Goal: Task Accomplishment & Management: Manage account settings

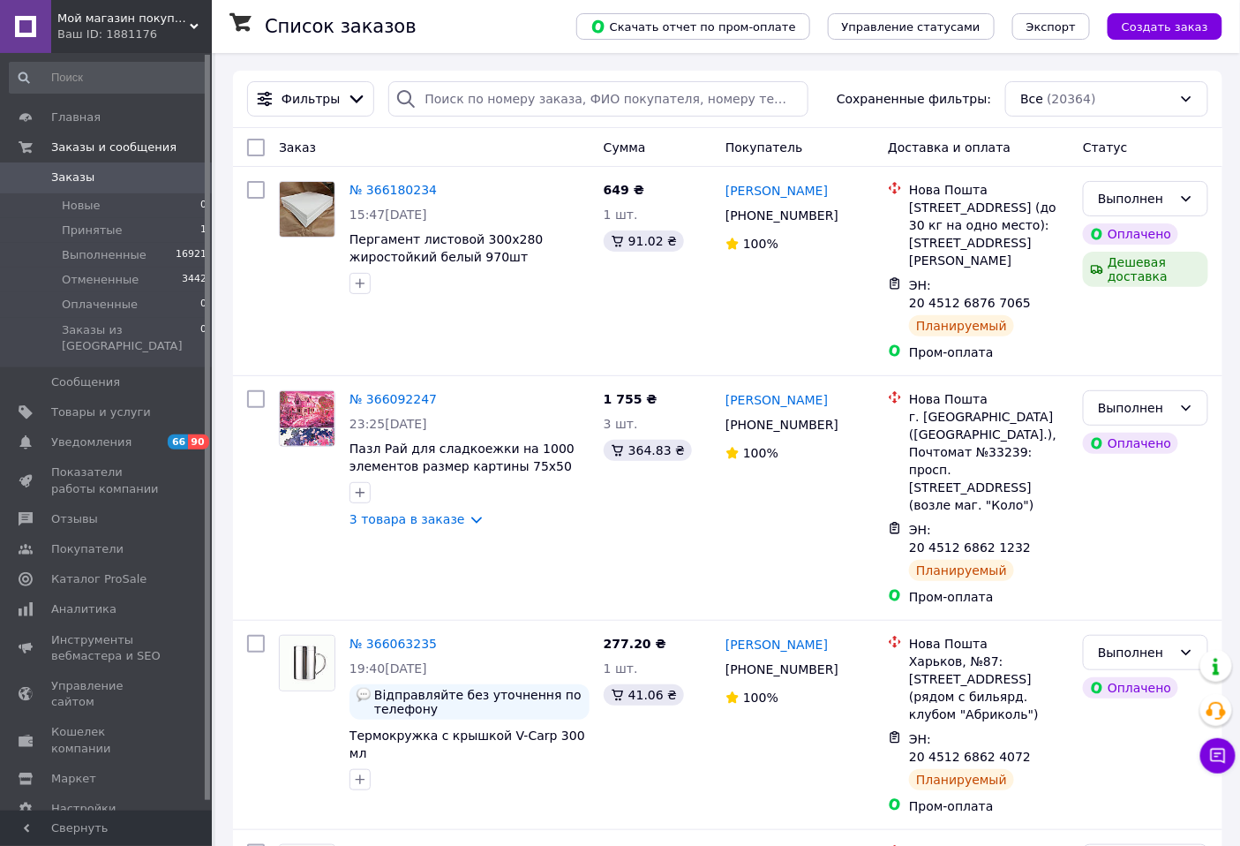
click at [155, 26] on div "Ваш ID: 1881176" at bounding box center [134, 34] width 154 height 16
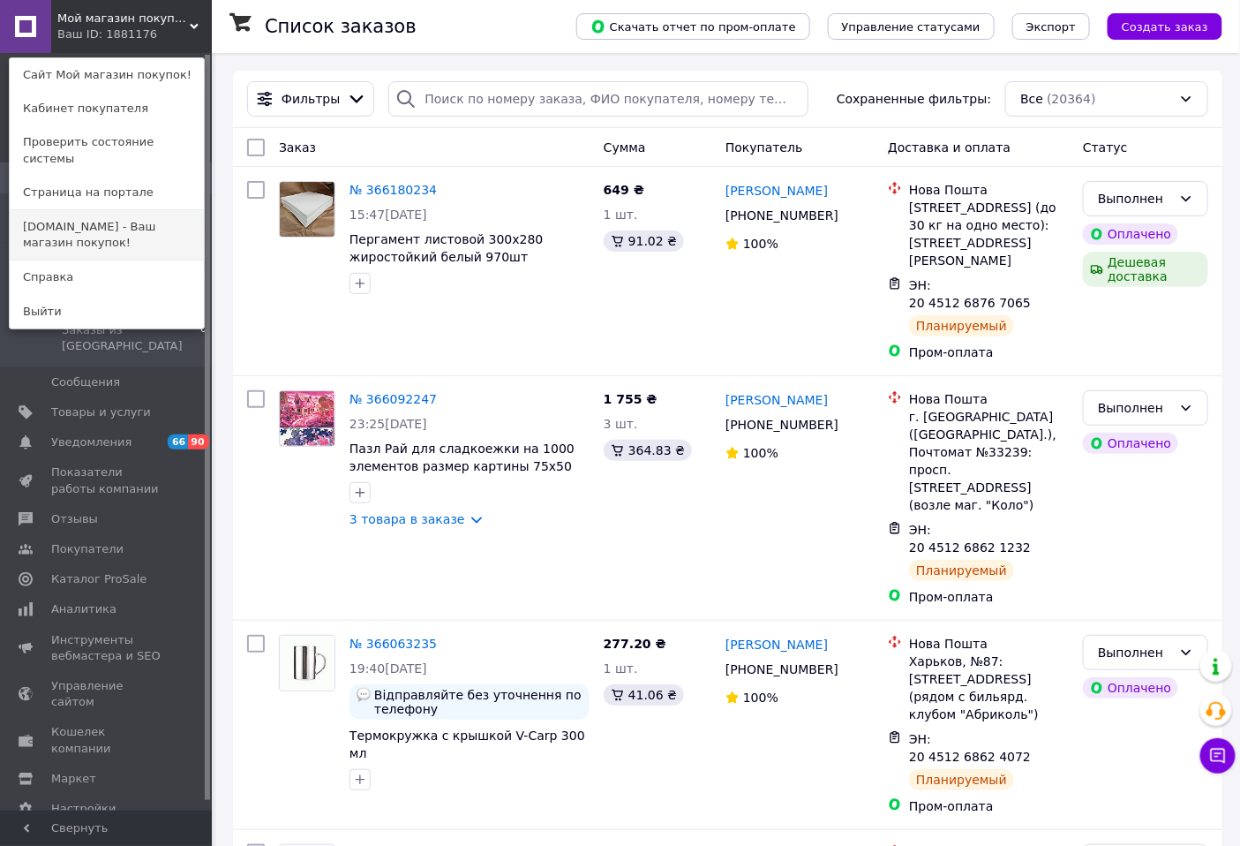
click at [132, 221] on link "[DOMAIN_NAME] - Ваш магазин покупок!" at bounding box center [107, 234] width 194 height 49
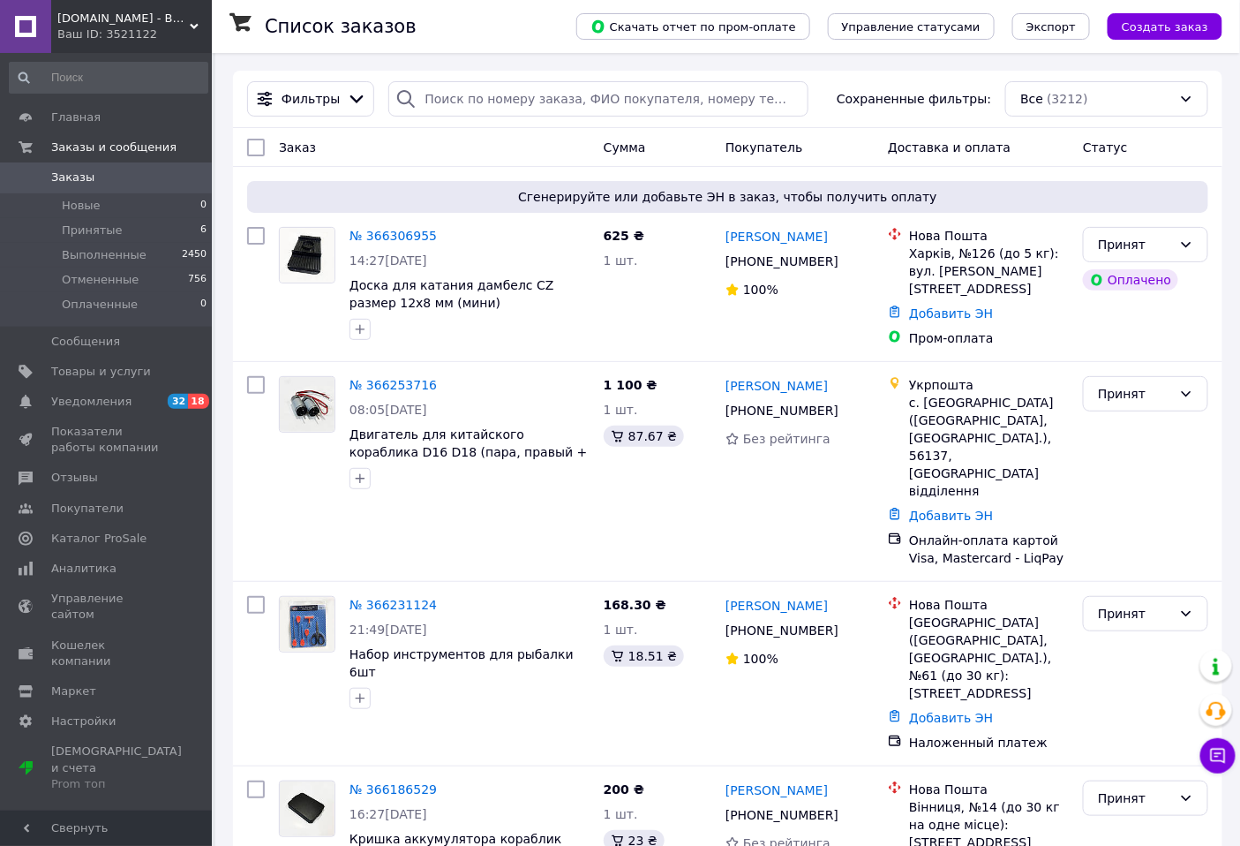
click at [170, 29] on div "Ваш ID: 3521122" at bounding box center [134, 34] width 154 height 16
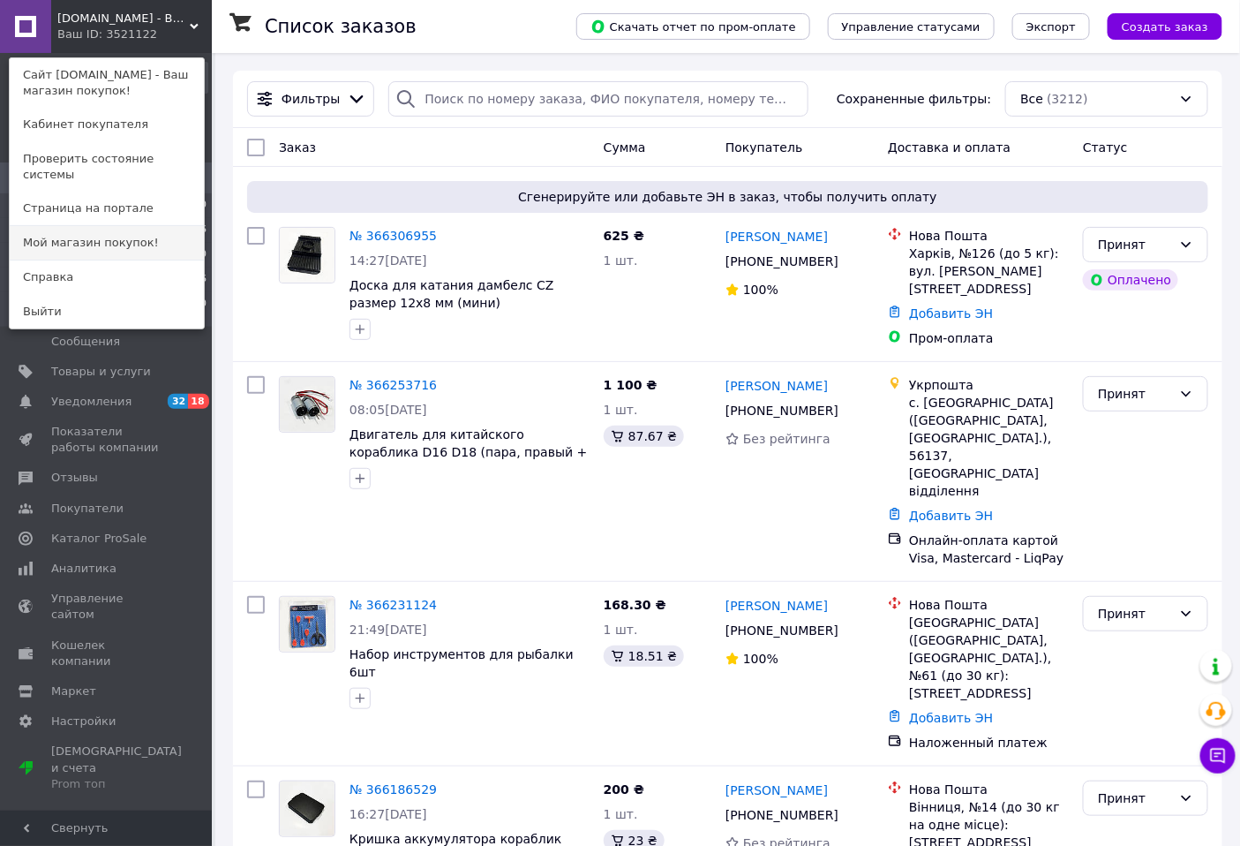
click at [118, 228] on link "Мой магазин покупок!" at bounding box center [107, 243] width 194 height 34
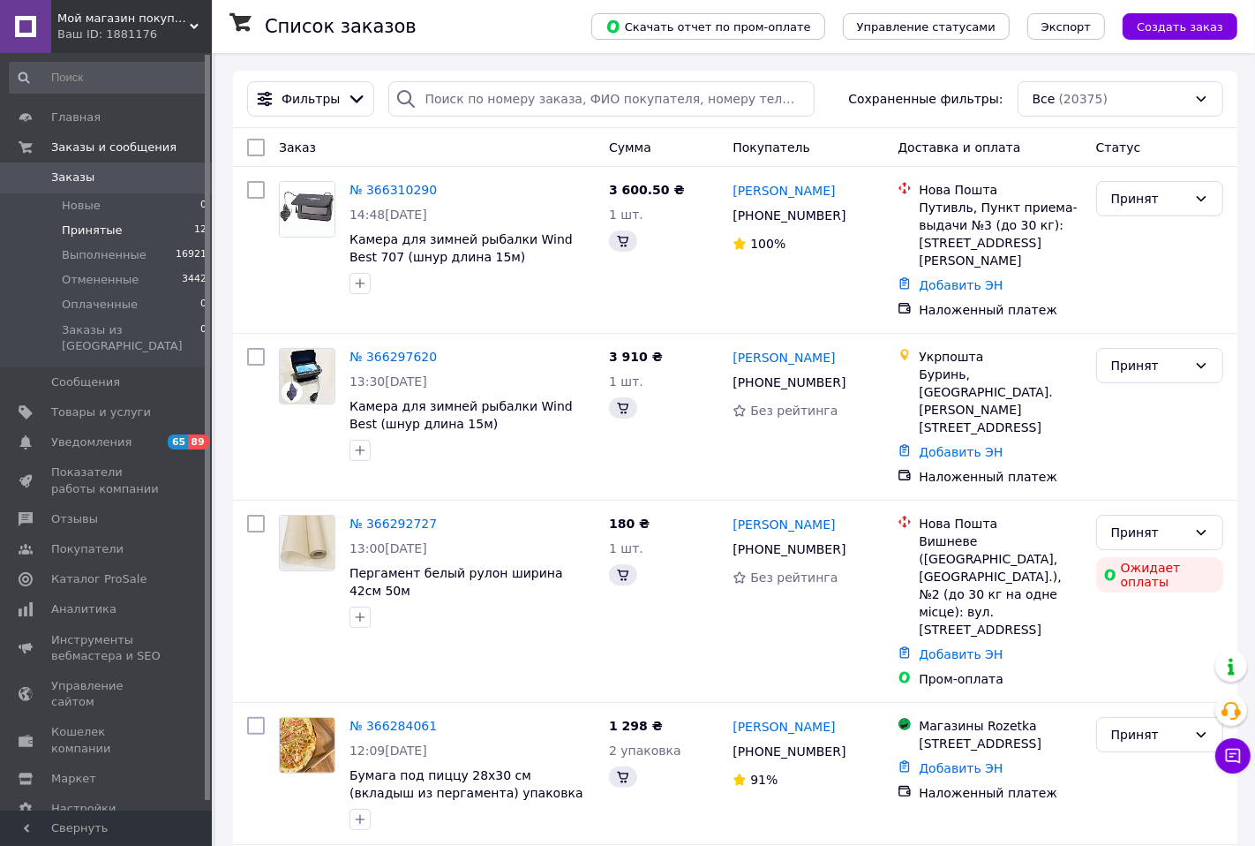
click at [101, 230] on span "Принятые" at bounding box center [92, 230] width 61 height 16
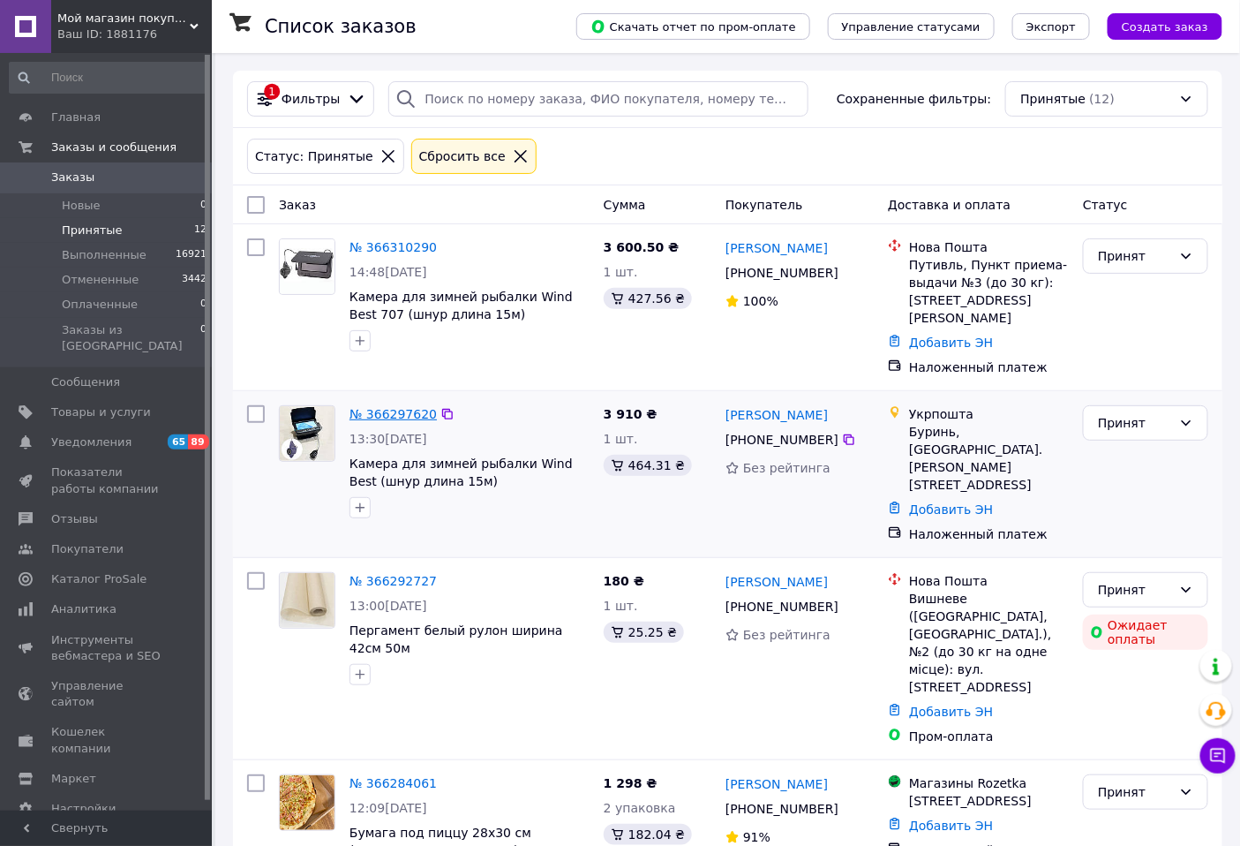
click at [410, 407] on link "№ 366297620" at bounding box center [393, 414] width 87 height 14
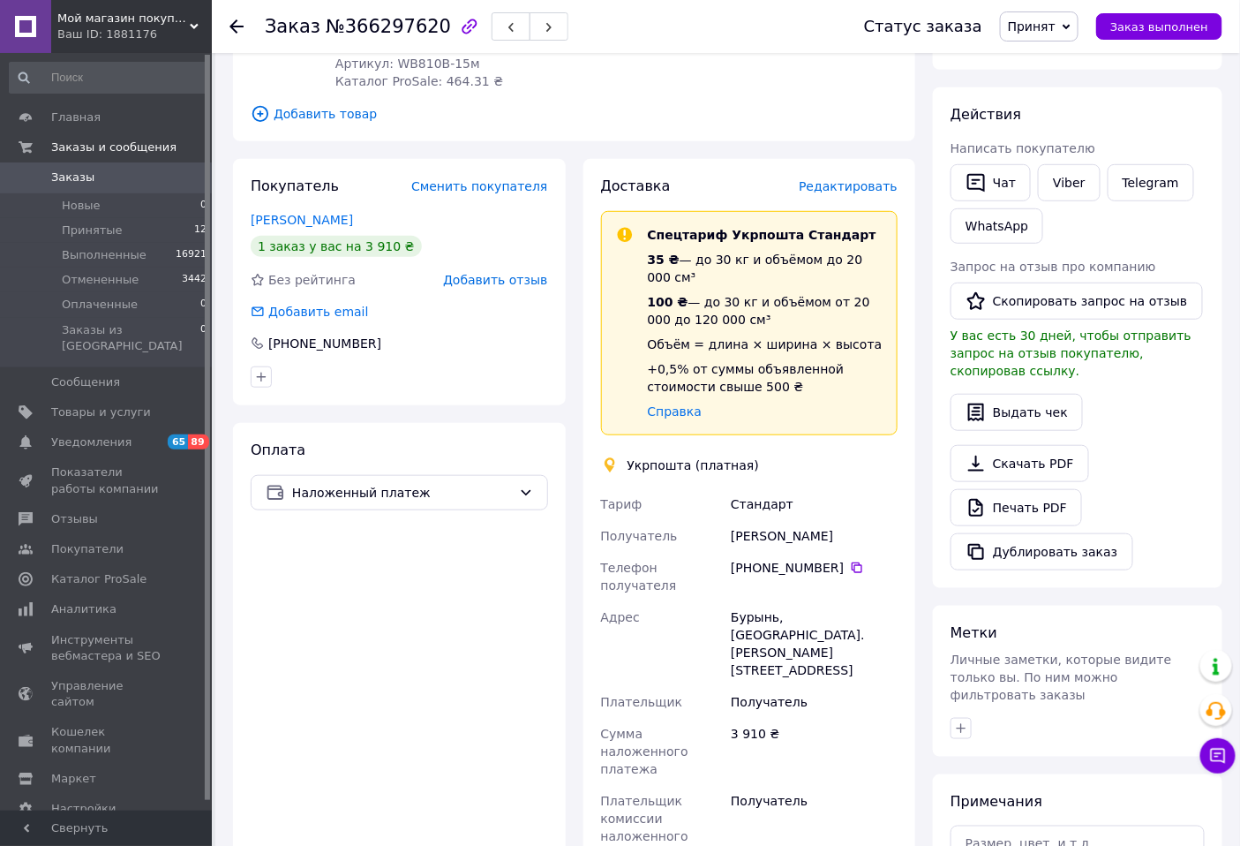
scroll to position [294, 0]
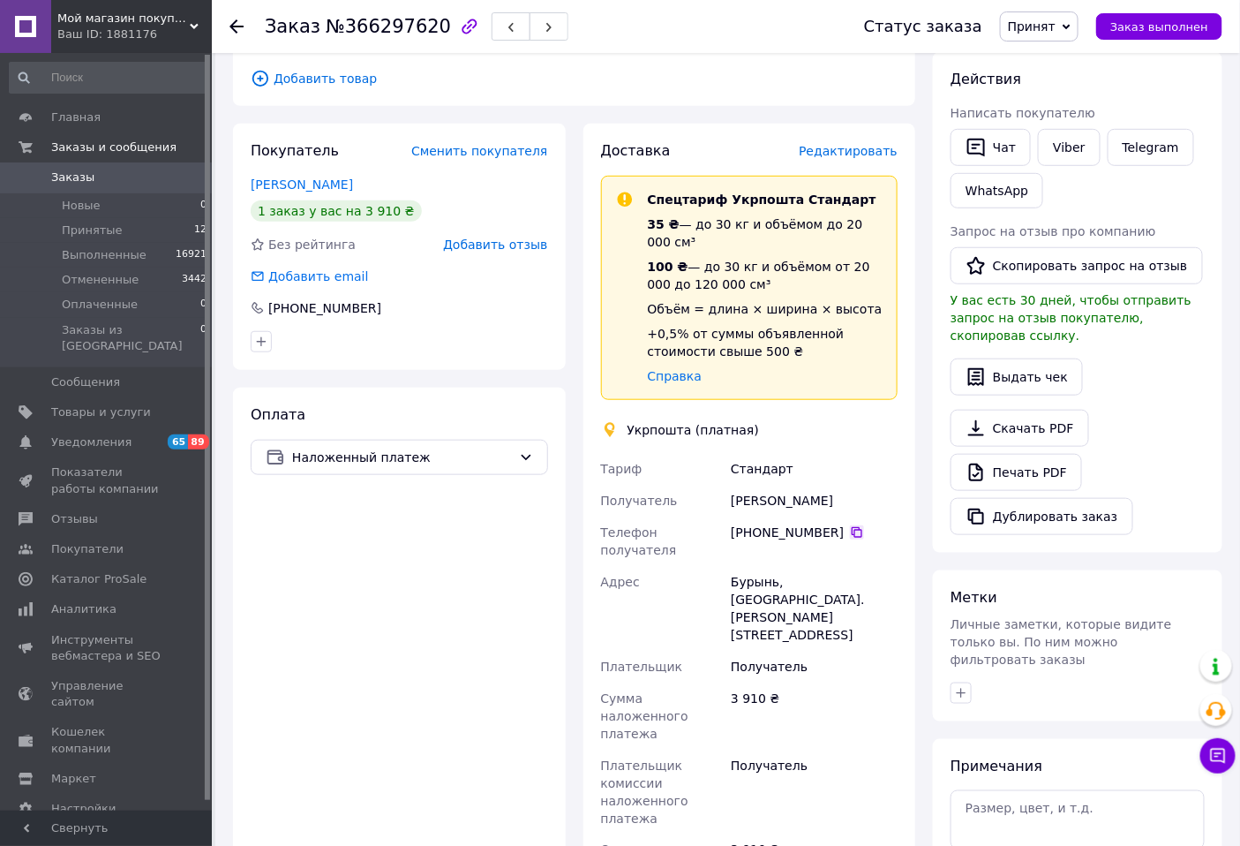
click at [852, 527] on icon at bounding box center [857, 532] width 11 height 11
click at [850, 525] on icon at bounding box center [857, 532] width 14 height 14
drag, startPoint x: 793, startPoint y: 461, endPoint x: 884, endPoint y: 461, distance: 91.8
click at [884, 485] on div "Владислав Домашенко" at bounding box center [814, 501] width 174 height 32
copy div "Домашенко"
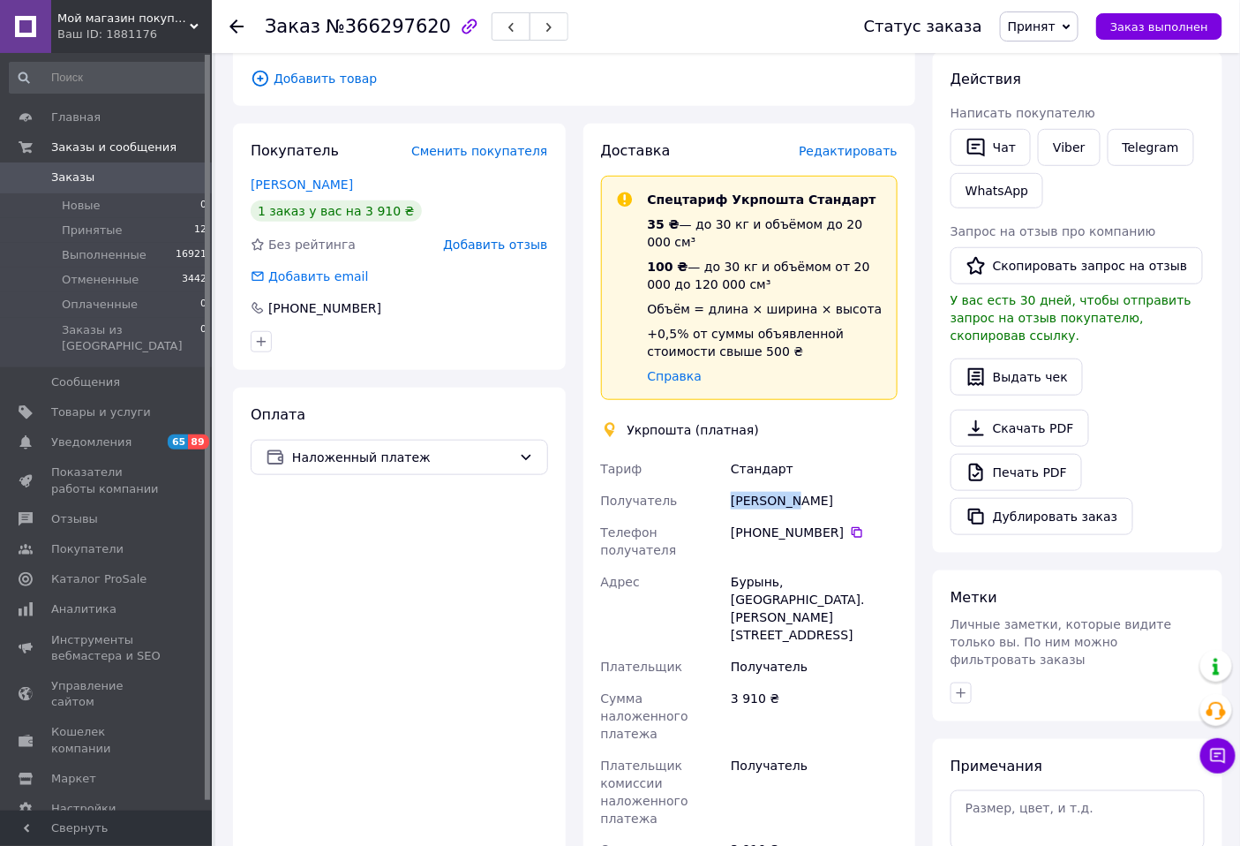
drag, startPoint x: 733, startPoint y: 463, endPoint x: 788, endPoint y: 459, distance: 55.8
click at [788, 485] on div "Владислав Домашенко" at bounding box center [814, 501] width 174 height 32
copy div "Владислав"
drag, startPoint x: 781, startPoint y: 531, endPoint x: 809, endPoint y: 526, distance: 28.7
click at [809, 566] on div "Бурынь, 41700, вул. Ринкова, 3" at bounding box center [814, 608] width 174 height 85
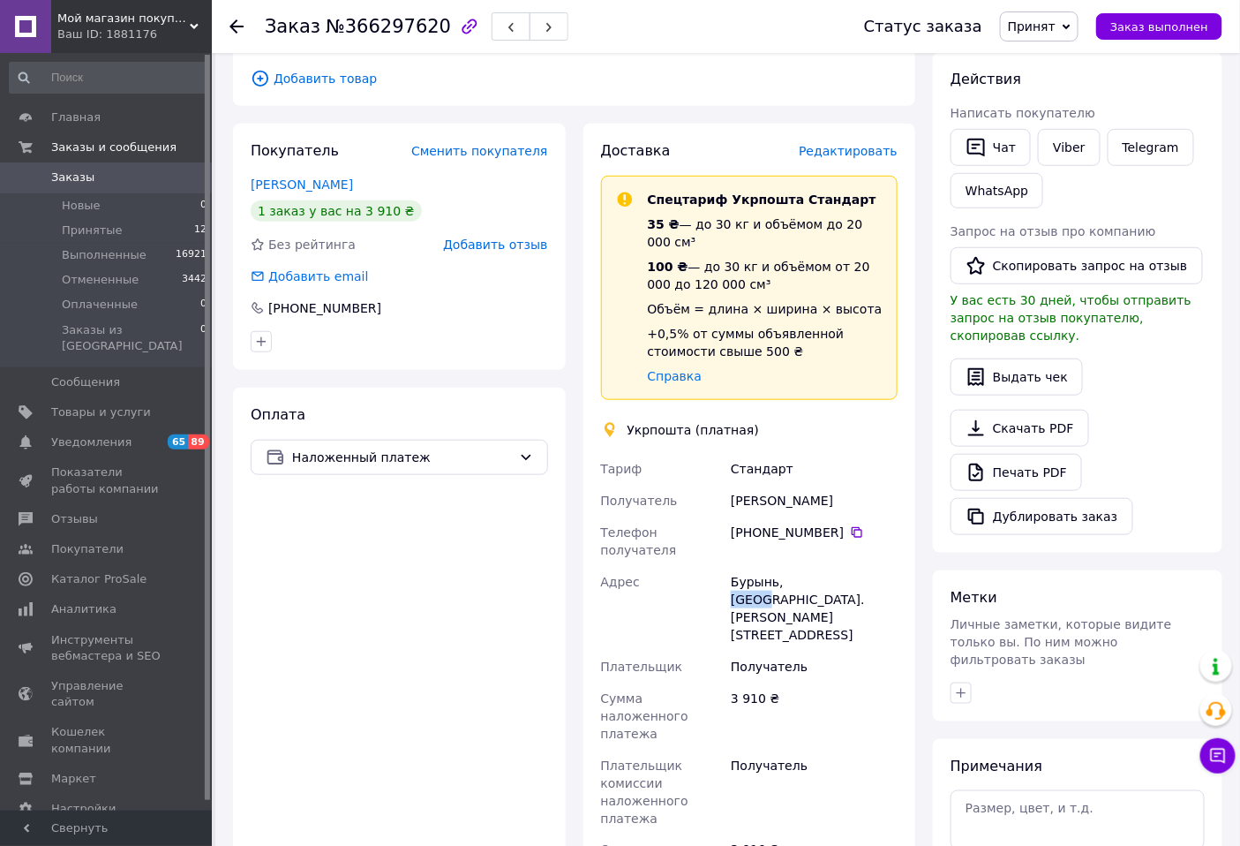
copy div "41700"
click at [100, 230] on span "Принятые" at bounding box center [92, 230] width 61 height 16
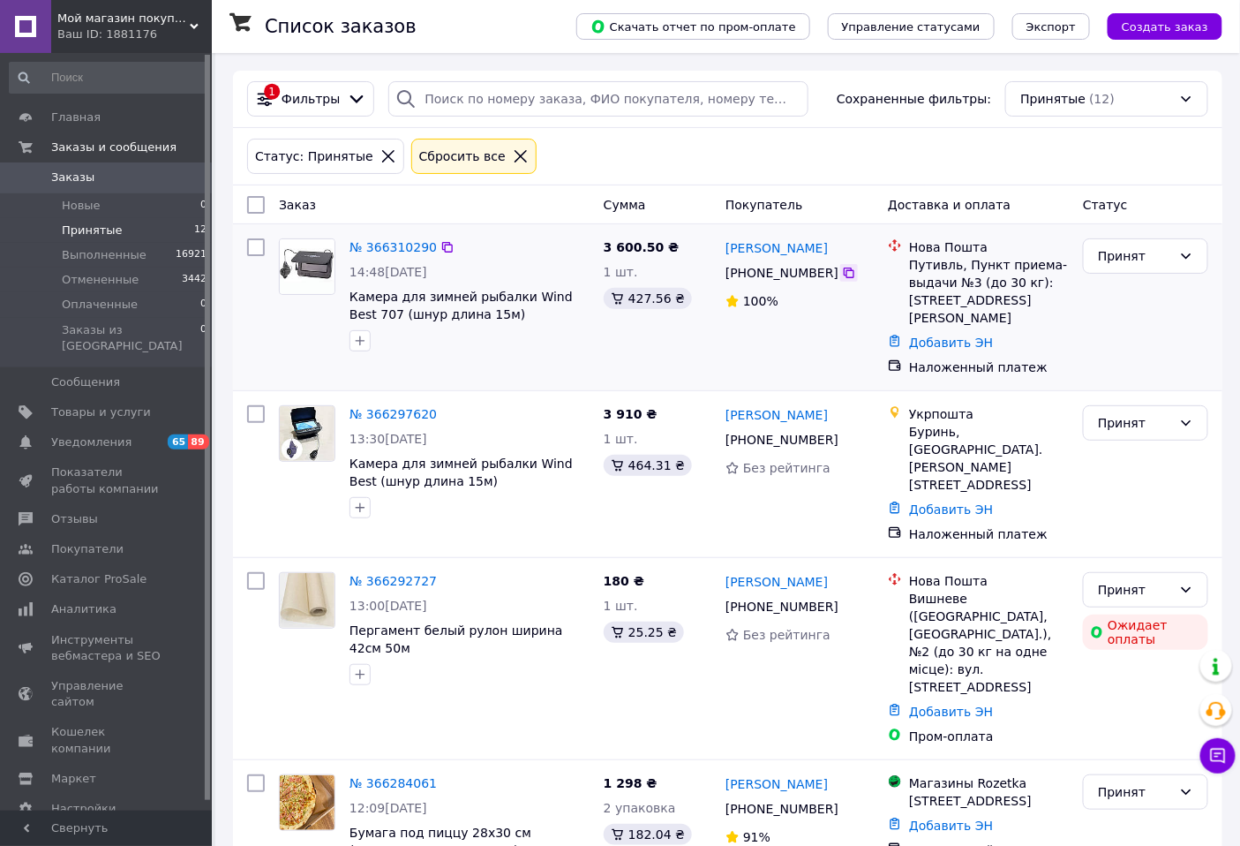
click at [842, 277] on icon at bounding box center [849, 273] width 14 height 14
drag, startPoint x: 824, startPoint y: 249, endPoint x: 754, endPoint y: 260, distance: 71.5
click at [726, 251] on div "Алексей Гудимов" at bounding box center [800, 248] width 152 height 22
copy link "Алексей Гудимов"
drag, startPoint x: 913, startPoint y: 263, endPoint x: 955, endPoint y: 266, distance: 42.4
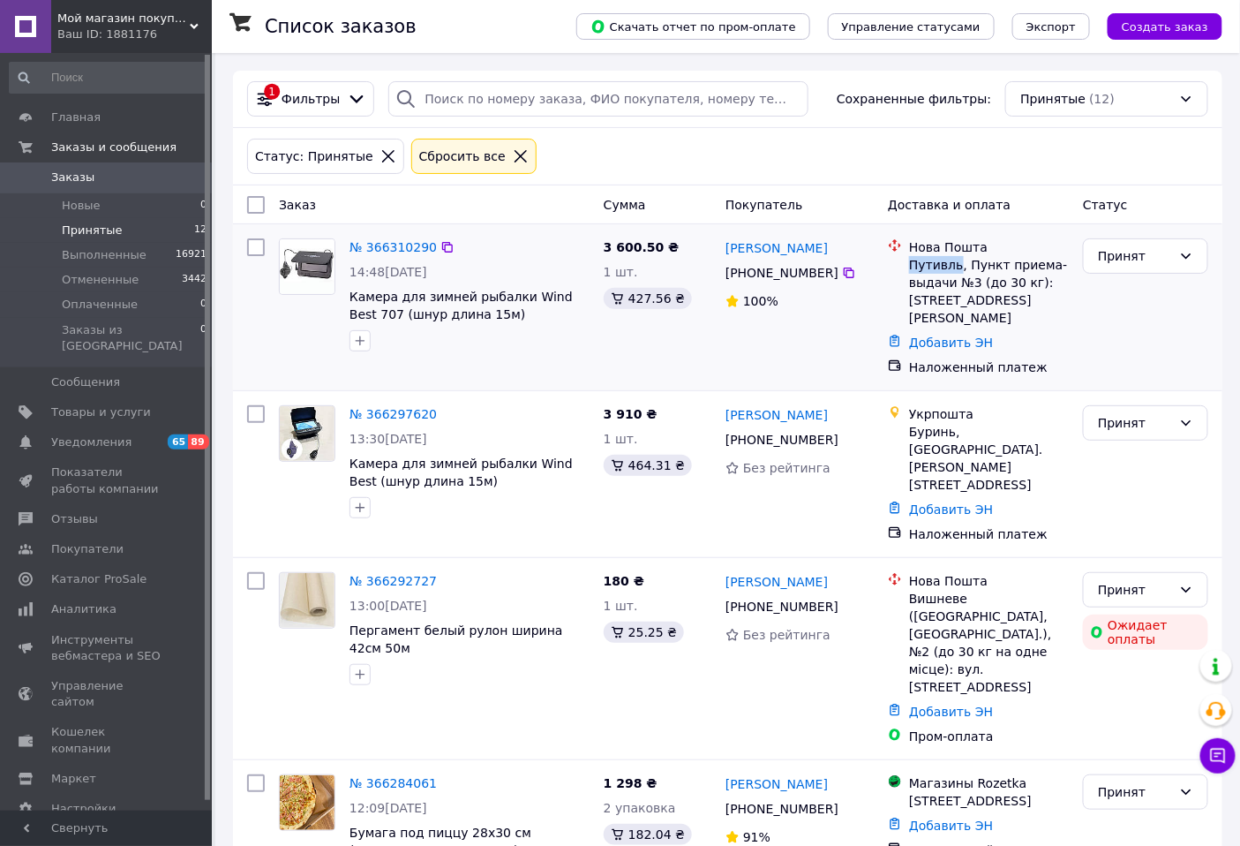
click at [955, 266] on div "Путивль, Пункт приема-выдачи №3 (до 30 кг): ул. Кролевецкая, 12" at bounding box center [989, 291] width 160 height 71
copy div "Путивль"
click at [402, 245] on link "№ 366310290" at bounding box center [393, 247] width 87 height 14
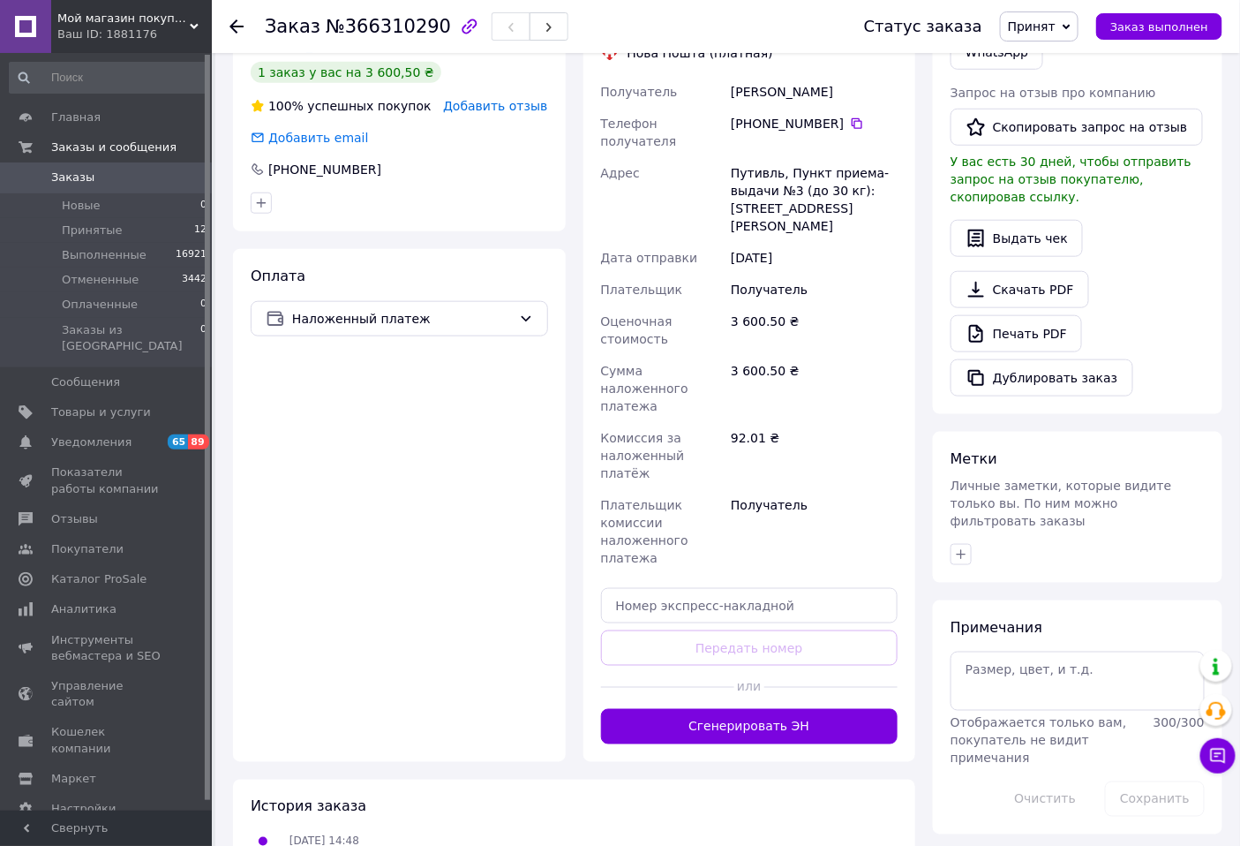
scroll to position [460, 0]
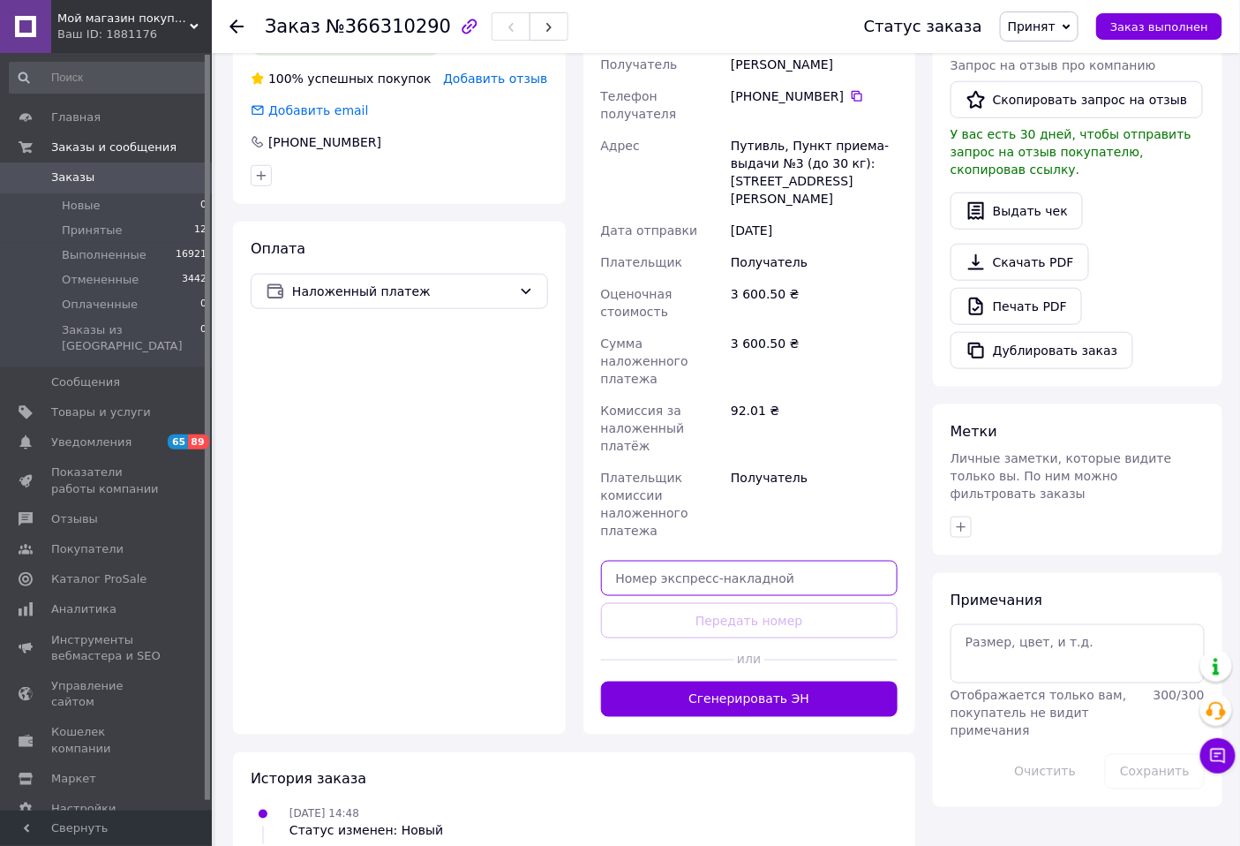
click at [699, 560] on input "text" at bounding box center [749, 577] width 297 height 35
paste input "20451269188437"
type input "20451269188437"
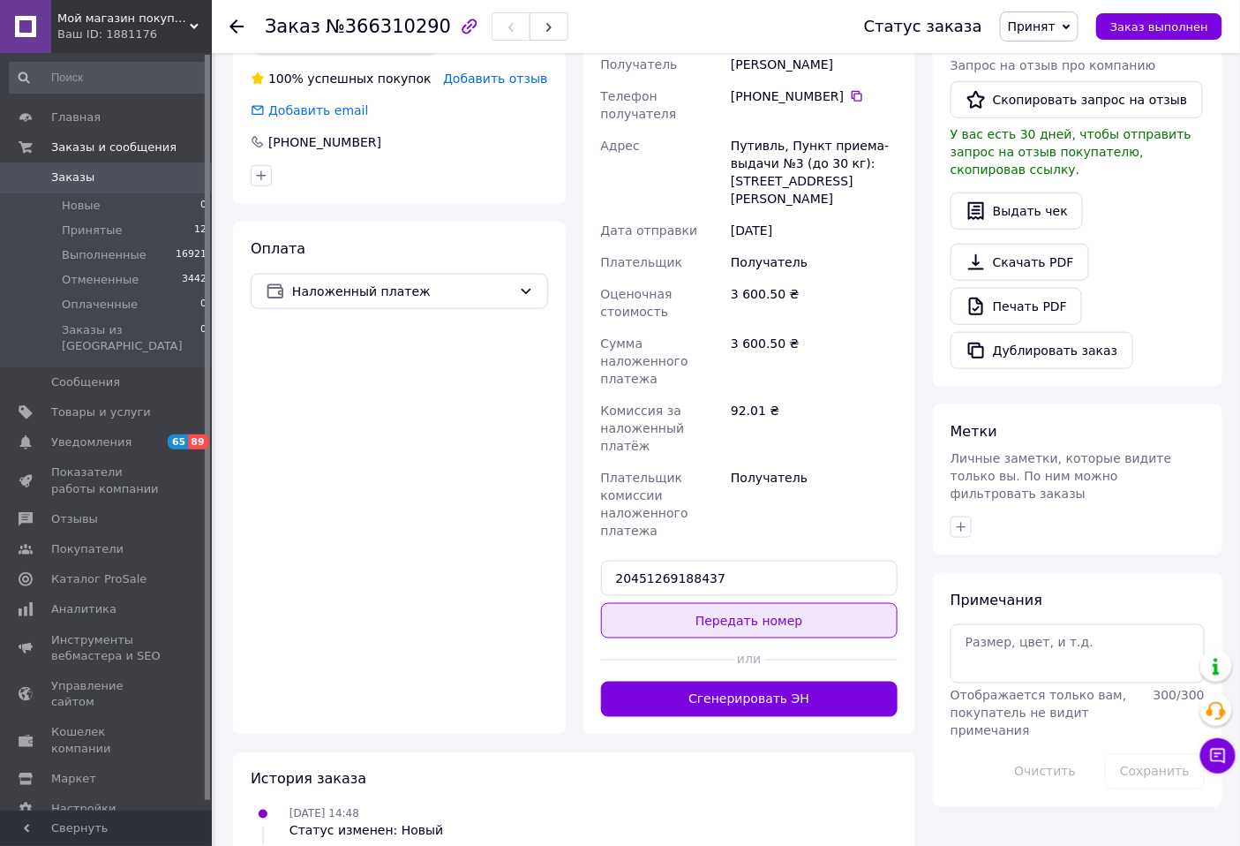
click at [712, 603] on button "Передать номер" at bounding box center [749, 620] width 297 height 35
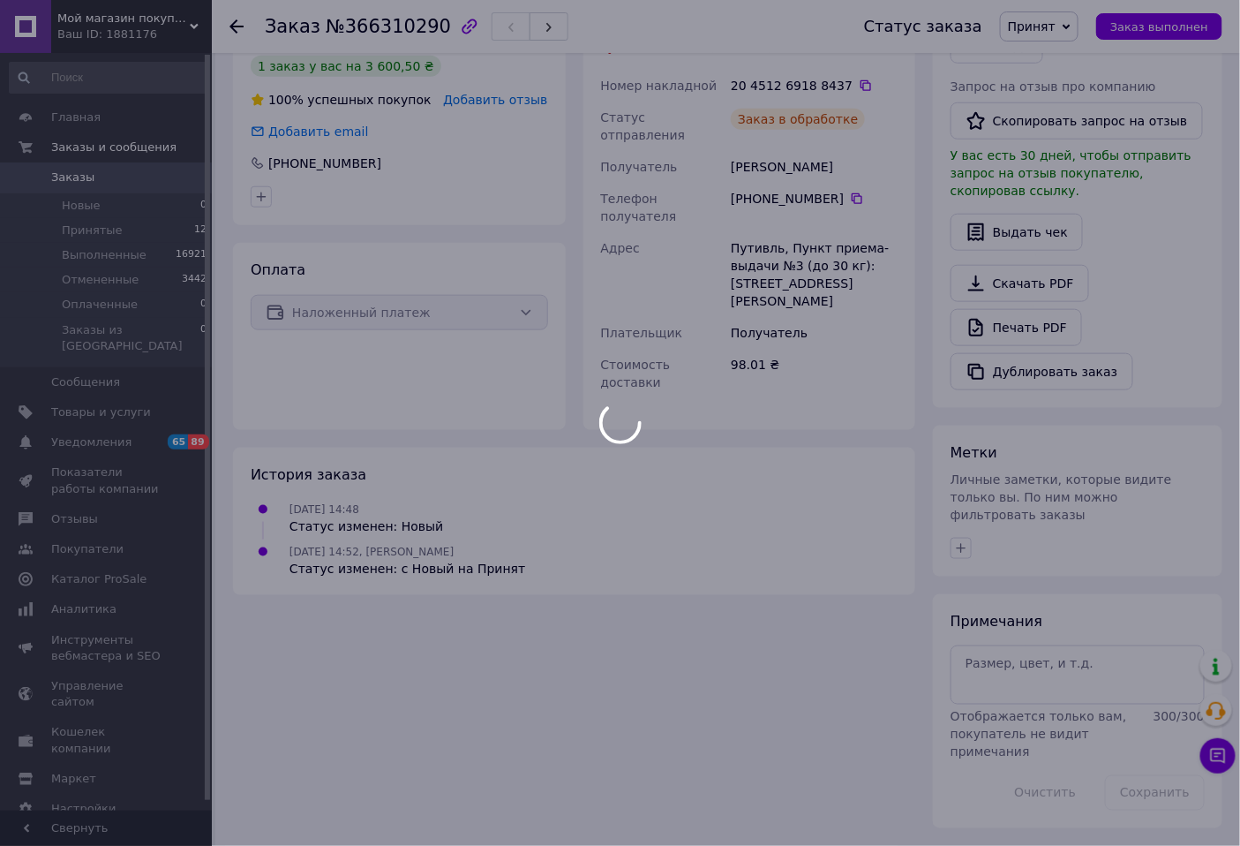
scroll to position [402, 0]
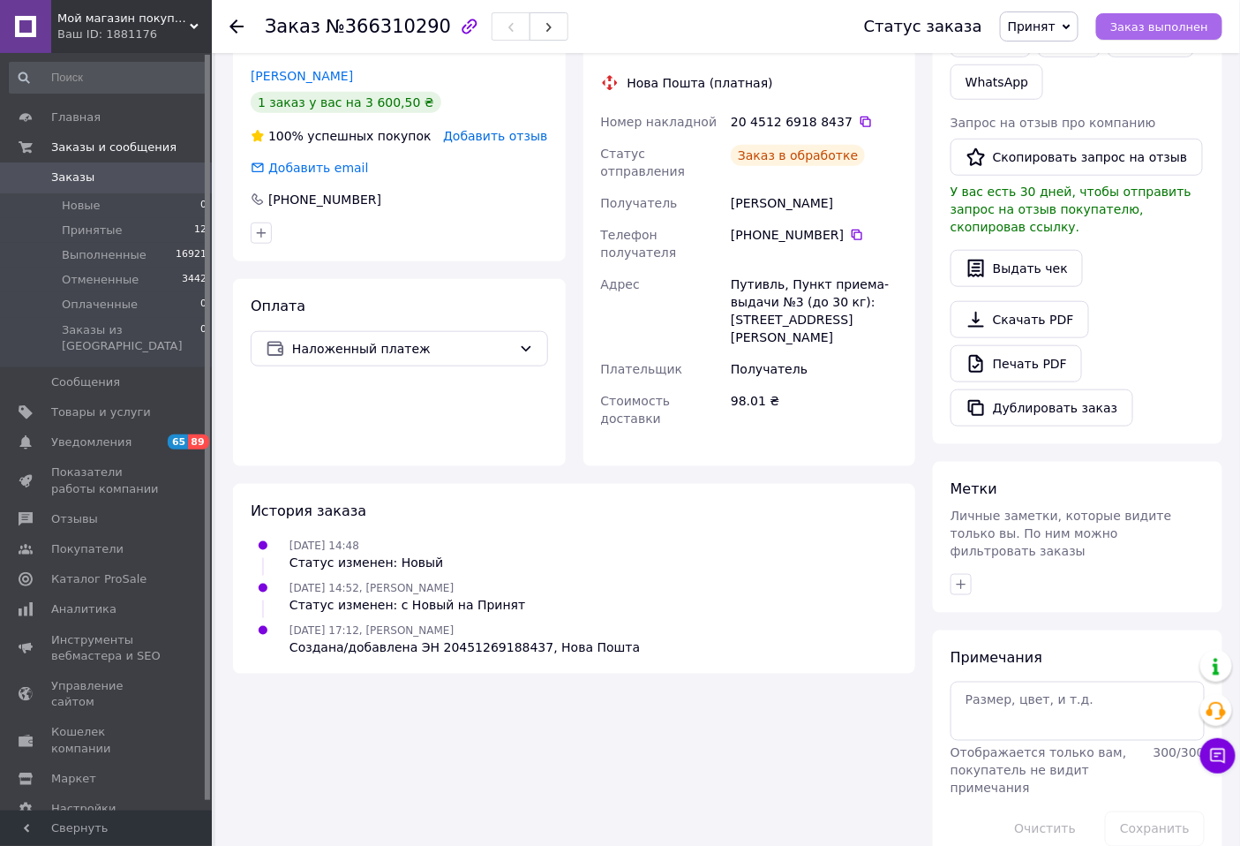
click at [1148, 27] on span "Заказ выполнен" at bounding box center [1159, 26] width 98 height 13
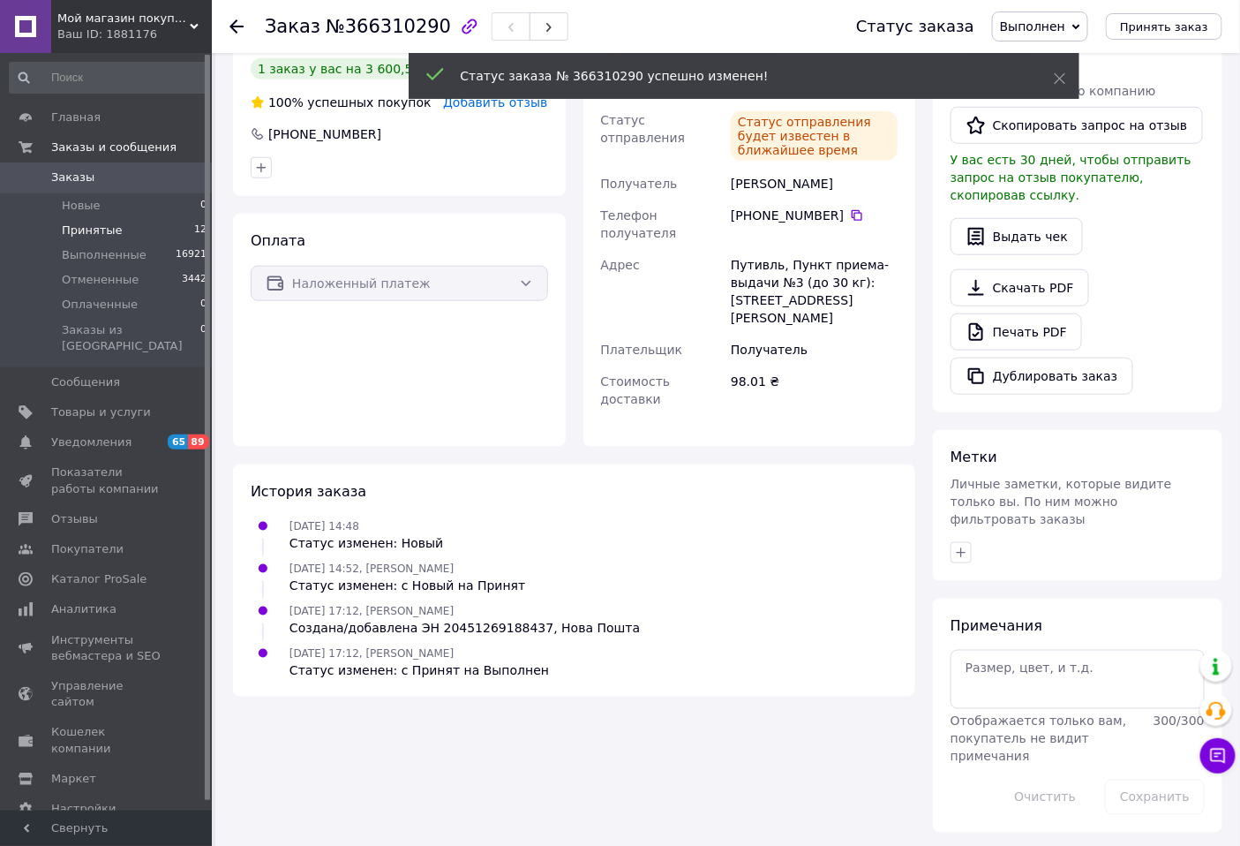
scroll to position [368, 0]
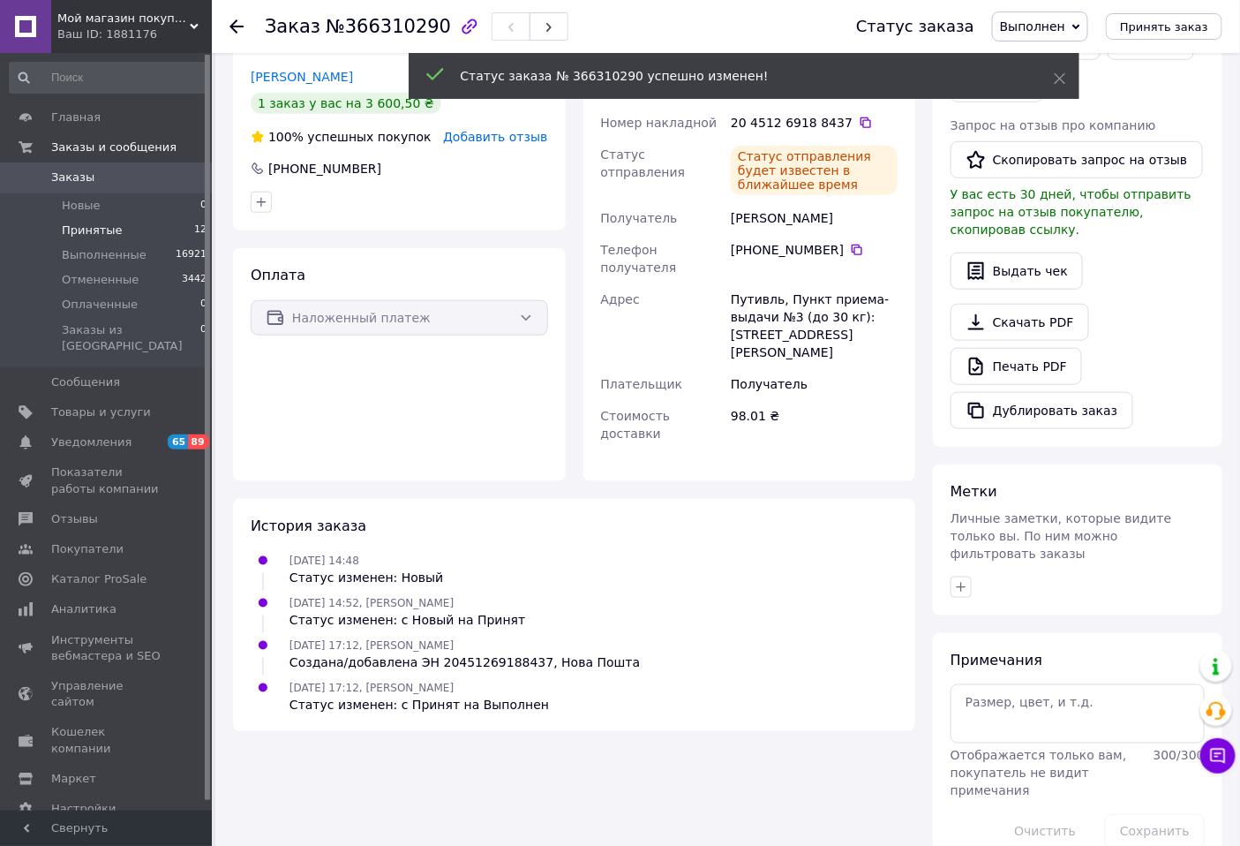
click at [91, 233] on span "Принятые" at bounding box center [92, 230] width 61 height 16
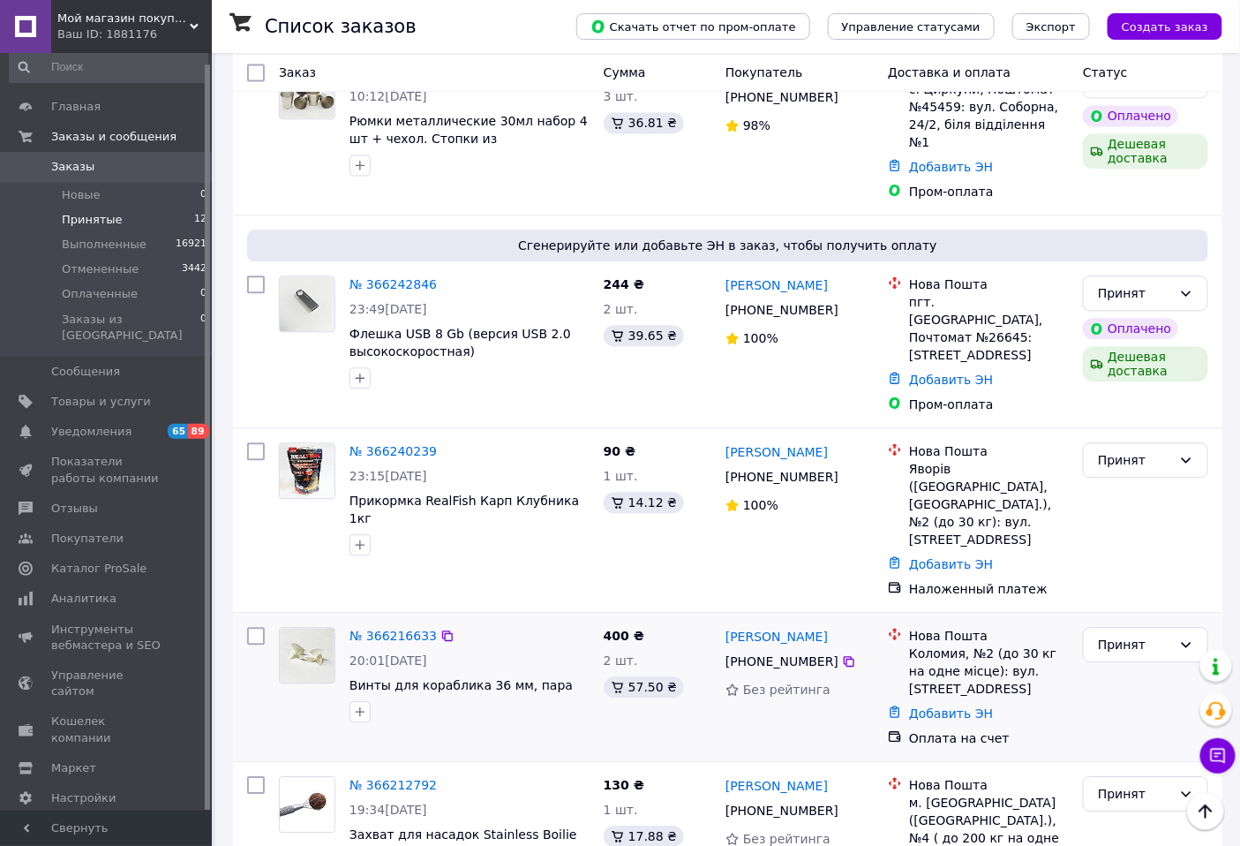
scroll to position [1357, 0]
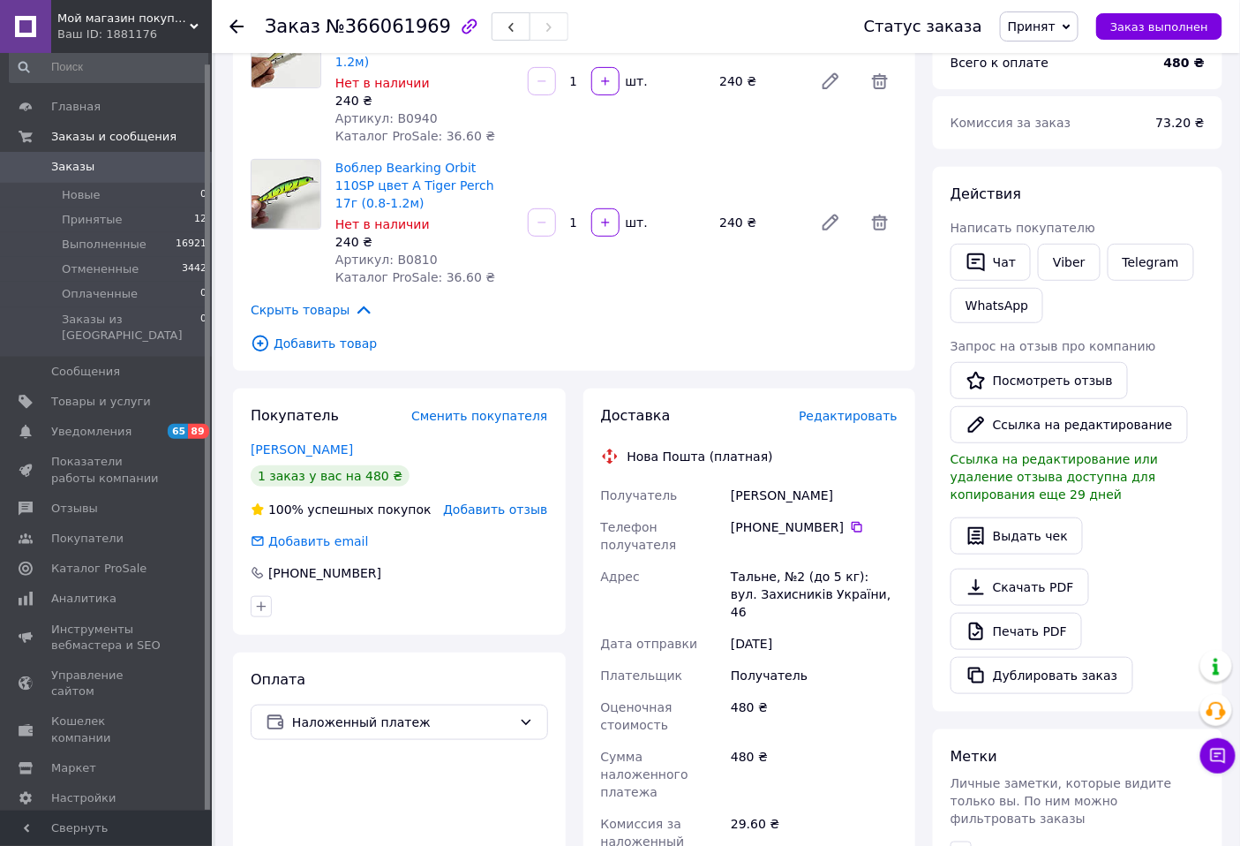
scroll to position [196, 0]
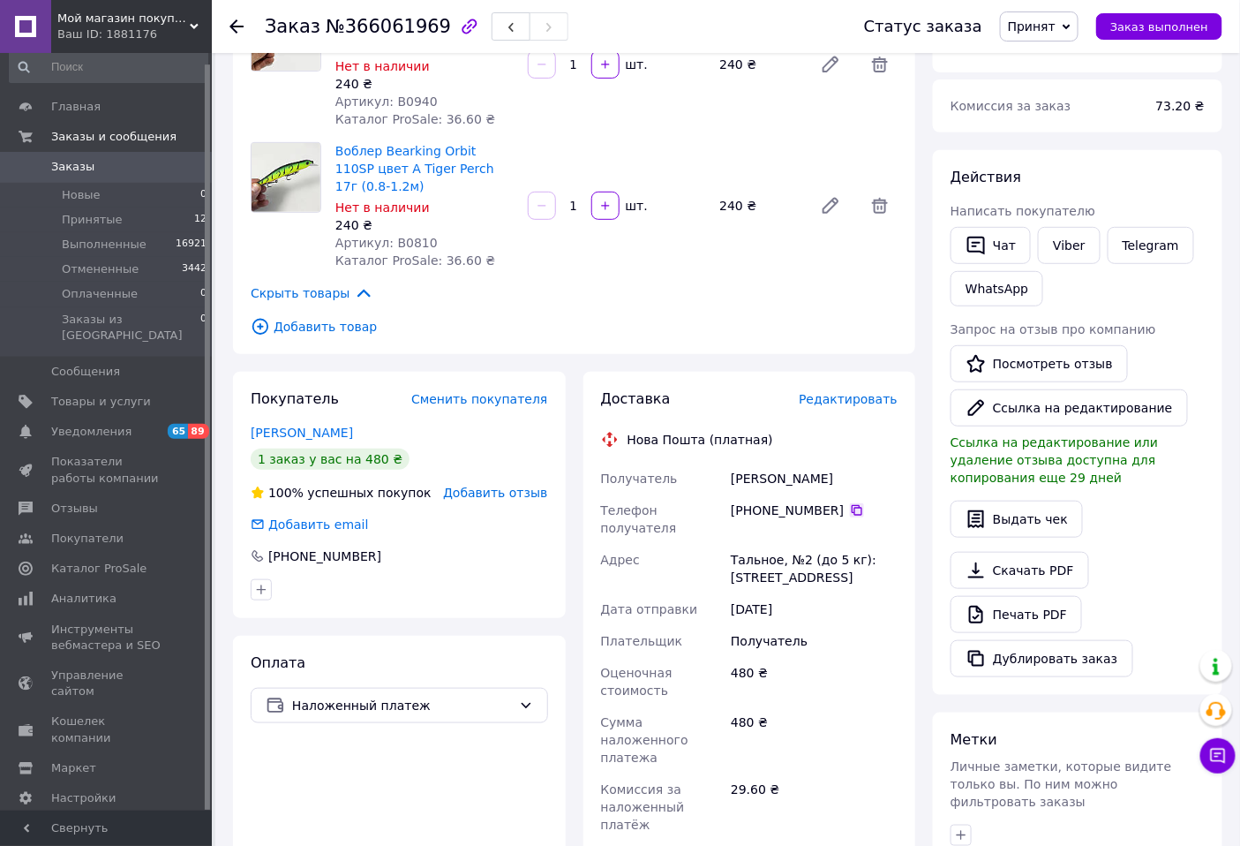
click at [852, 505] on icon at bounding box center [857, 510] width 11 height 11
drag, startPoint x: 803, startPoint y: 460, endPoint x: 735, endPoint y: 462, distance: 68.0
click at [735, 462] on div "Дорош Юрій" at bounding box center [814, 478] width 174 height 32
copy div "Дорош Юрій"
drag, startPoint x: 734, startPoint y: 521, endPoint x: 777, endPoint y: 522, distance: 42.4
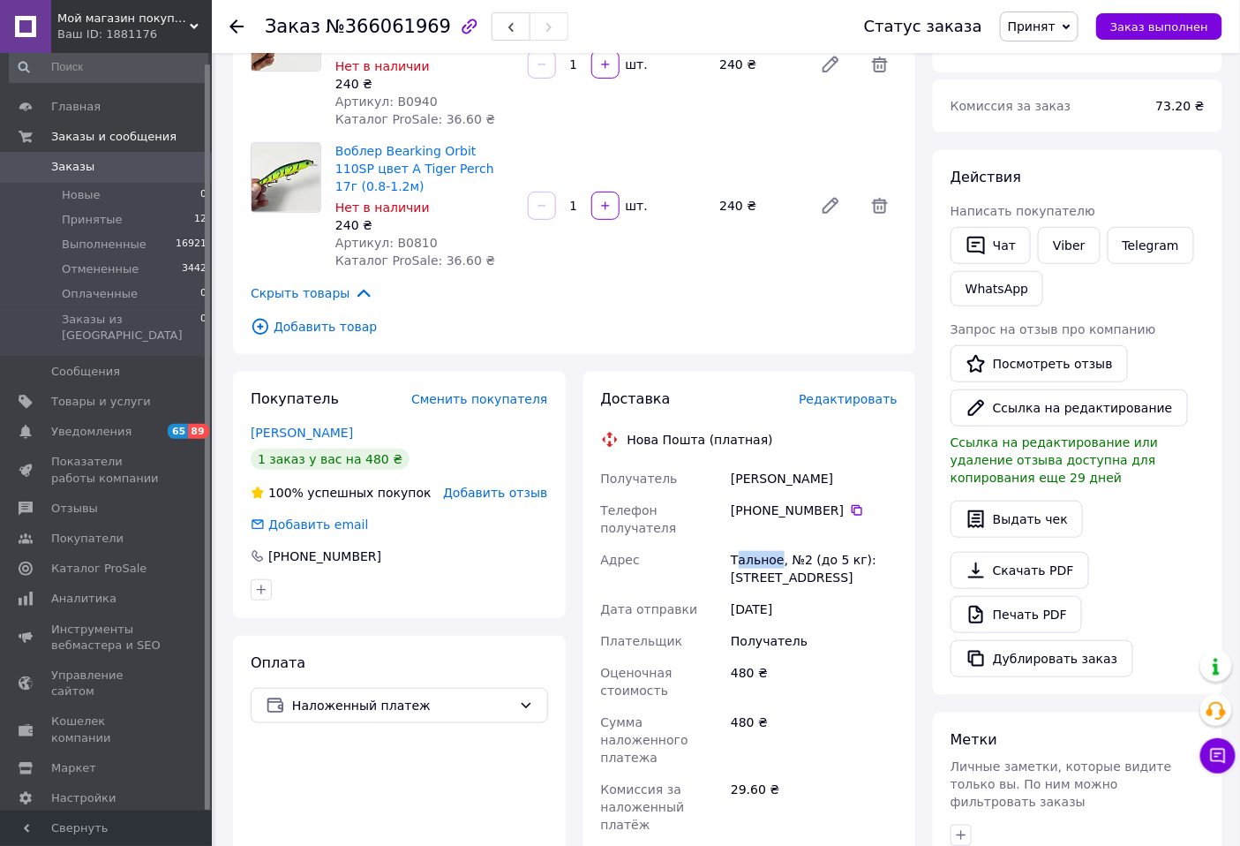
click at [777, 544] on div "Тальное, №2 (до 5 кг): [STREET_ADDRESS]" at bounding box center [814, 568] width 174 height 49
drag, startPoint x: 733, startPoint y: 522, endPoint x: 774, endPoint y: 518, distance: 41.6
click at [774, 544] on div "Тальное, №2 (до 5 кг): [STREET_ADDRESS]" at bounding box center [814, 568] width 174 height 49
copy div "Тальное"
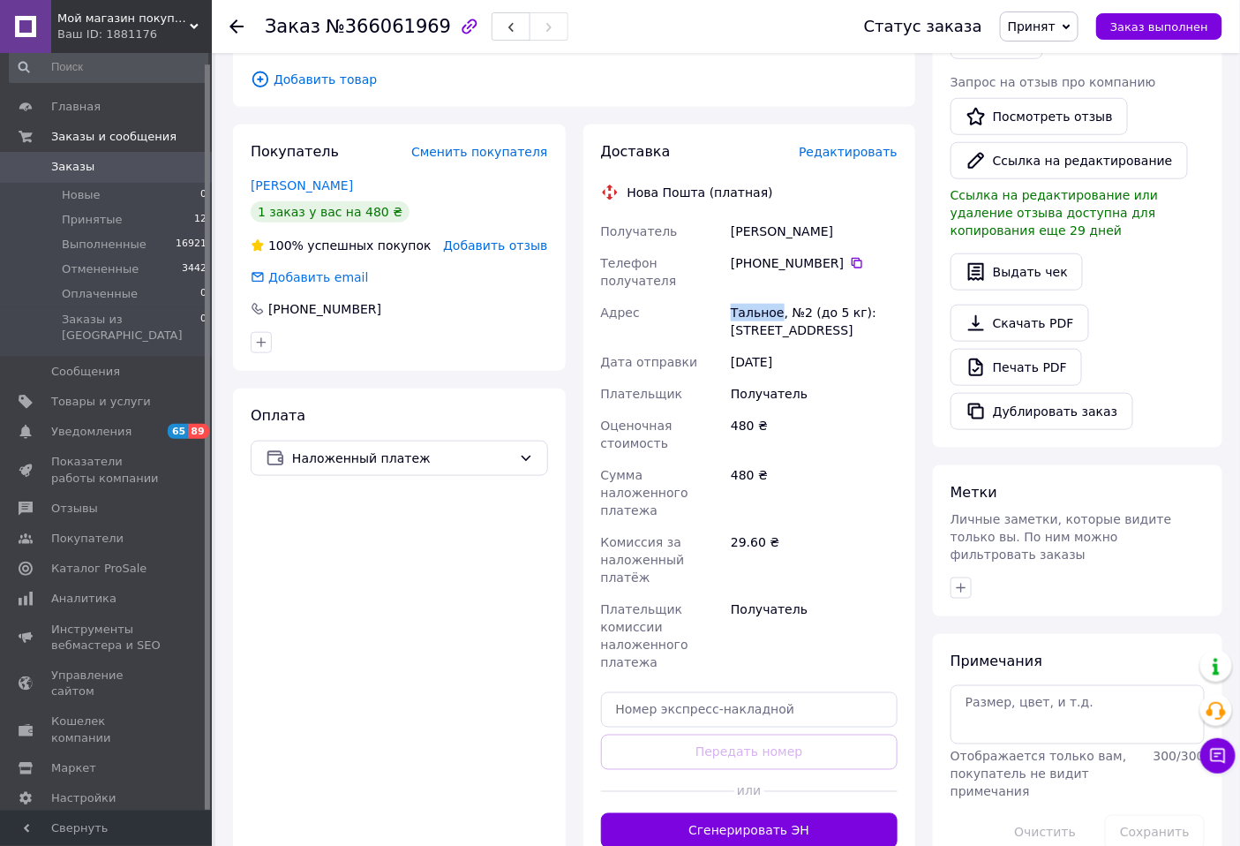
scroll to position [490, 0]
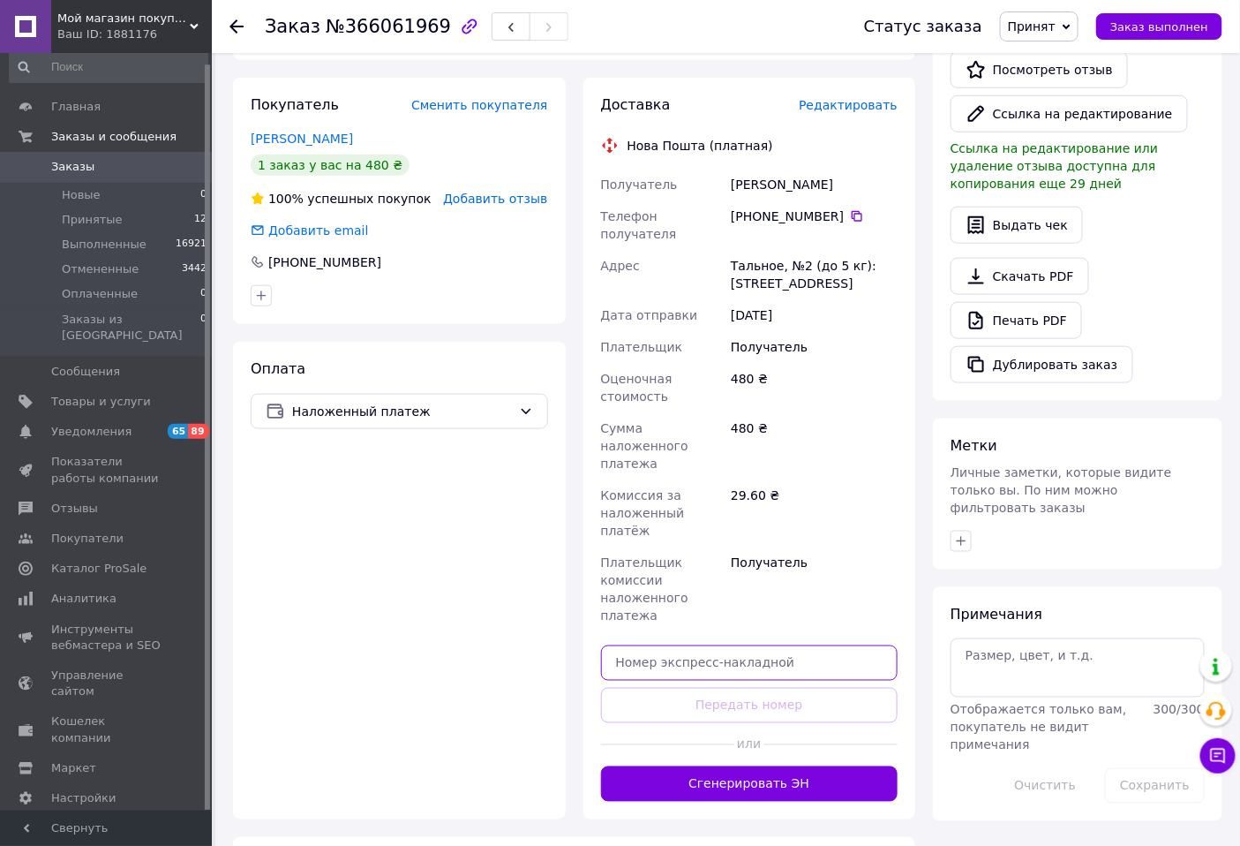
click at [729, 645] on input "text" at bounding box center [749, 662] width 297 height 35
paste input "20451269189379"
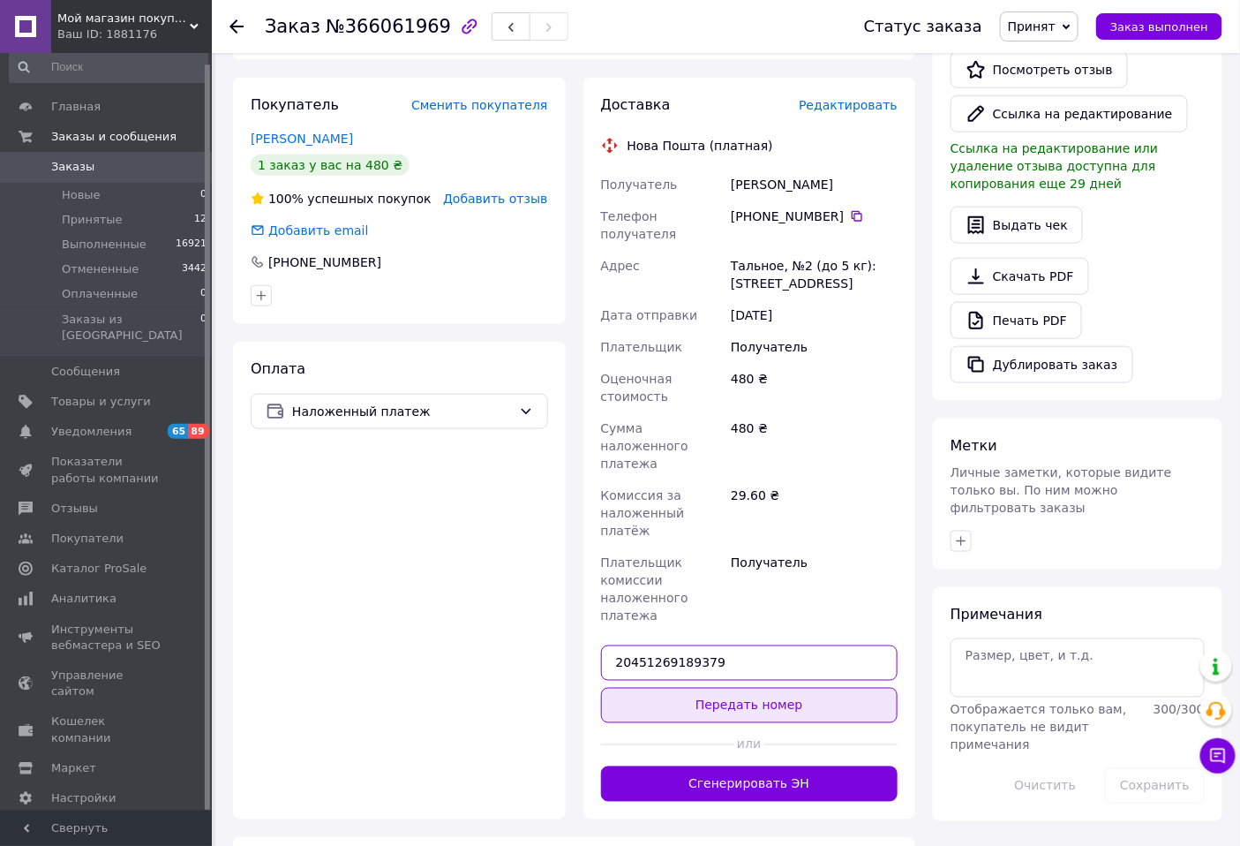
type input "20451269189379"
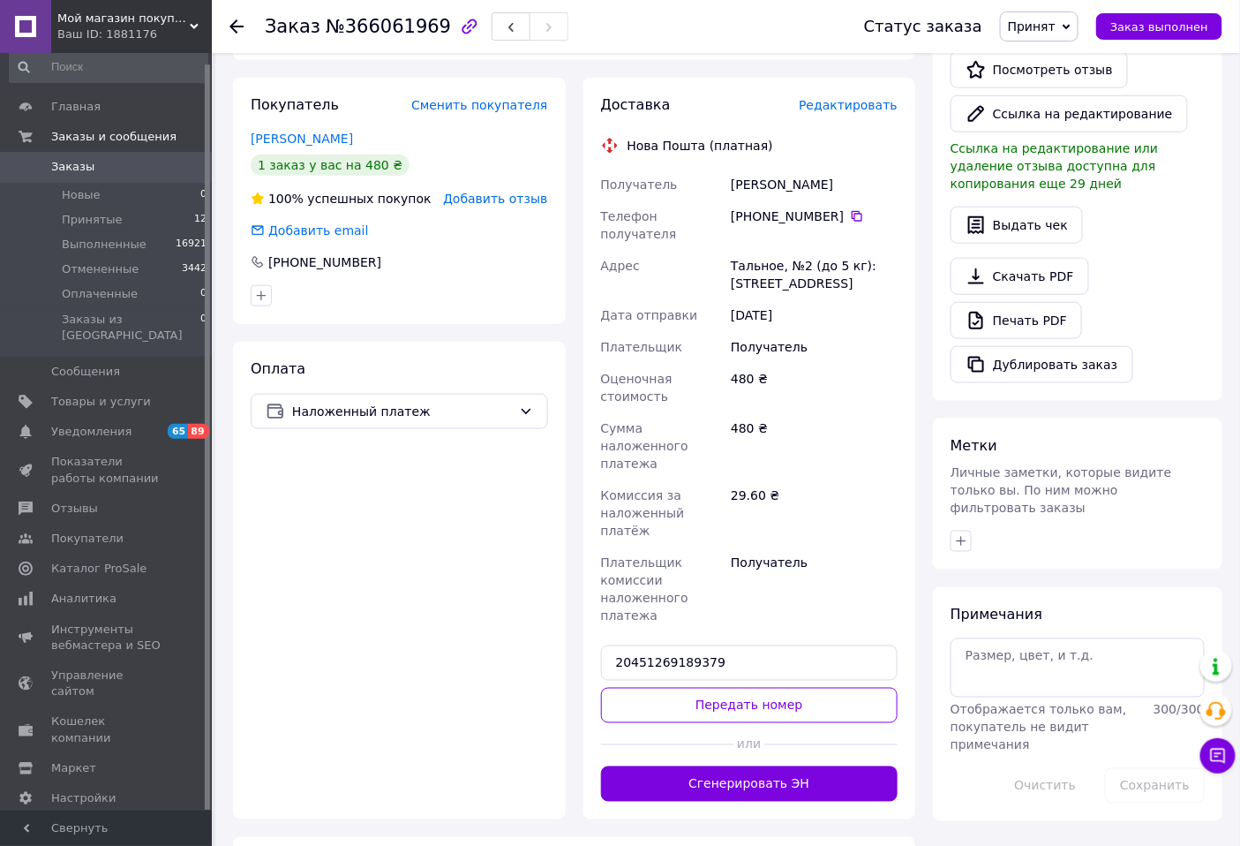
drag, startPoint x: 735, startPoint y: 628, endPoint x: 611, endPoint y: 614, distance: 125.1
click at [729, 688] on button "Передать номер" at bounding box center [749, 705] width 297 height 35
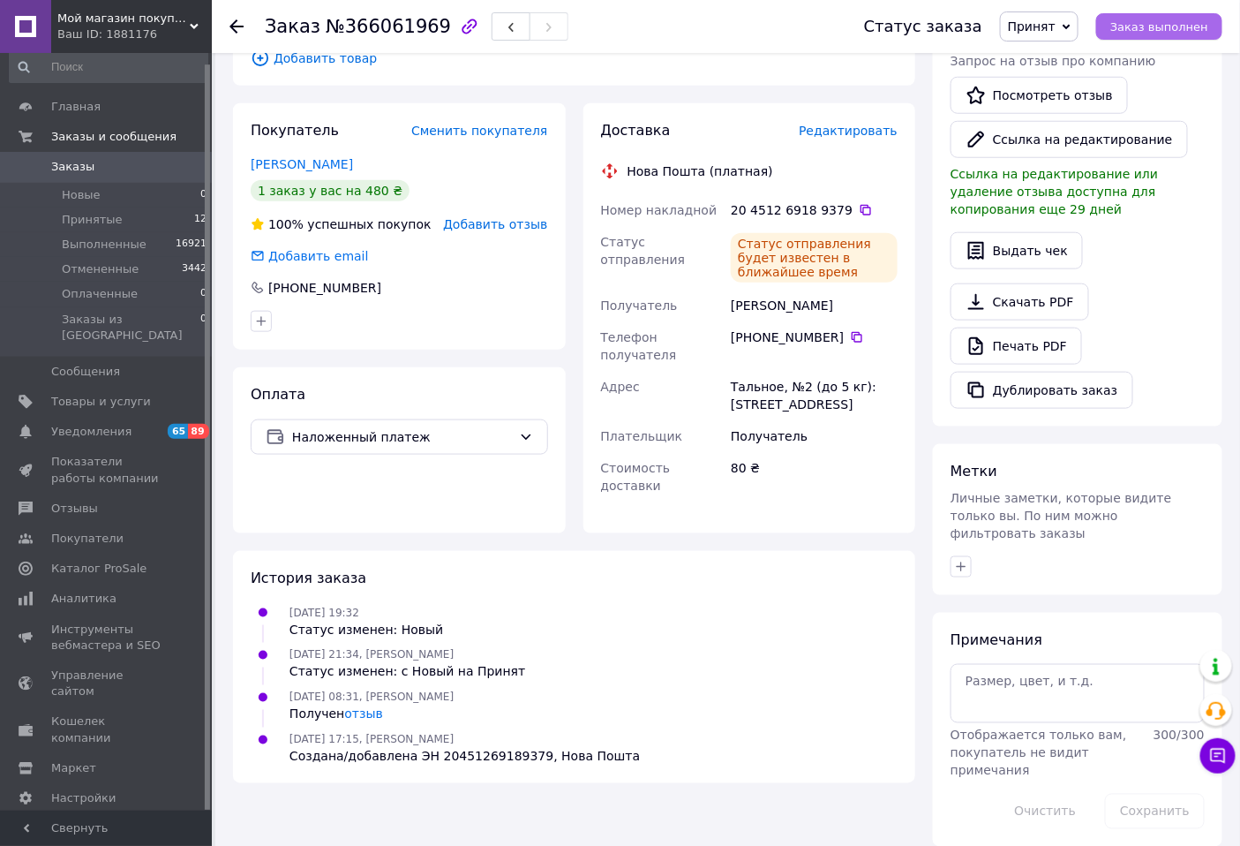
click at [1181, 32] on span "Заказ выполнен" at bounding box center [1159, 26] width 98 height 13
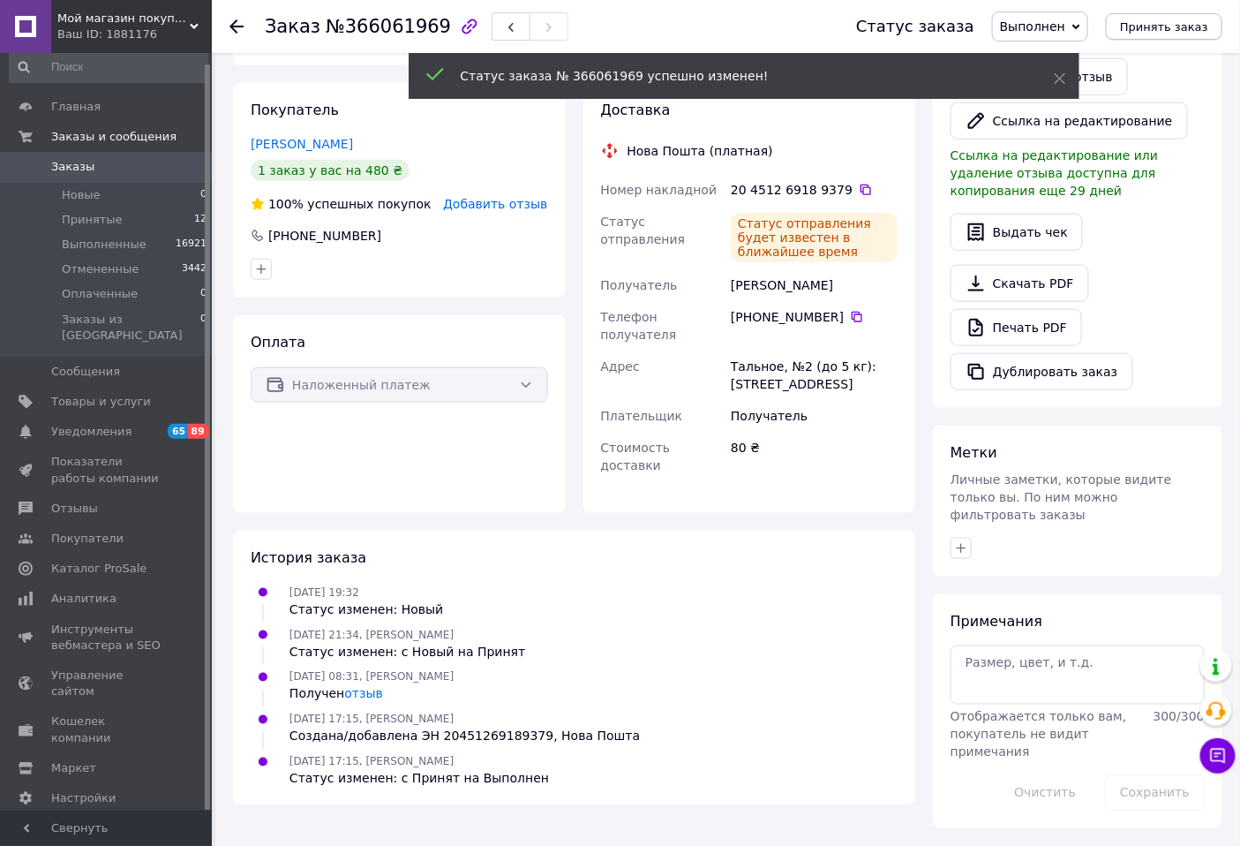
scroll to position [433, 0]
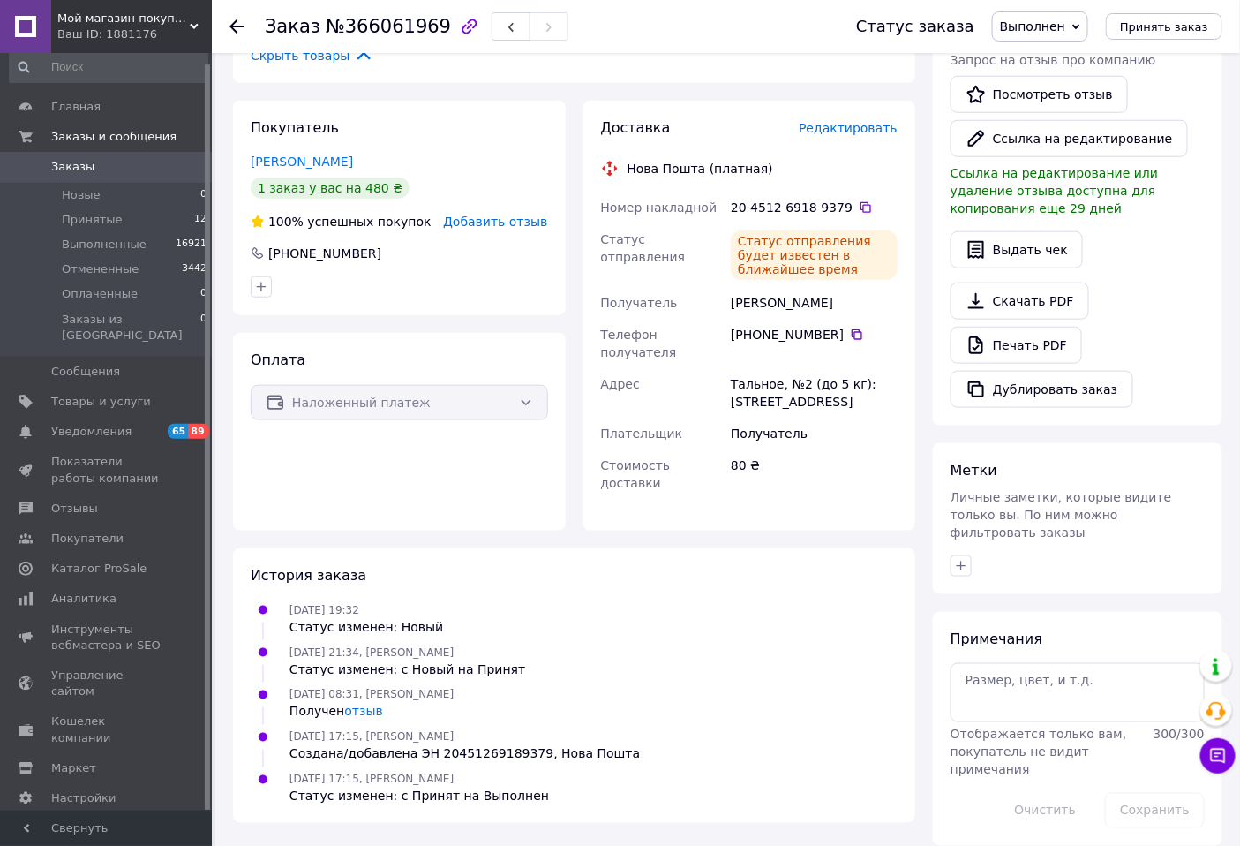
click at [162, 41] on div "Ваш ID: 1881176" at bounding box center [134, 34] width 154 height 16
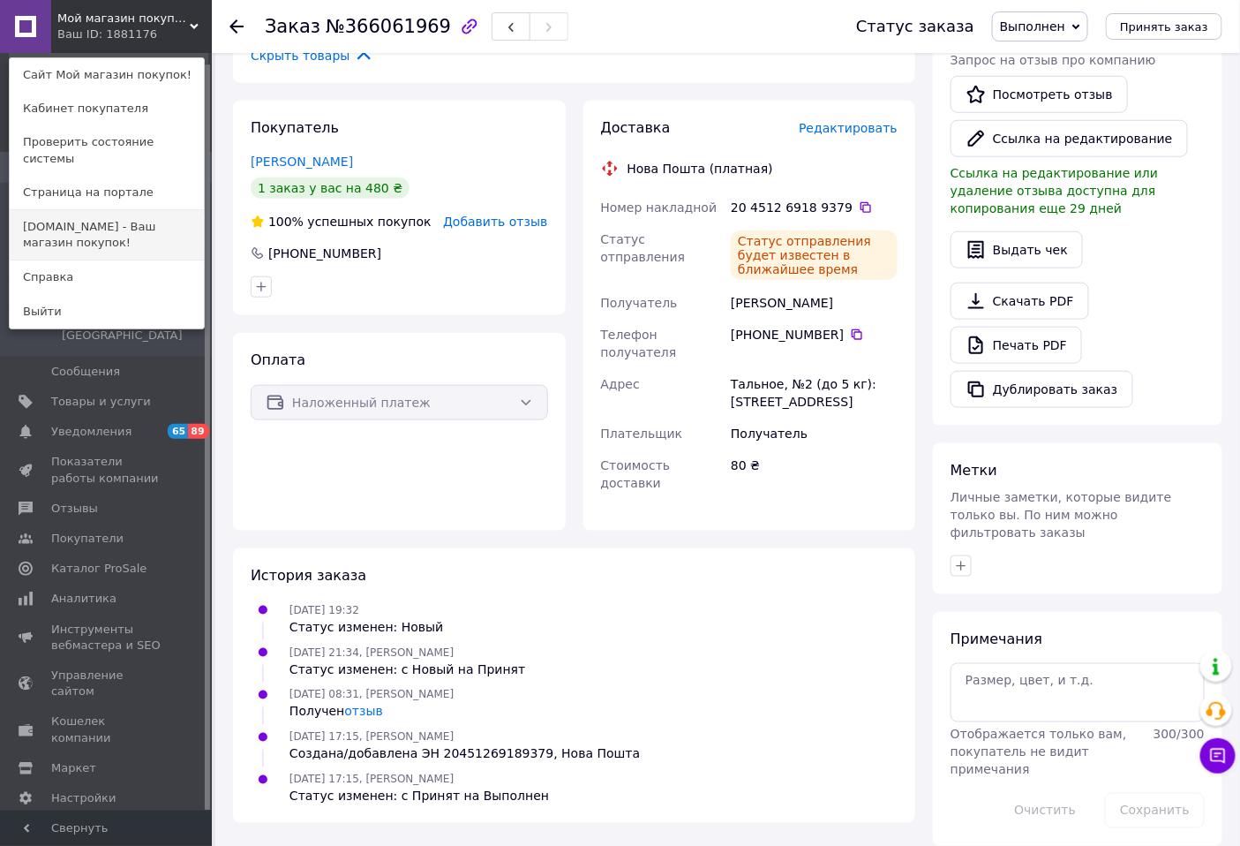
click at [131, 217] on link "[DOMAIN_NAME] - Ваш магазин покупок!" at bounding box center [107, 234] width 194 height 49
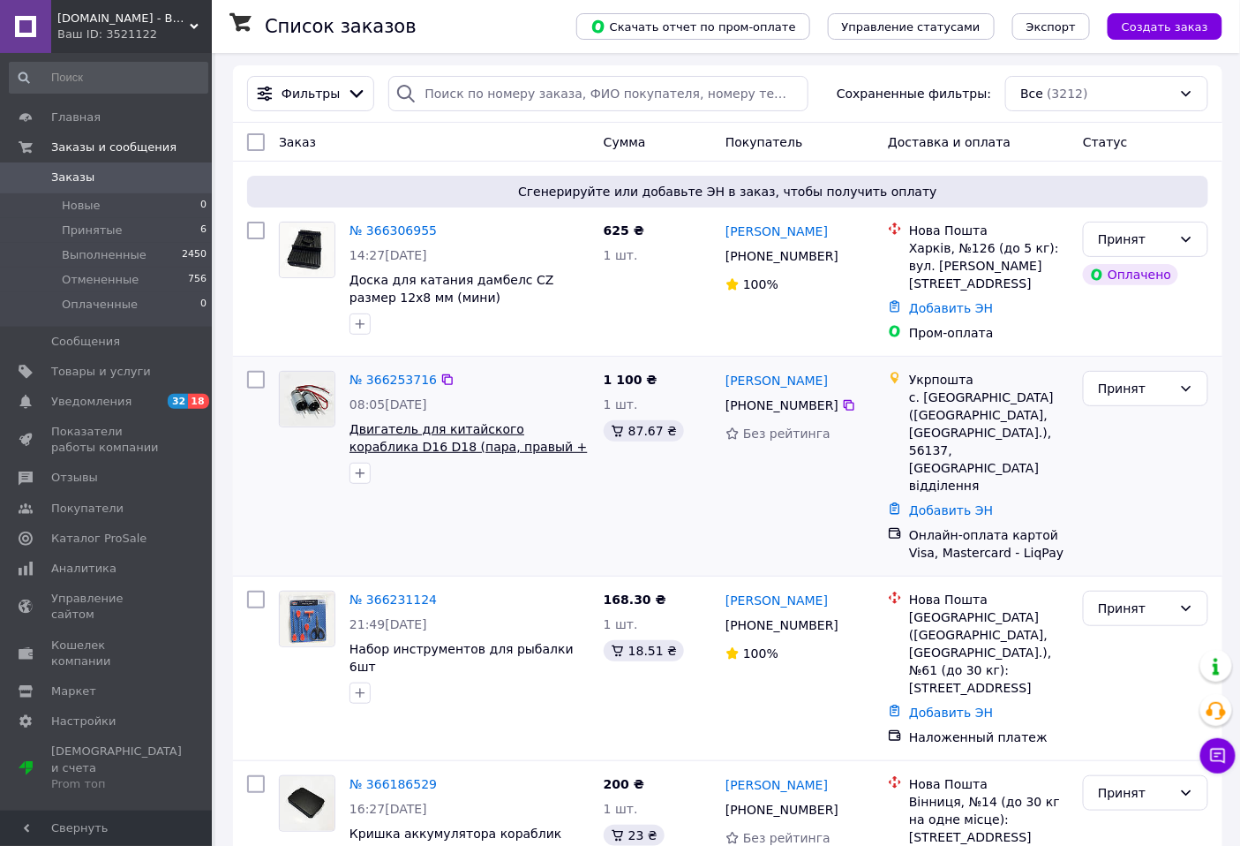
scroll to position [294, 0]
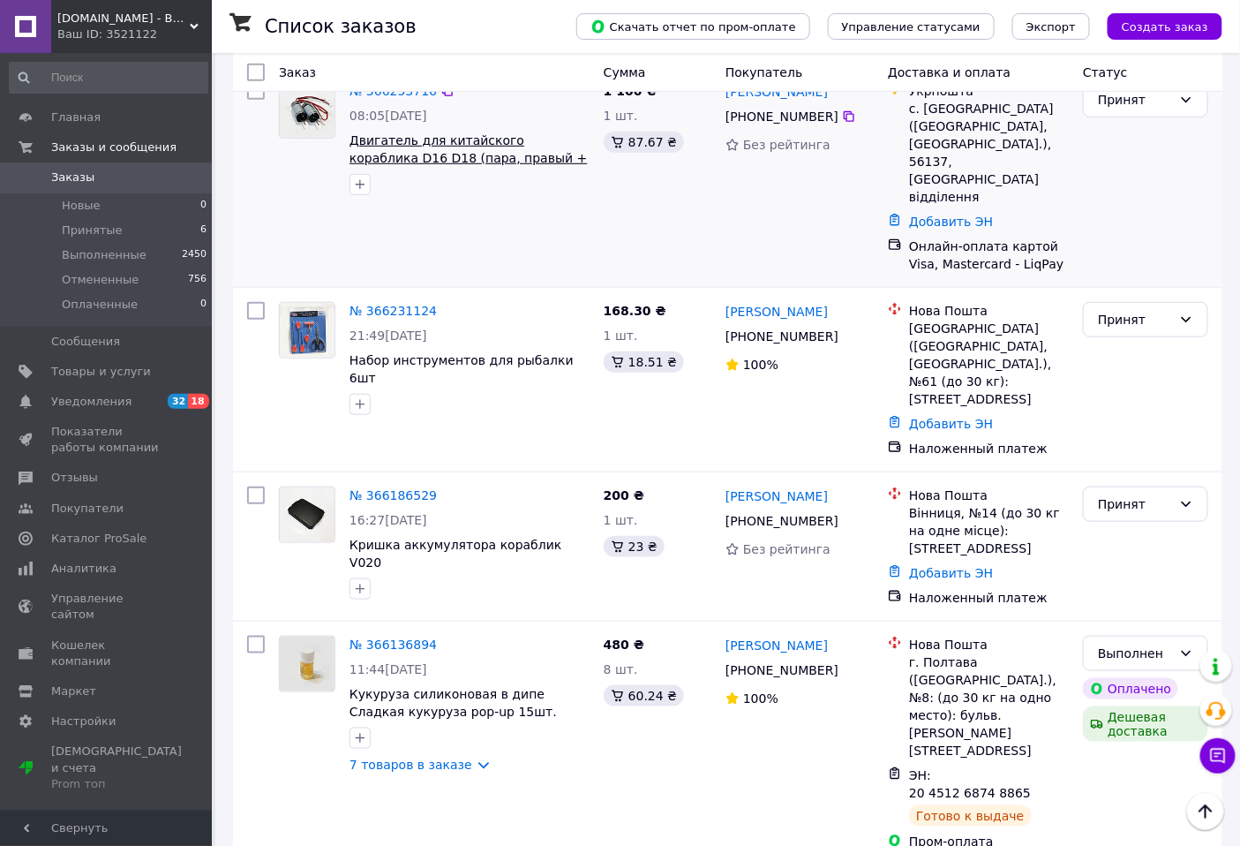
click at [390, 488] on link "№ 366186529" at bounding box center [393, 495] width 87 height 14
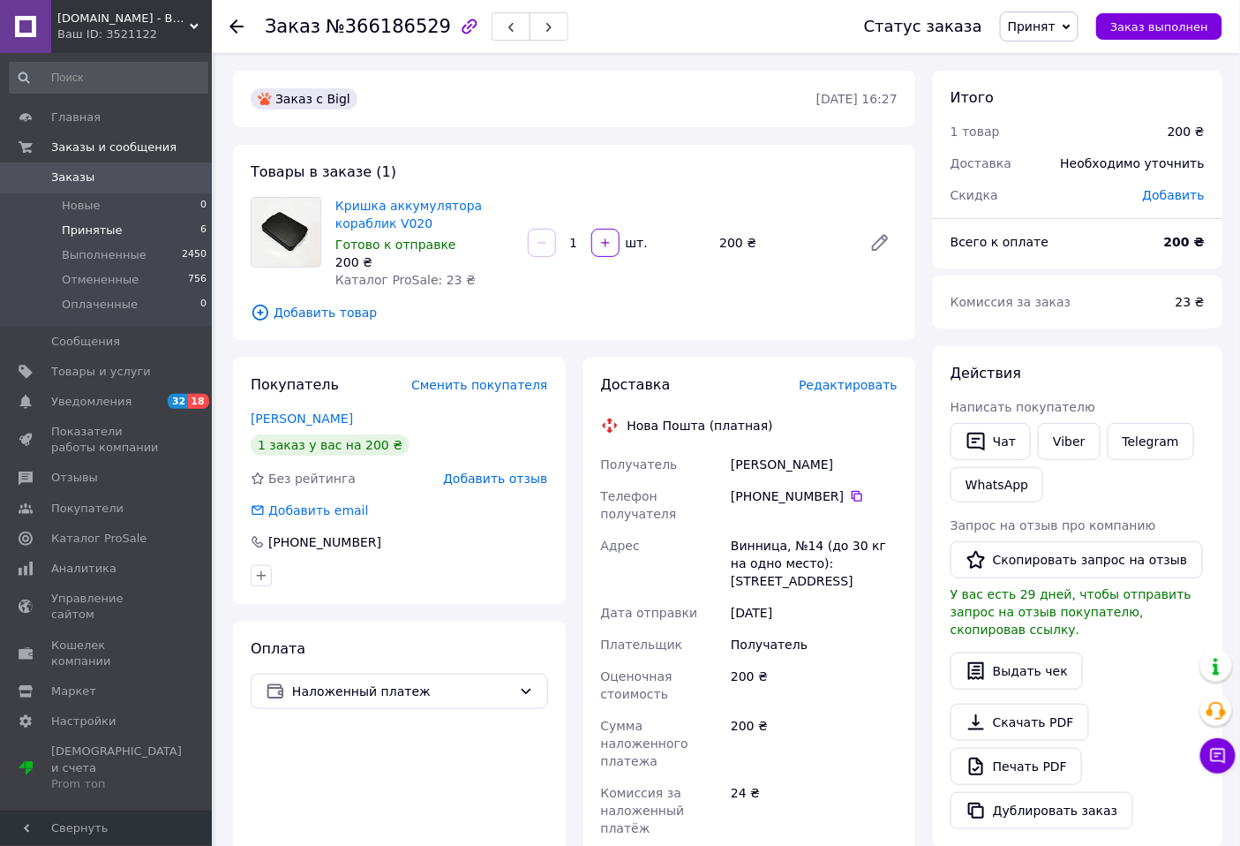
click at [91, 229] on span "Принятые" at bounding box center [92, 230] width 61 height 16
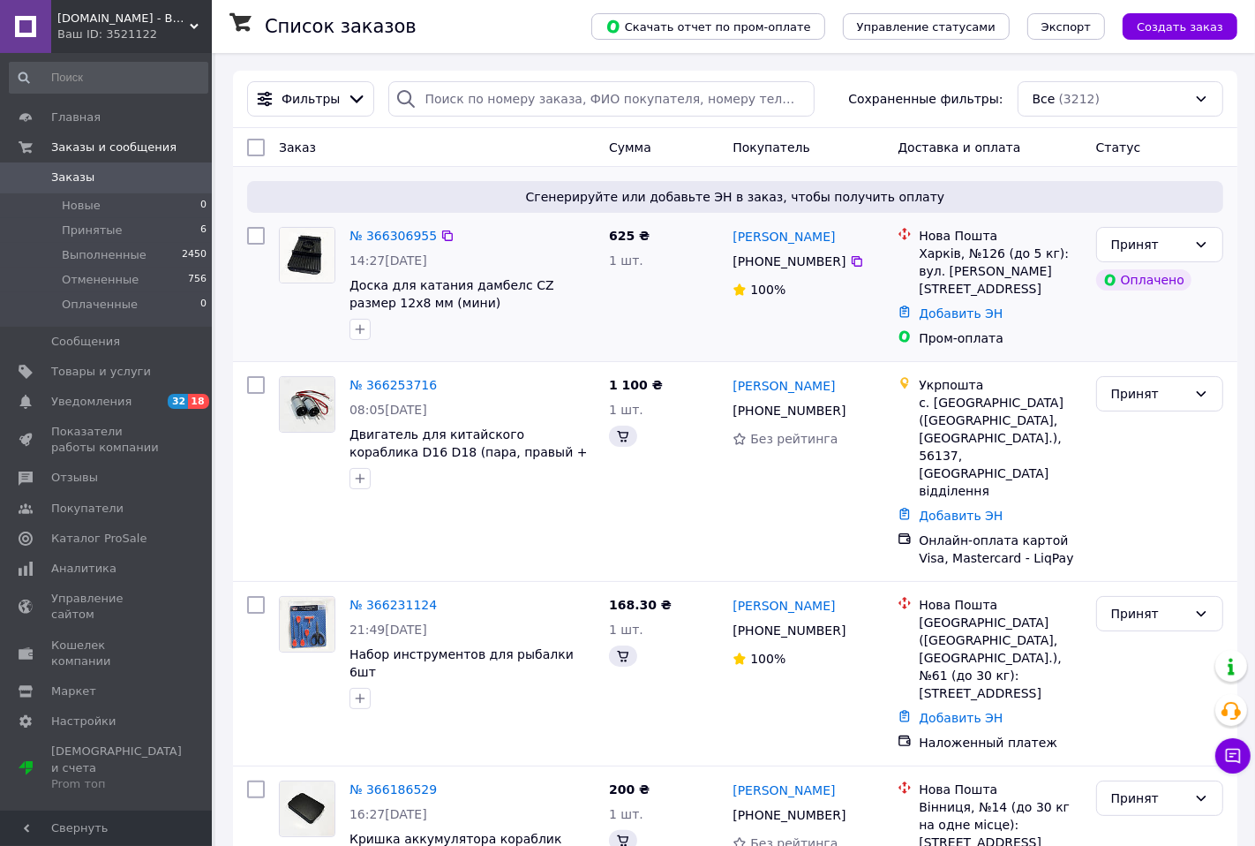
click at [389, 343] on div at bounding box center [472, 329] width 252 height 28
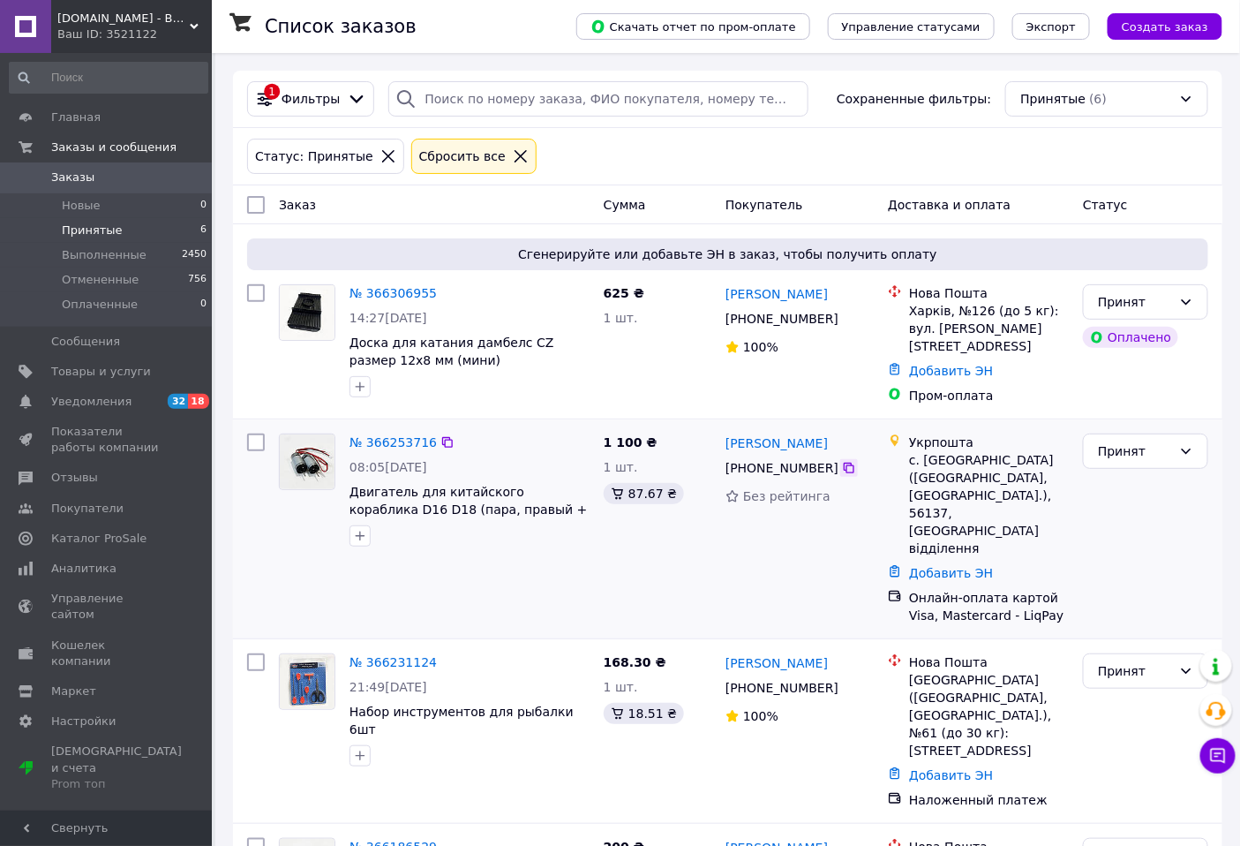
click at [842, 463] on icon at bounding box center [849, 468] width 14 height 14
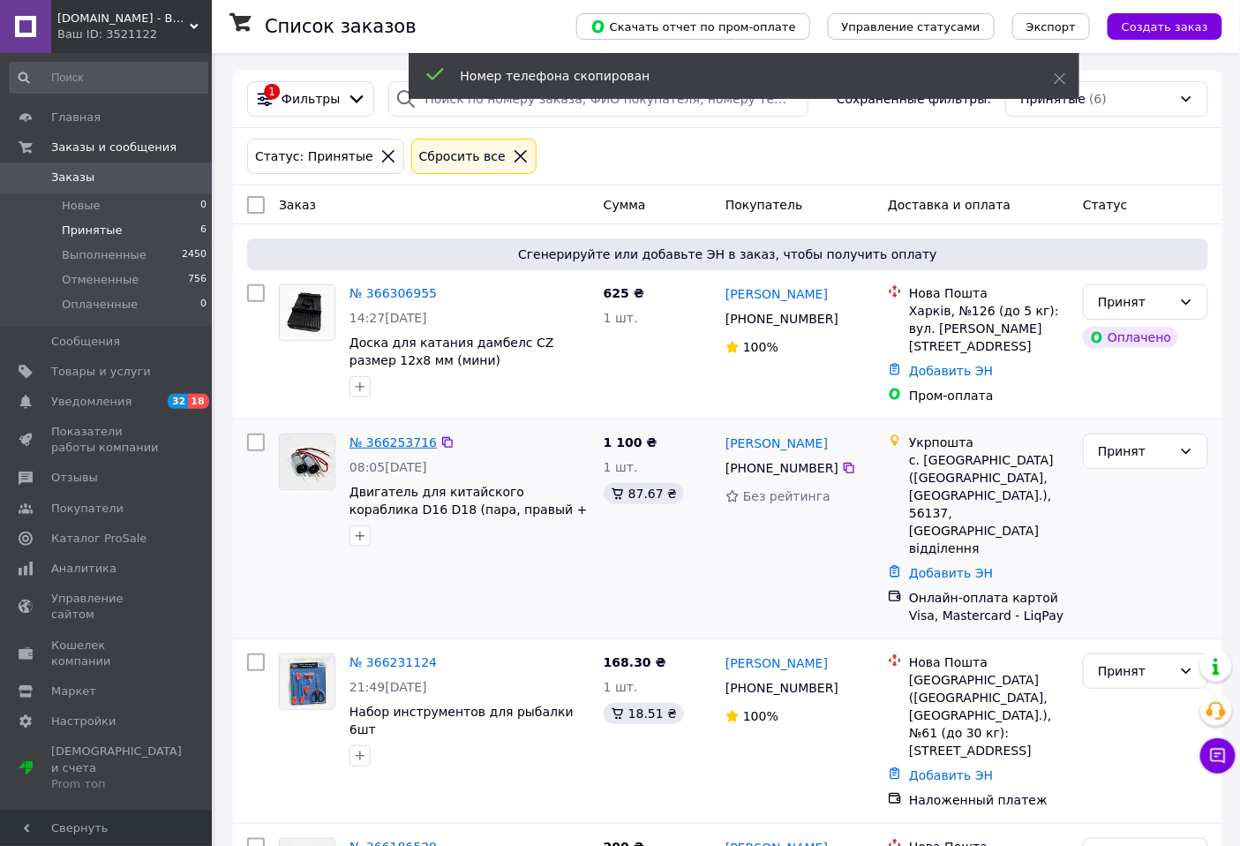
click at [415, 436] on link "№ 366253716" at bounding box center [393, 442] width 87 height 14
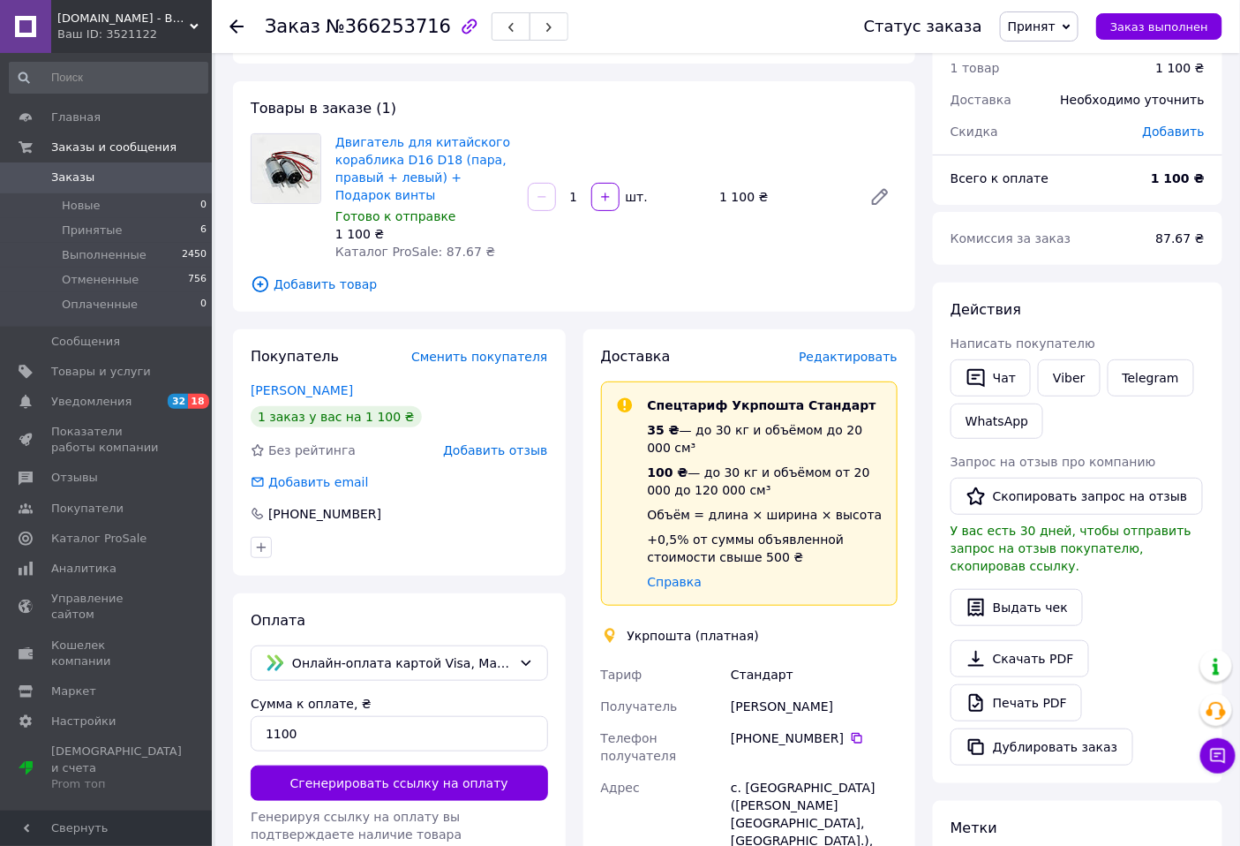
scroll to position [196, 0]
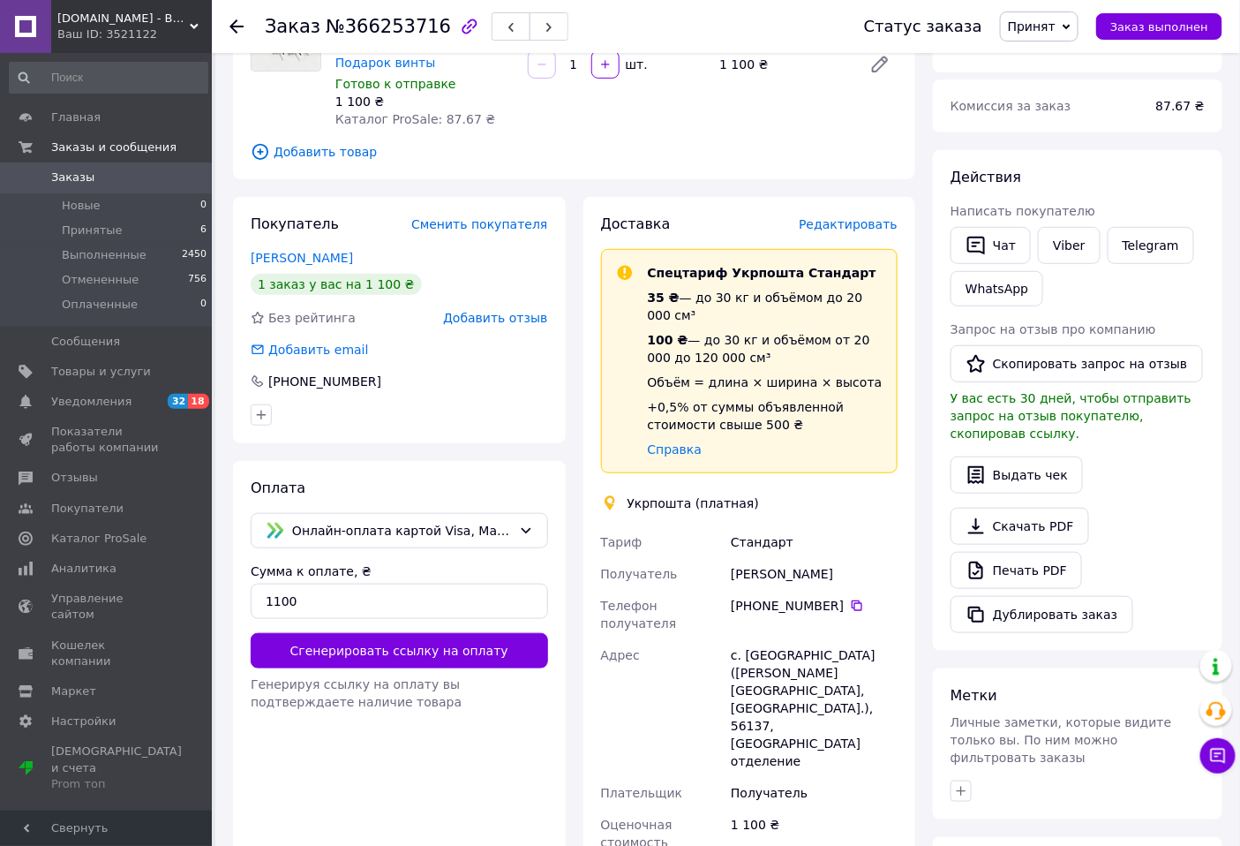
drag, startPoint x: 813, startPoint y: 560, endPoint x: 733, endPoint y: 558, distance: 80.3
click at [733, 558] on div "[PERSON_NAME]" at bounding box center [814, 574] width 174 height 32
copy div "[PERSON_NAME]"
drag, startPoint x: 834, startPoint y: 656, endPoint x: 867, endPoint y: 653, distance: 32.8
click at [867, 653] on div "с. Новопавловка (Николаевская обл., Баштанский р-н.), 56137, Передвижное отделе…" at bounding box center [814, 708] width 174 height 138
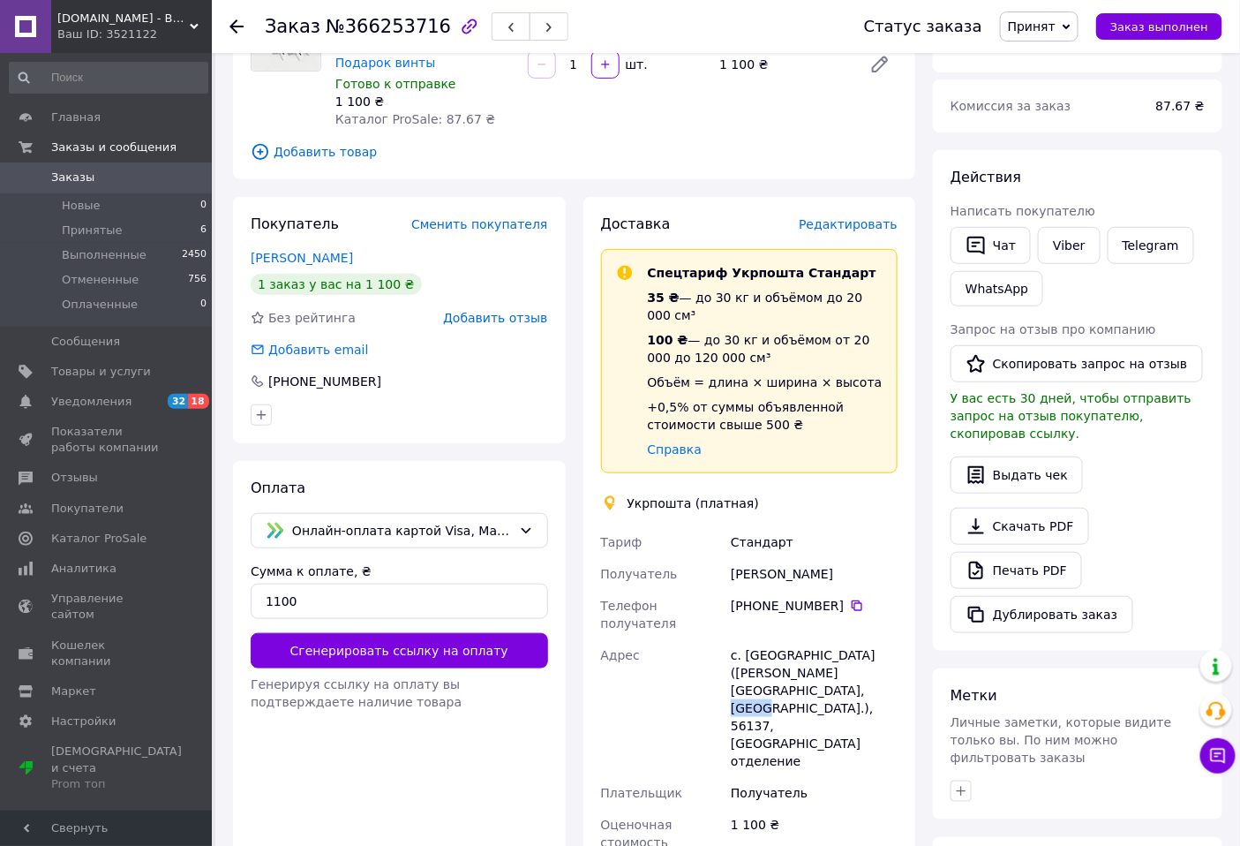
copy div "56137"
click at [80, 226] on span "Принятые" at bounding box center [92, 230] width 61 height 16
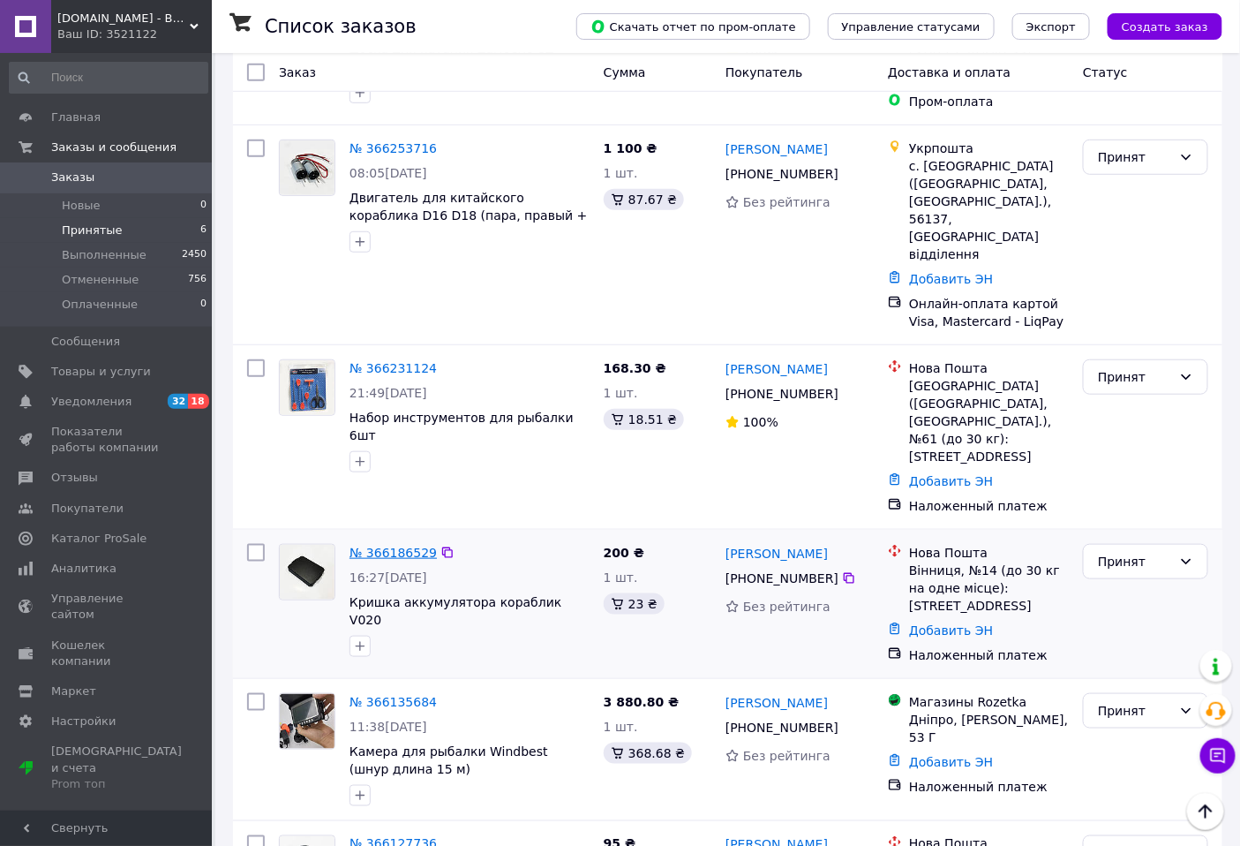
scroll to position [392, 0]
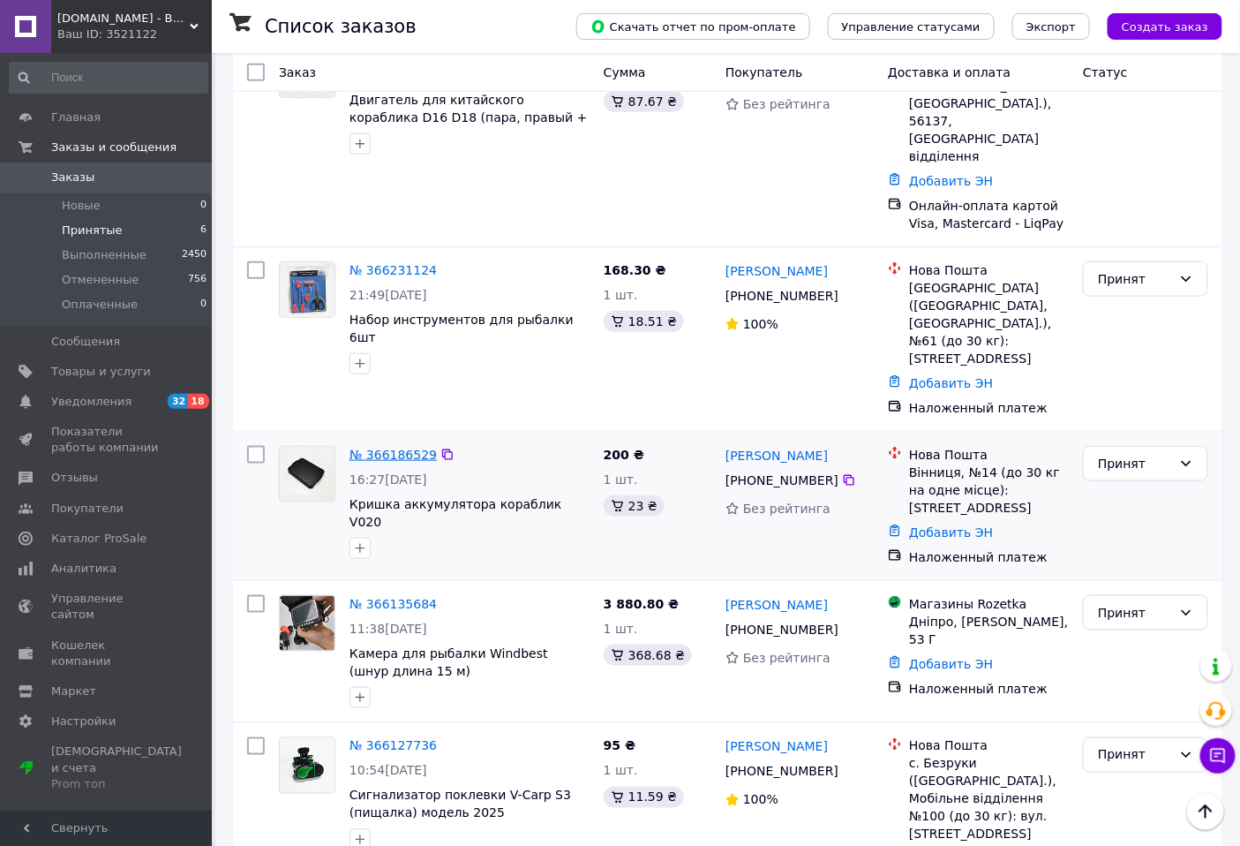
click at [404, 447] on link "№ 366186529" at bounding box center [393, 454] width 87 height 14
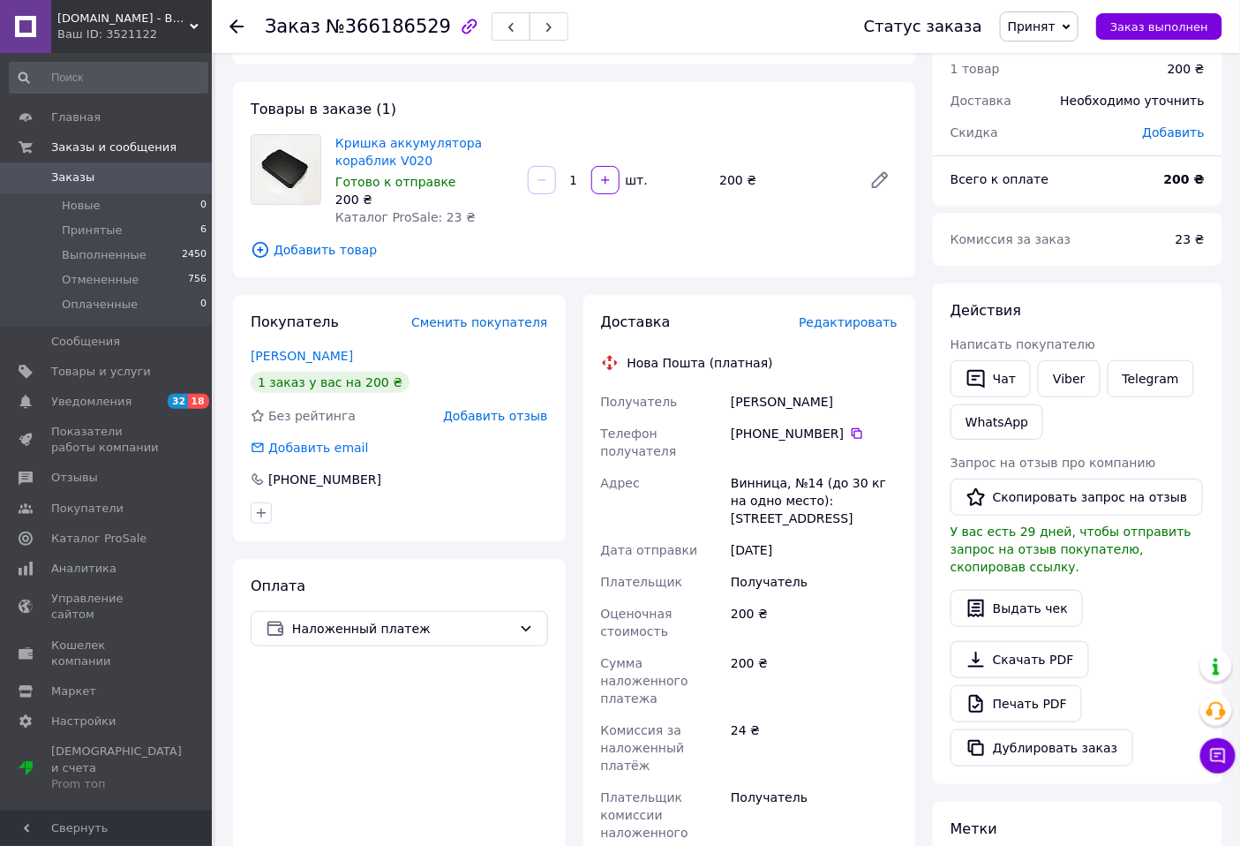
scroll to position [98, 0]
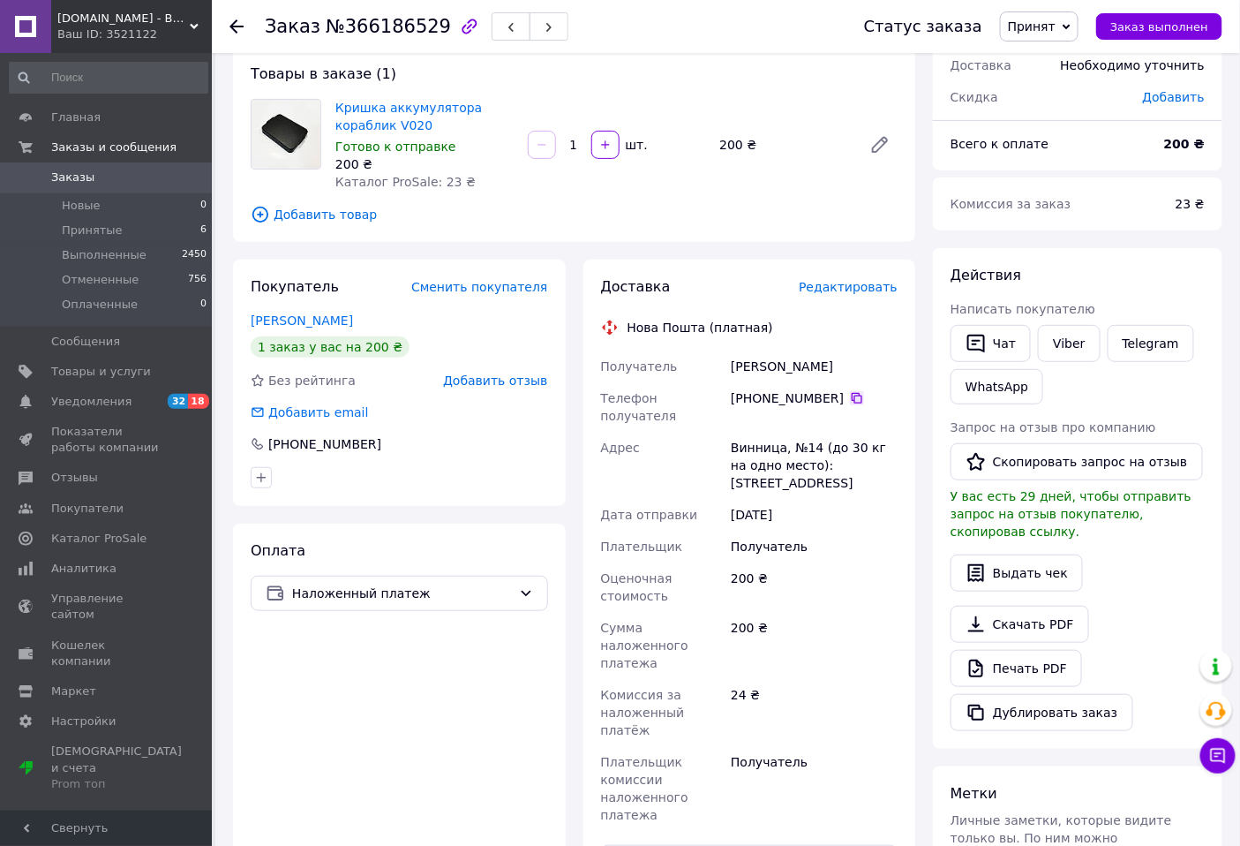
click at [850, 398] on icon at bounding box center [857, 398] width 14 height 14
drag, startPoint x: 816, startPoint y: 368, endPoint x: 734, endPoint y: 367, distance: 82.1
click at [734, 367] on div "Чубей Борис" at bounding box center [814, 366] width 174 height 32
copy div "Чубей Борис"
drag, startPoint x: 731, startPoint y: 428, endPoint x: 772, endPoint y: 424, distance: 41.7
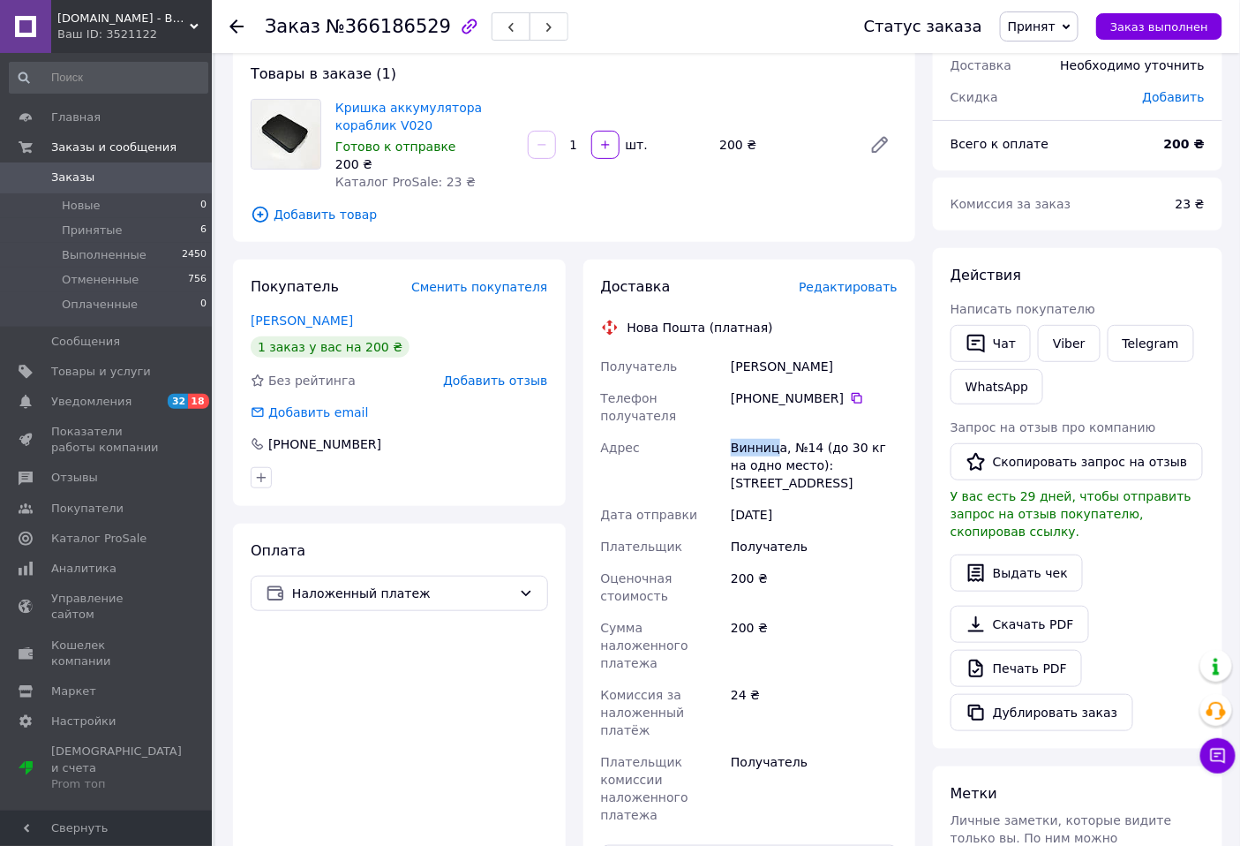
click at [772, 432] on div "Винница, №14 (до 30 кг на одно место): [STREET_ADDRESS]" at bounding box center [814, 465] width 174 height 67
copy div "Винниц"
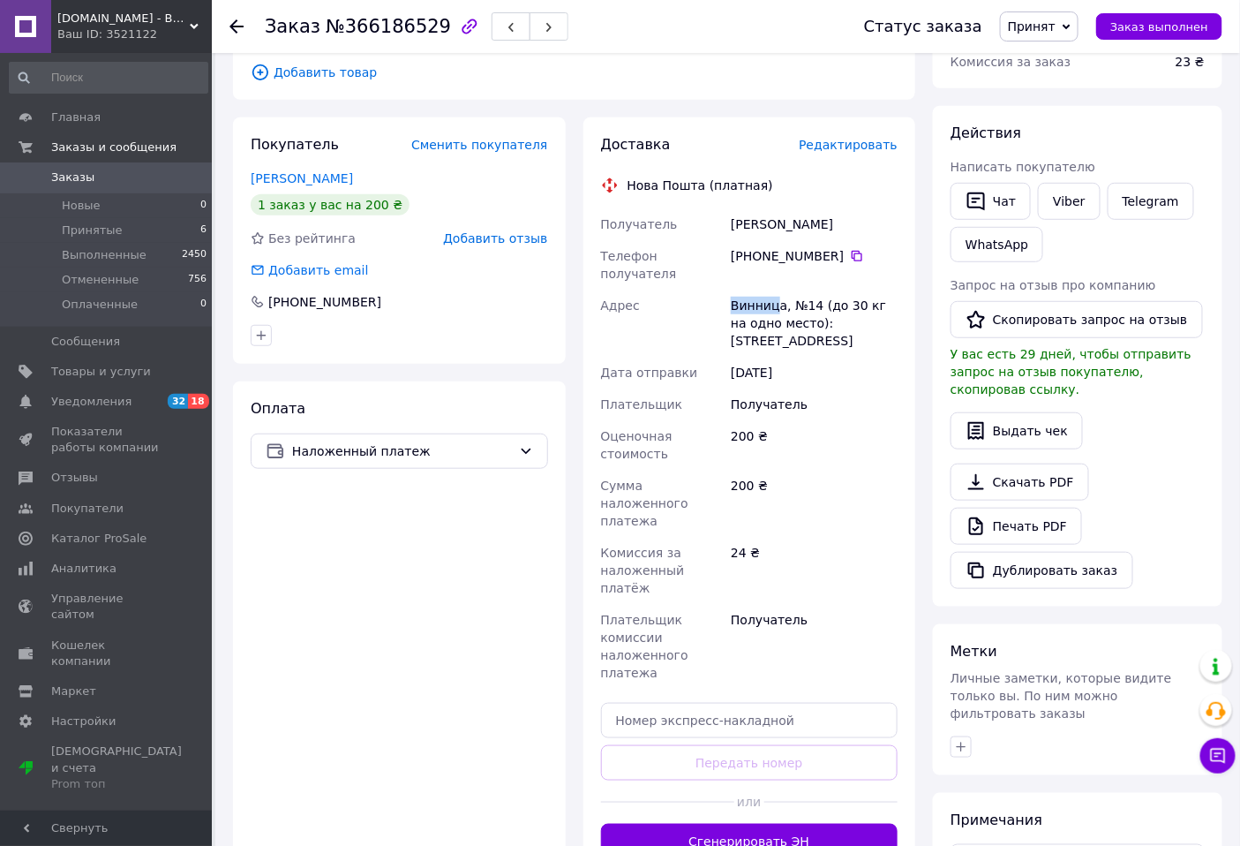
scroll to position [392, 0]
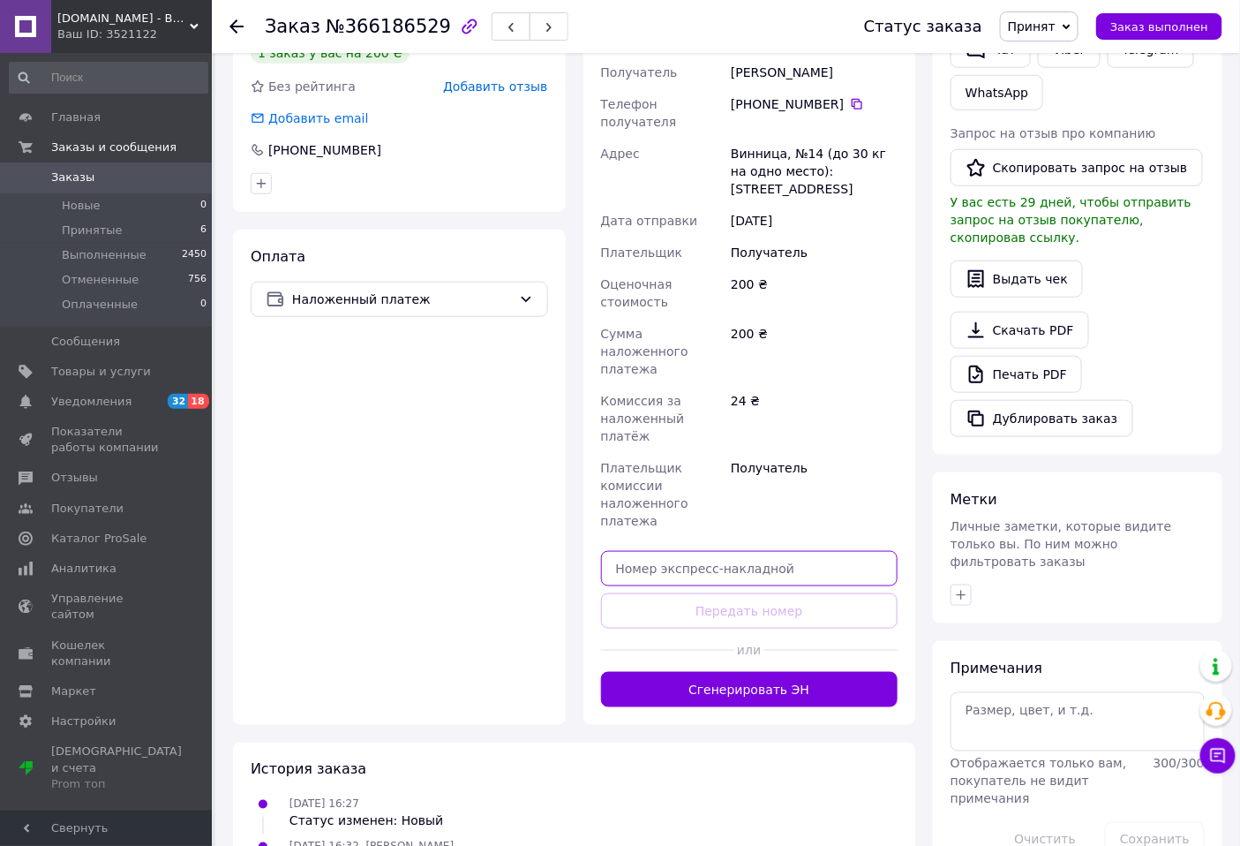
click at [730, 551] on input "text" at bounding box center [749, 568] width 297 height 35
paste input "20451269192559"
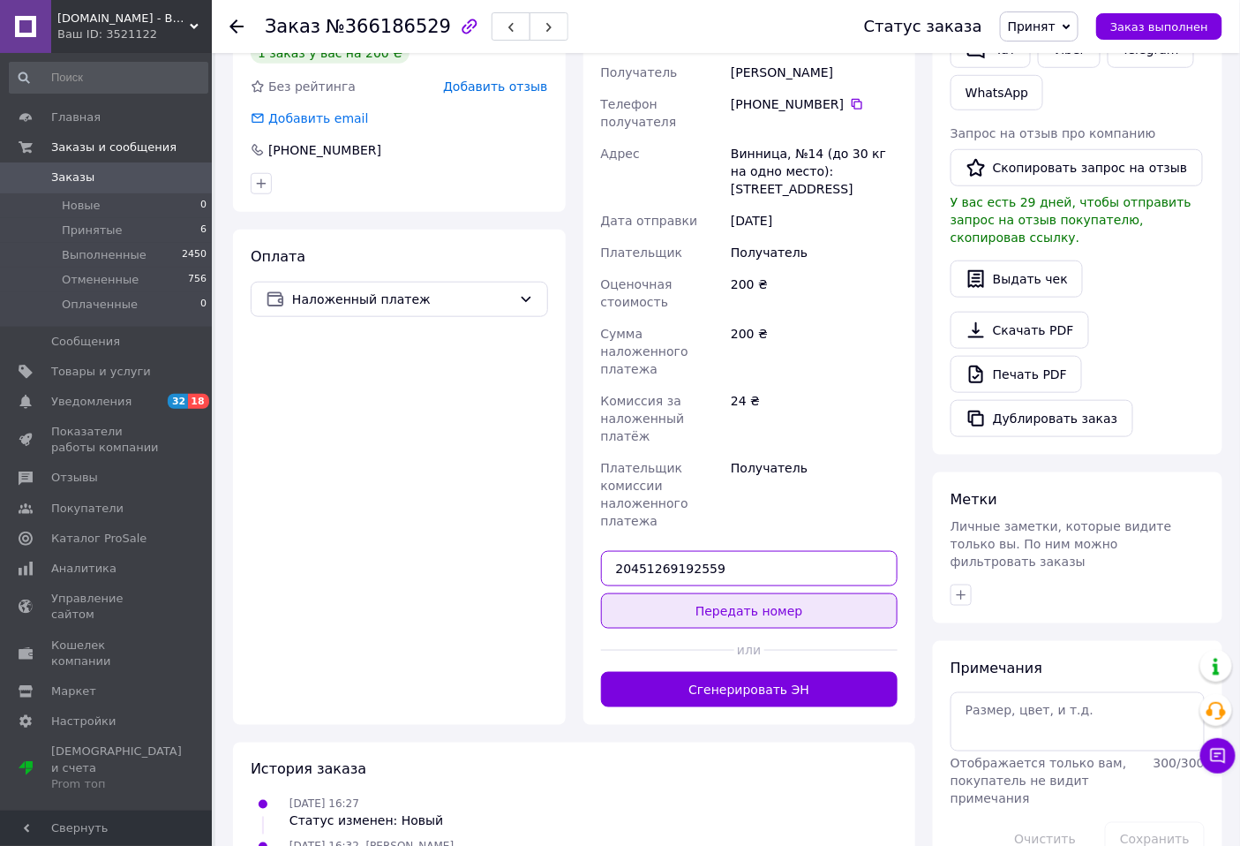
type input "20451269192559"
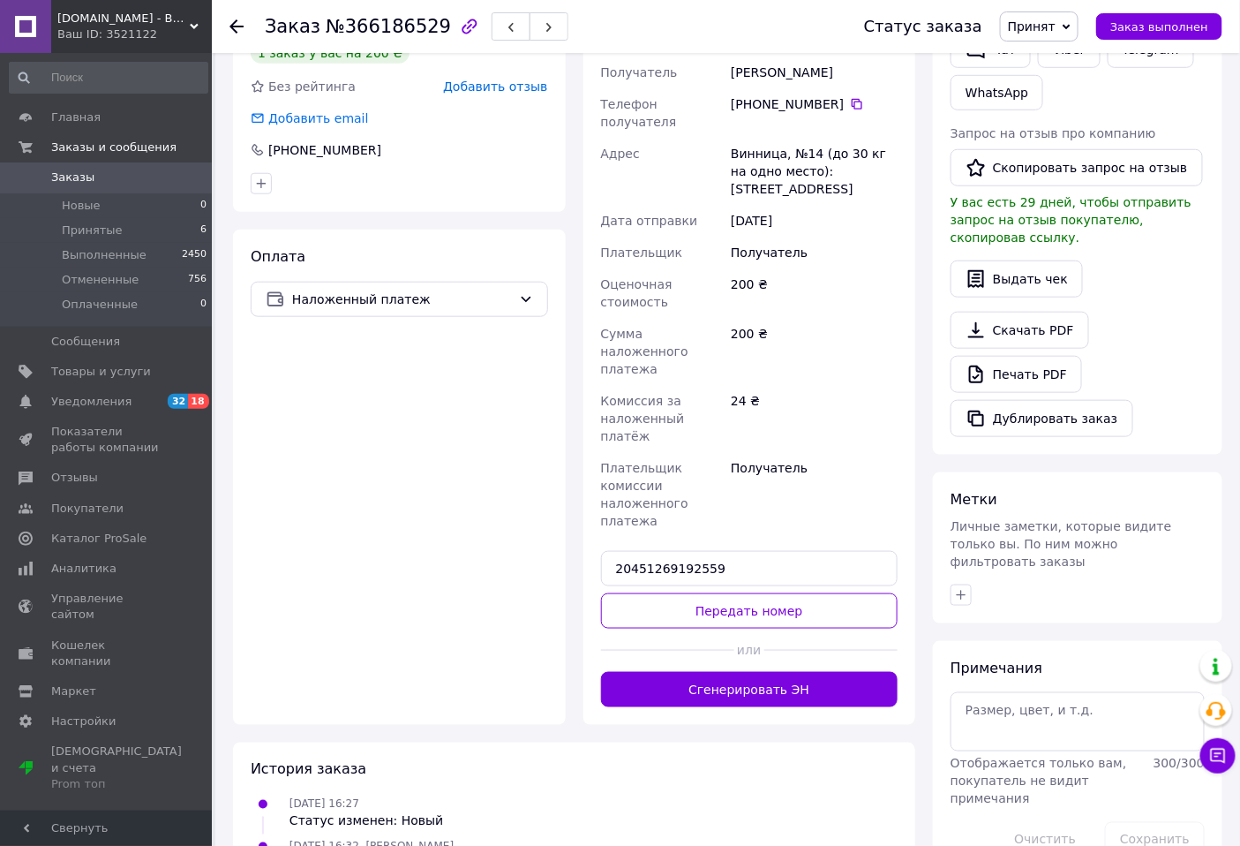
drag, startPoint x: 737, startPoint y: 560, endPoint x: 693, endPoint y: 558, distance: 44.2
click at [733, 593] on button "Передать номер" at bounding box center [749, 610] width 297 height 35
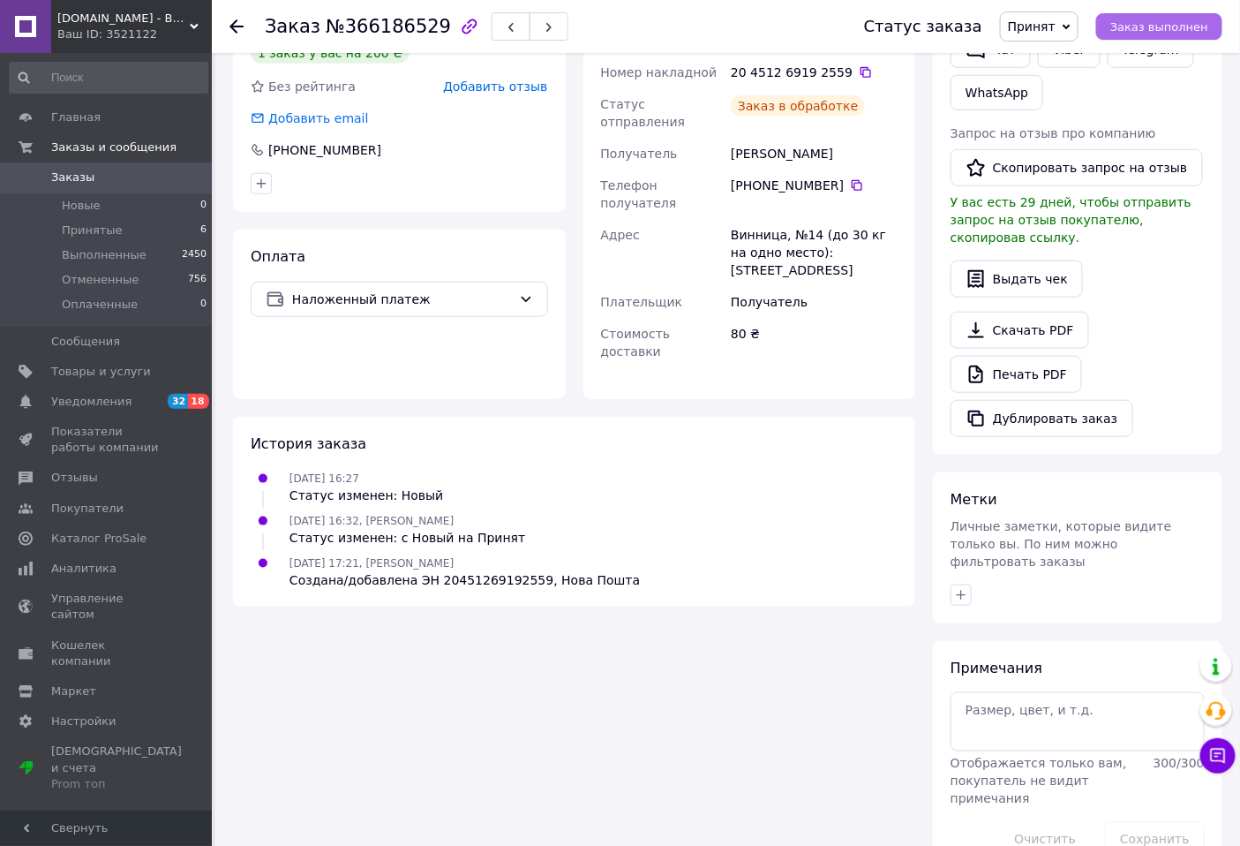
click at [1157, 29] on span "Заказ выполнен" at bounding box center [1159, 26] width 98 height 13
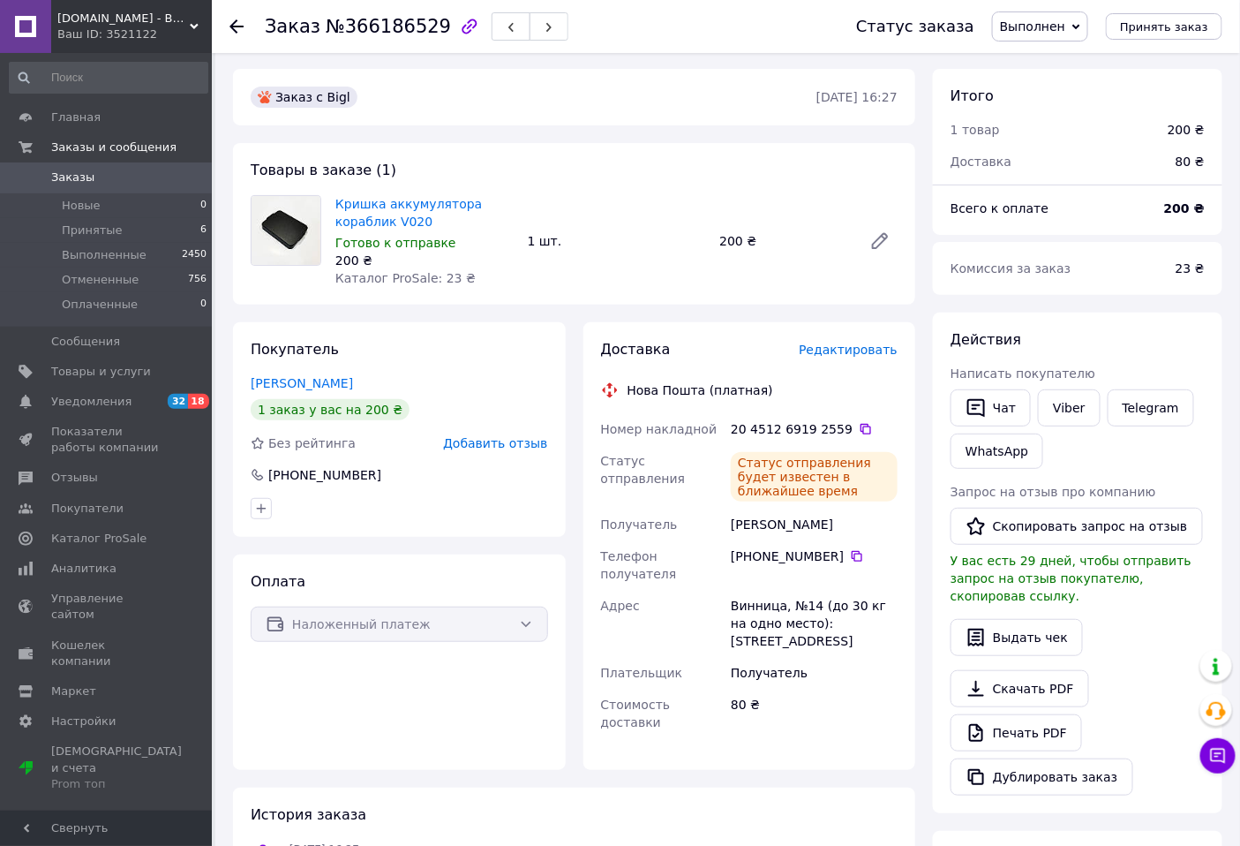
scroll to position [0, 0]
click at [136, 30] on div "Ваш ID: 3521122" at bounding box center [134, 34] width 154 height 16
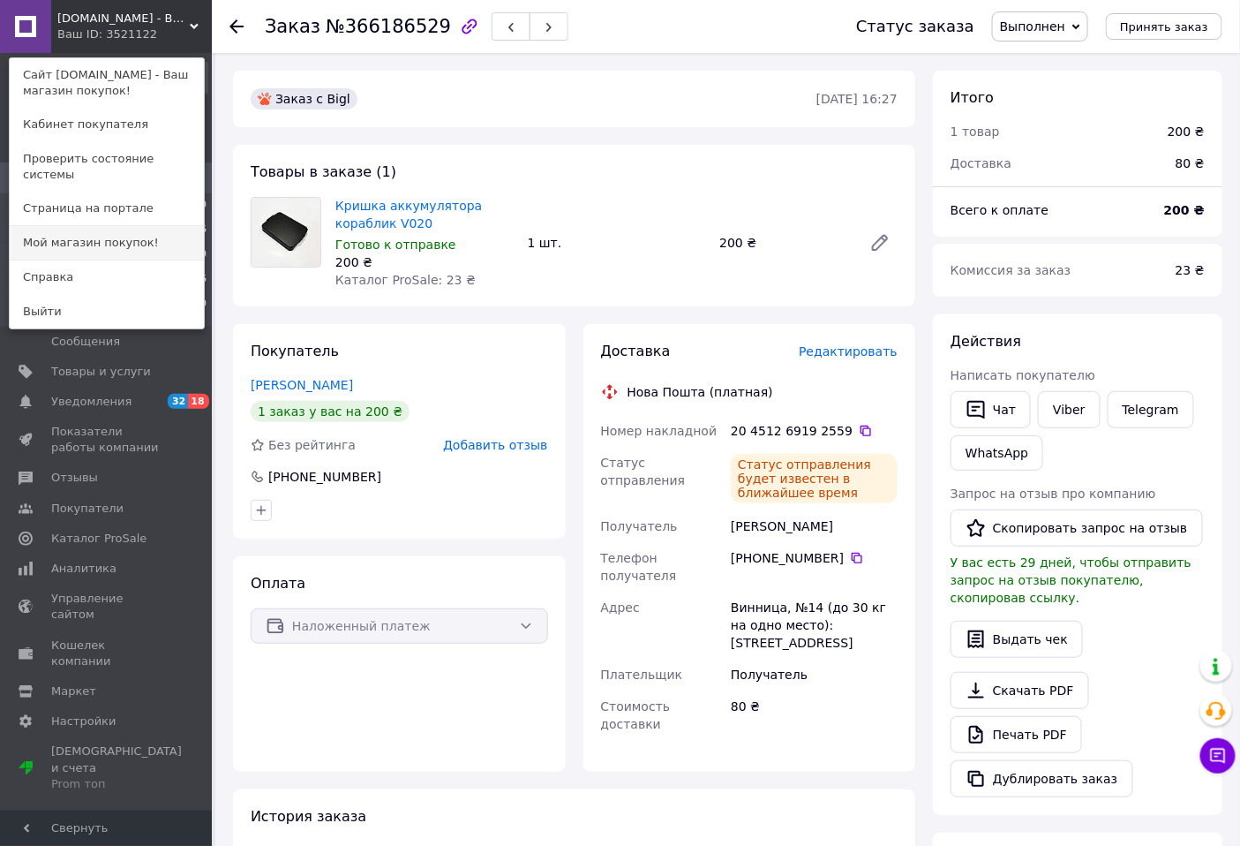
click at [98, 226] on link "Мой магазин покупок!" at bounding box center [107, 243] width 194 height 34
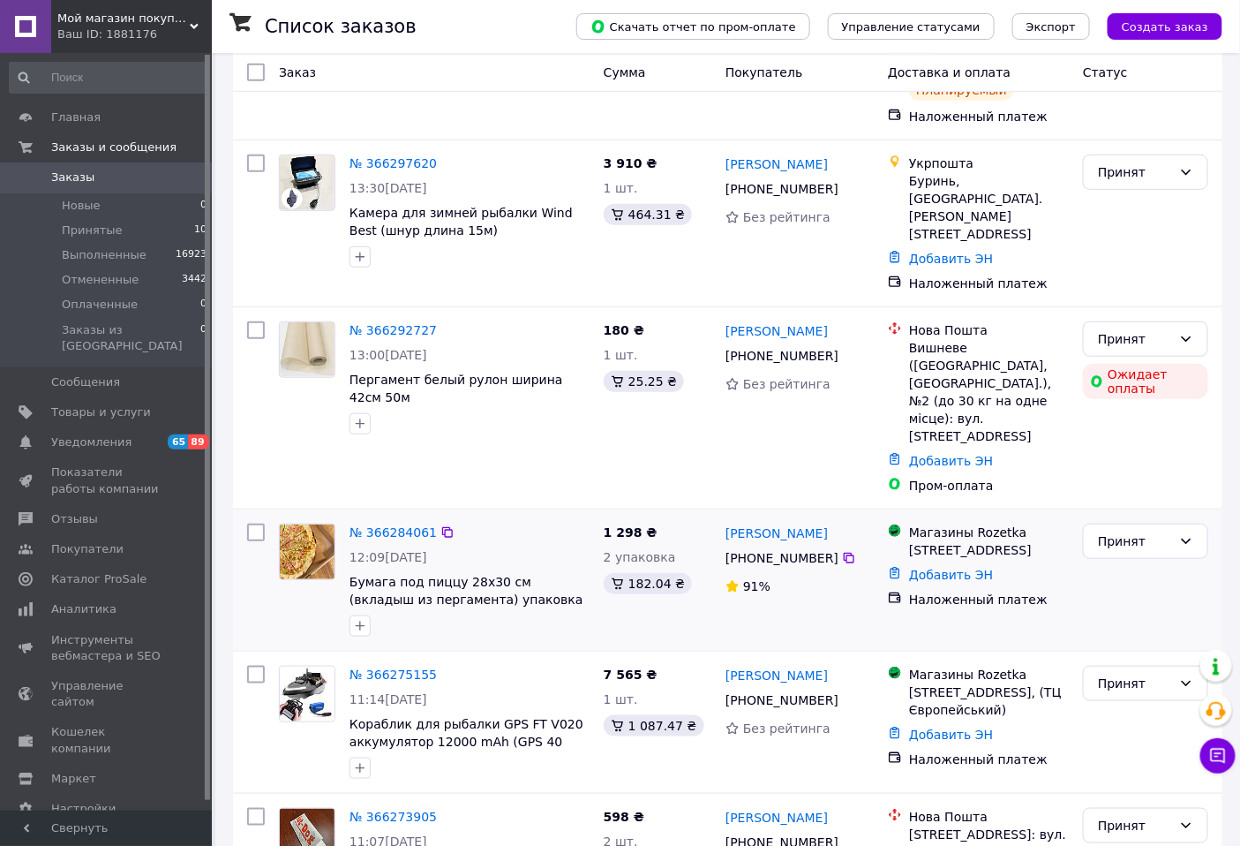
scroll to position [294, 0]
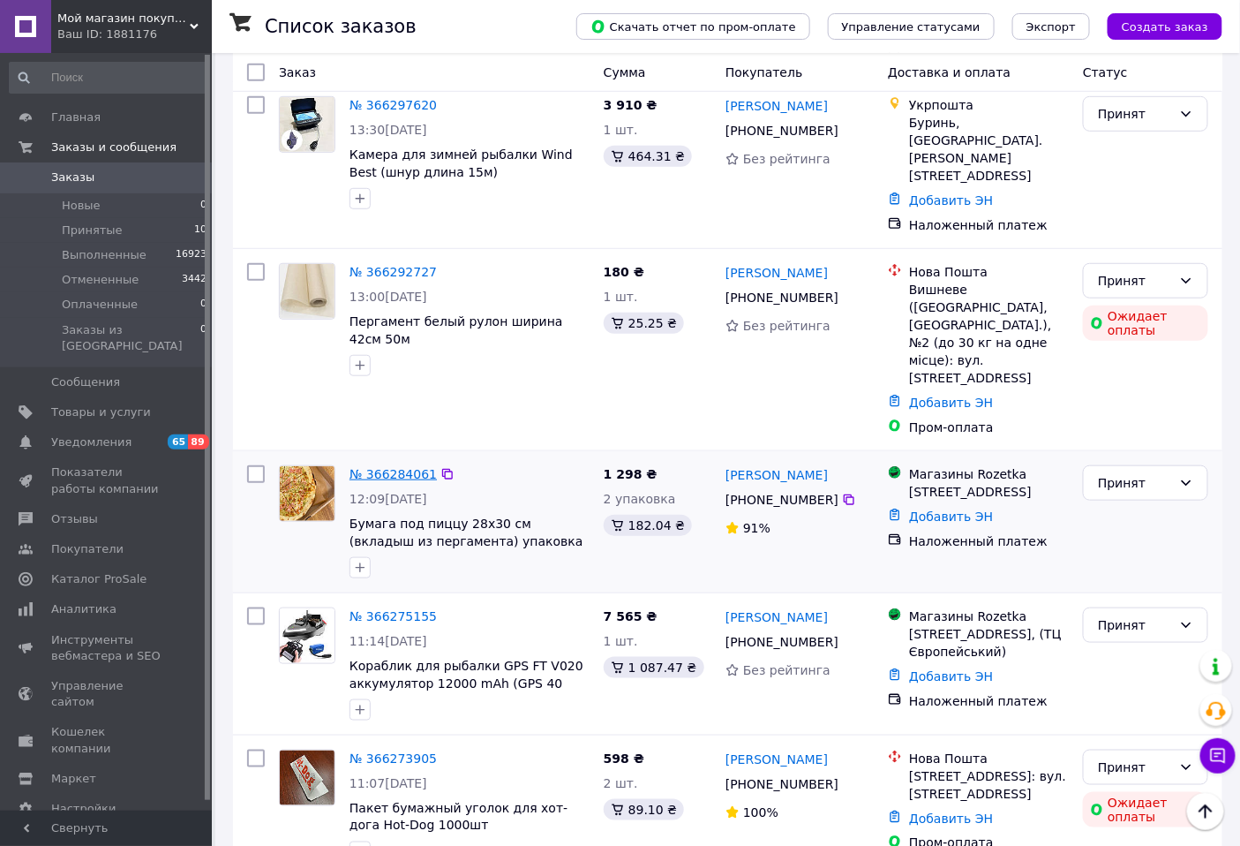
click at [389, 467] on link "№ 366284061" at bounding box center [393, 474] width 87 height 14
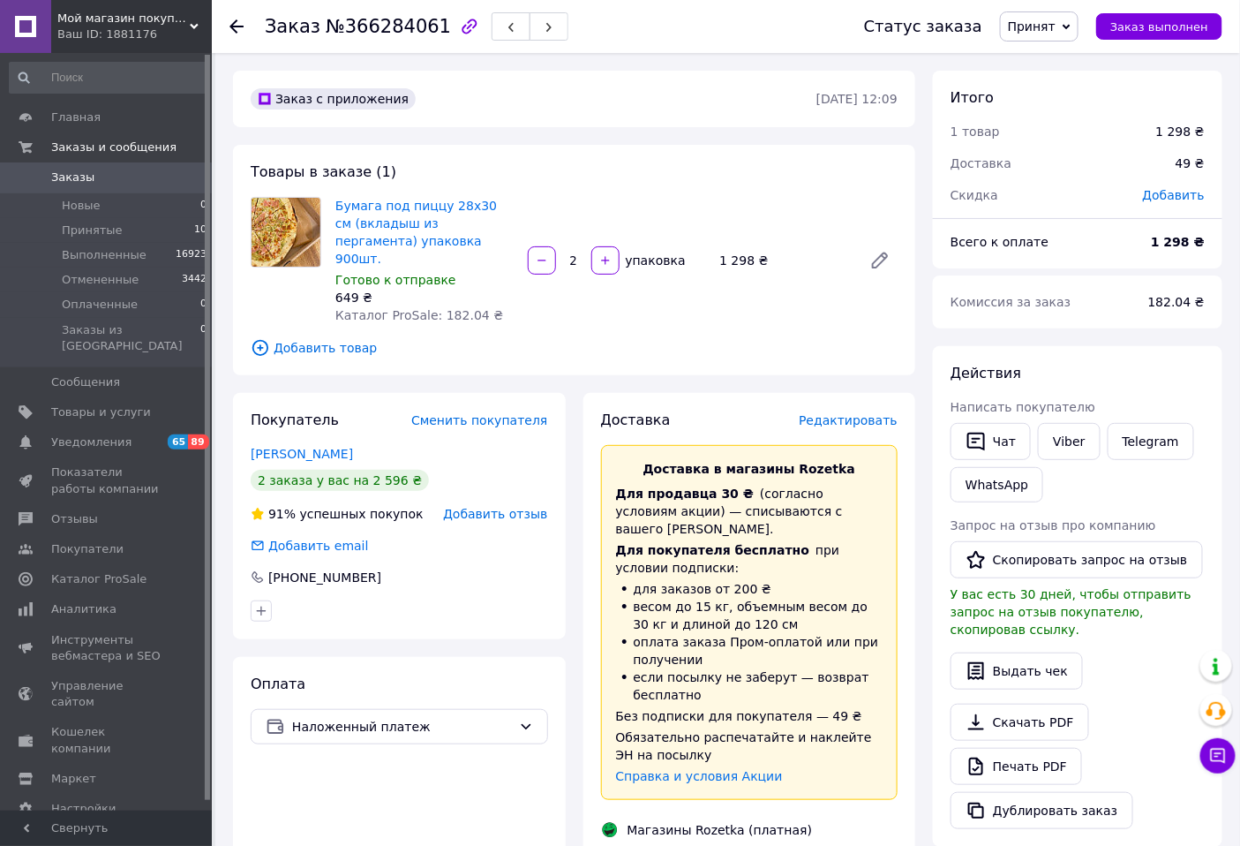
click at [846, 413] on span "Редактировать" at bounding box center [848, 420] width 99 height 14
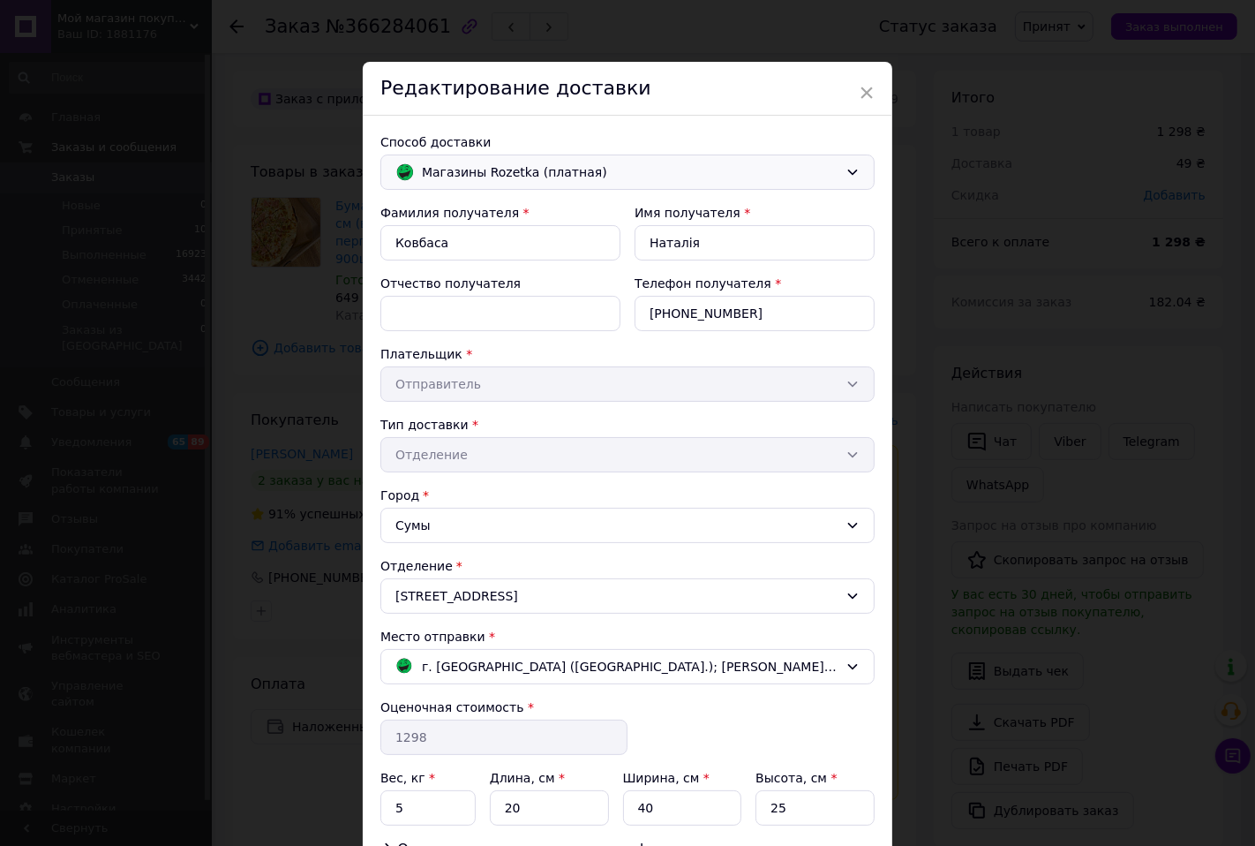
click at [522, 177] on span "Магазины Rozetka (платная)" at bounding box center [630, 171] width 417 height 19
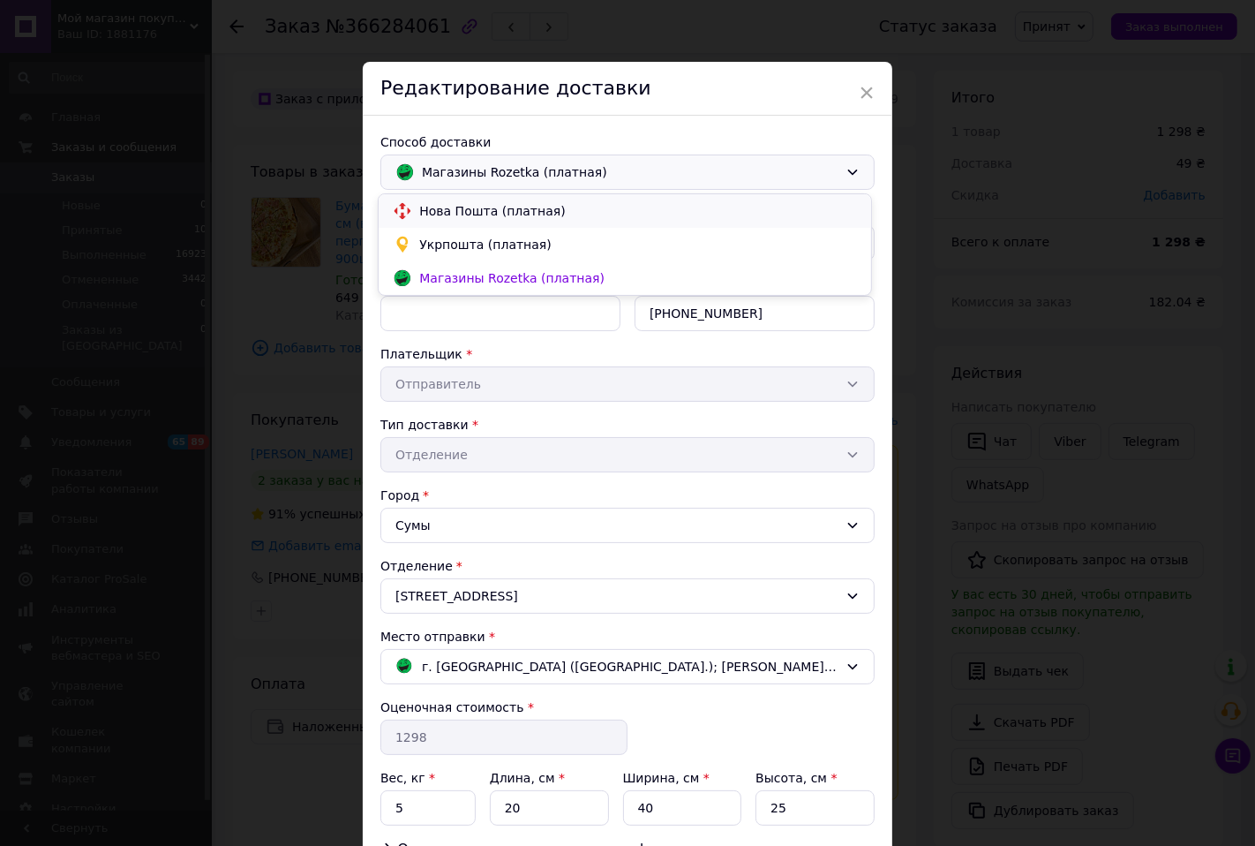
click at [456, 207] on span "Нова Пошта (платная)" at bounding box center [638, 211] width 438 height 18
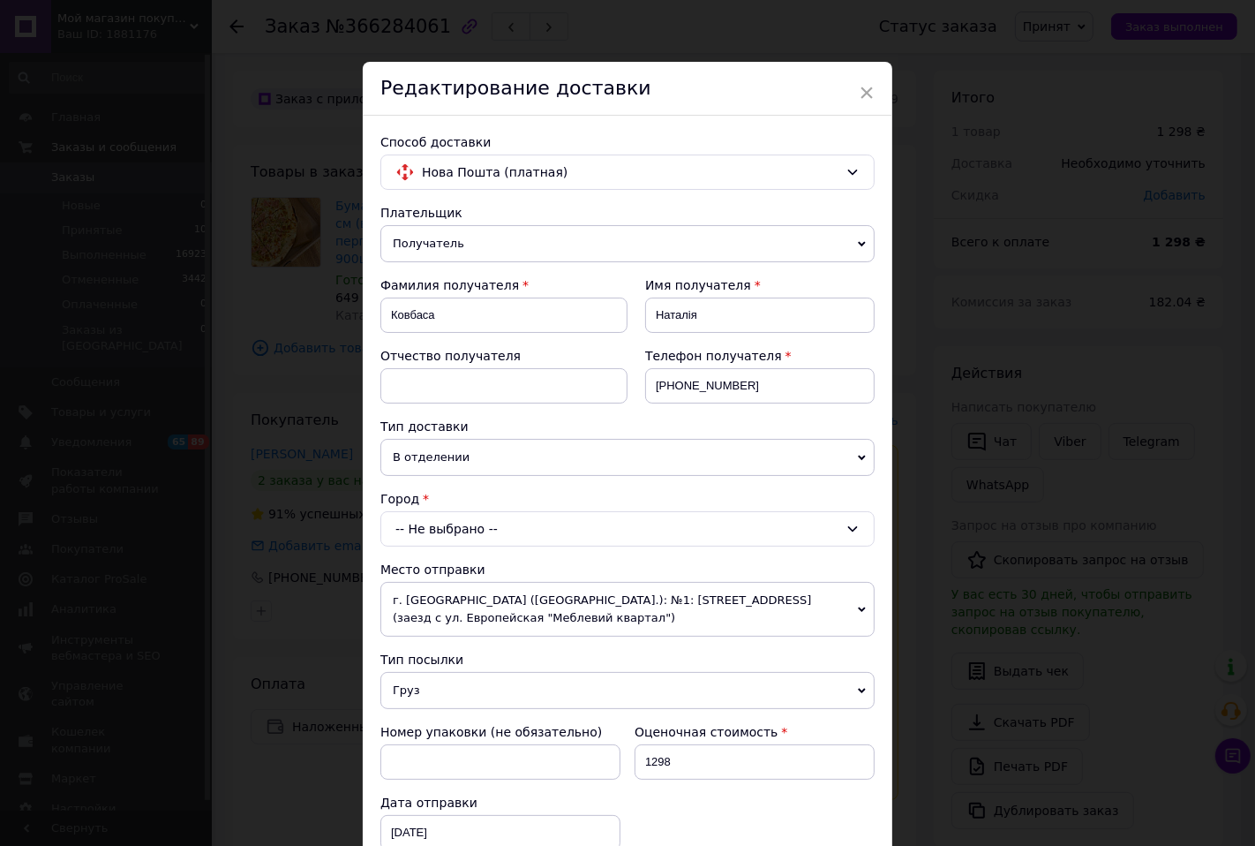
click at [424, 528] on div "-- Не выбрано --" at bounding box center [627, 528] width 494 height 35
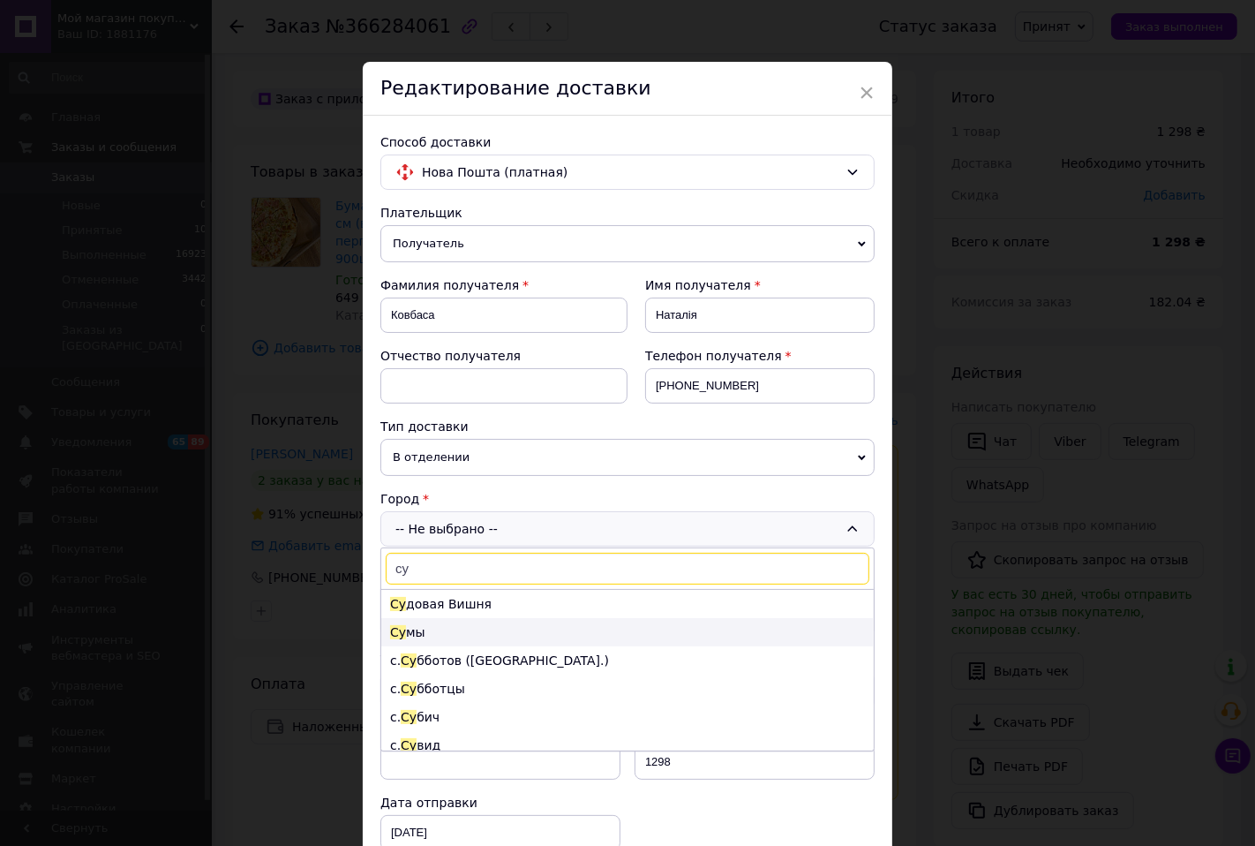
type input "су"
click at [408, 631] on li "Су мы" at bounding box center [627, 632] width 492 height 28
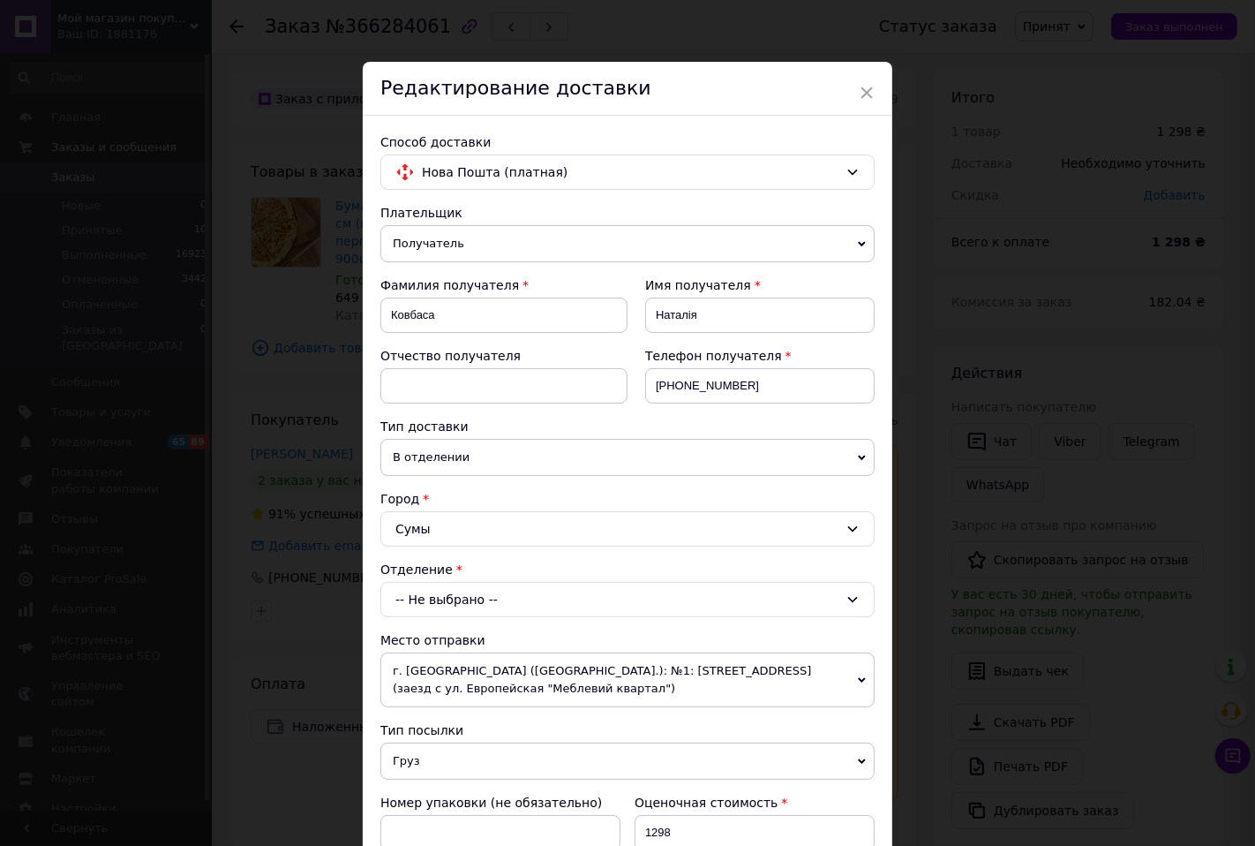
click at [470, 598] on div "-- Не выбрано --" at bounding box center [627, 599] width 494 height 35
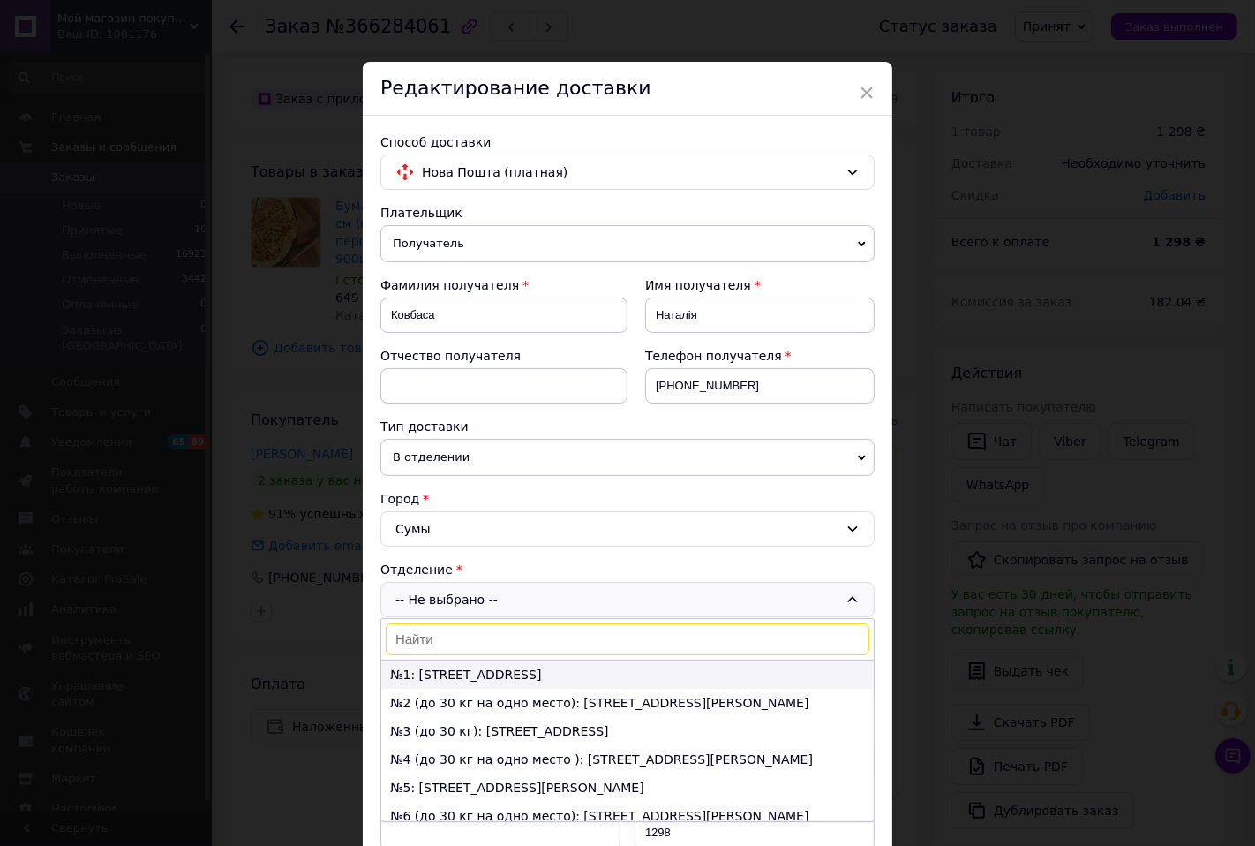
click at [427, 680] on li "№1: ул. Линейная, 15" at bounding box center [627, 674] width 492 height 28
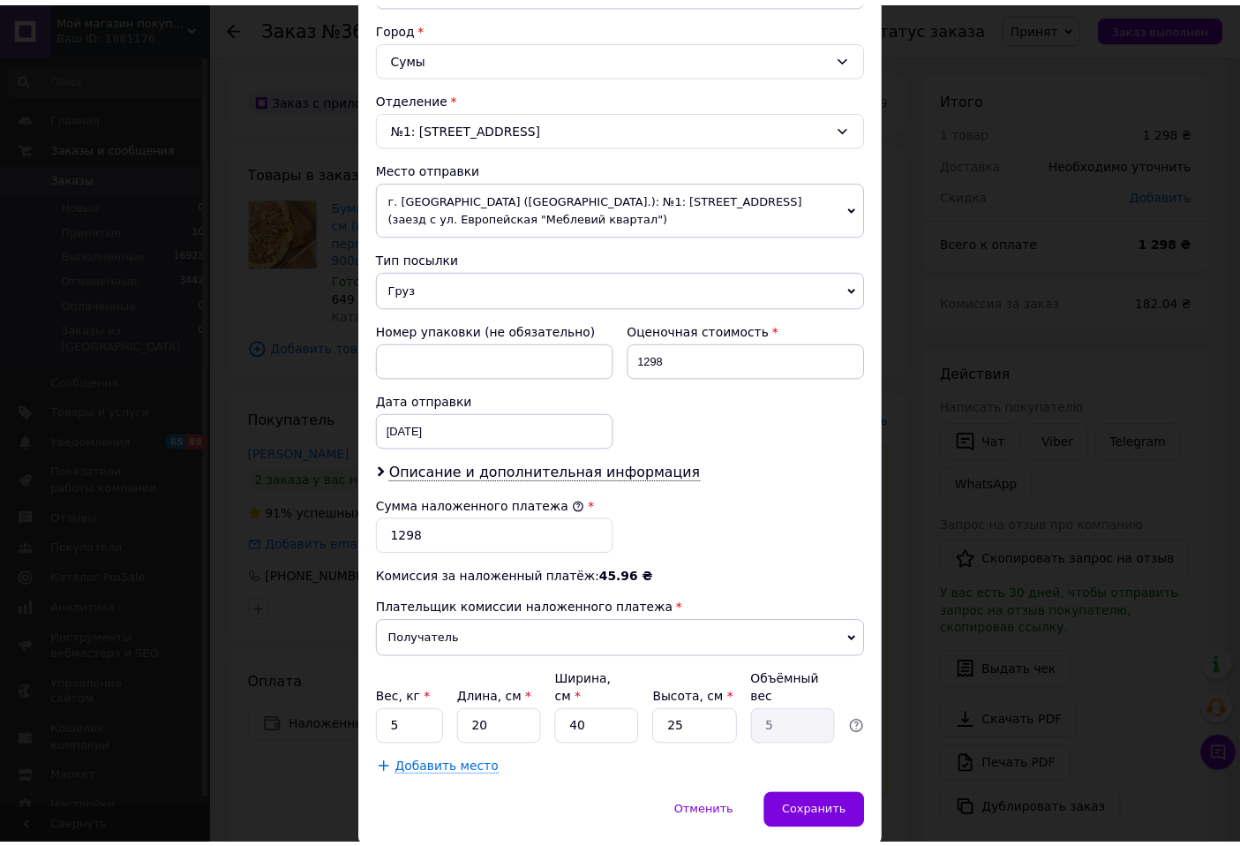
scroll to position [521, 0]
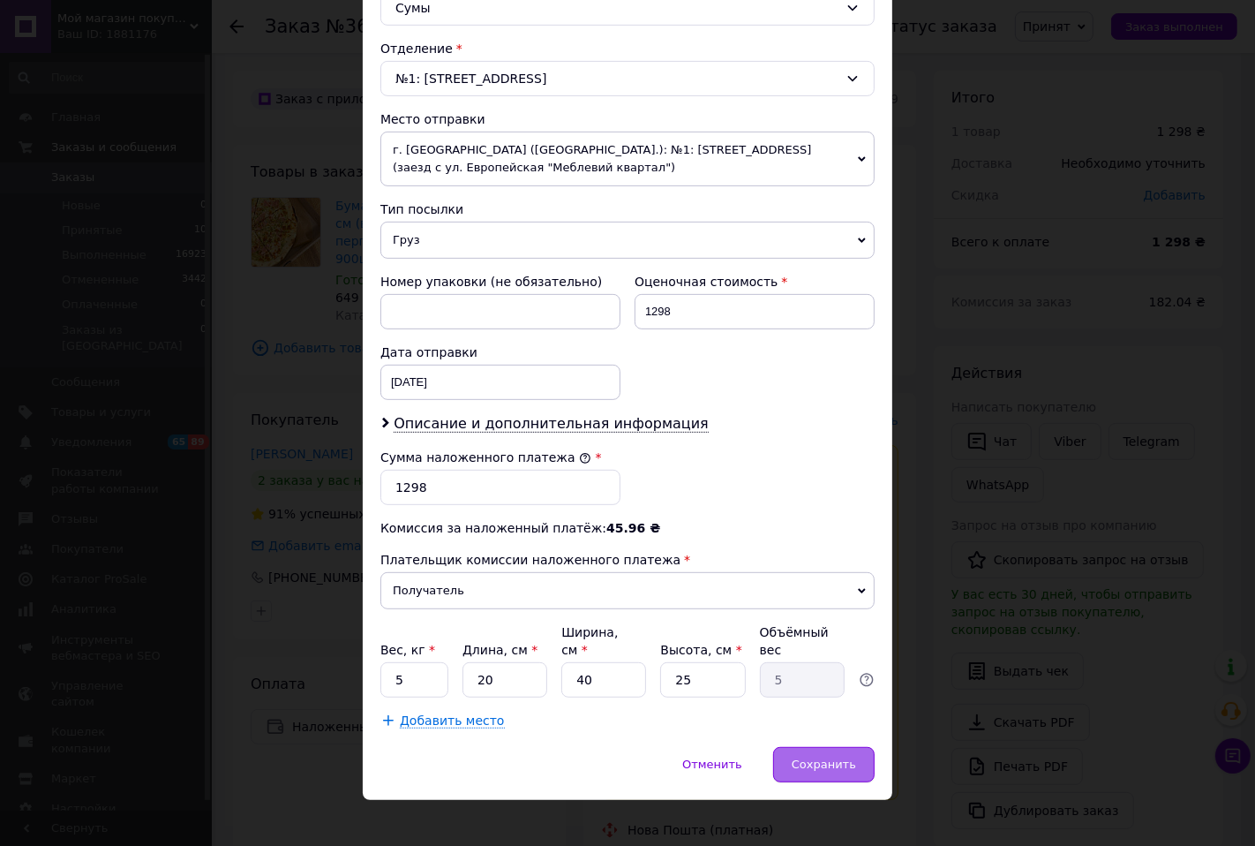
click at [828, 757] on span "Сохранить" at bounding box center [824, 763] width 64 height 13
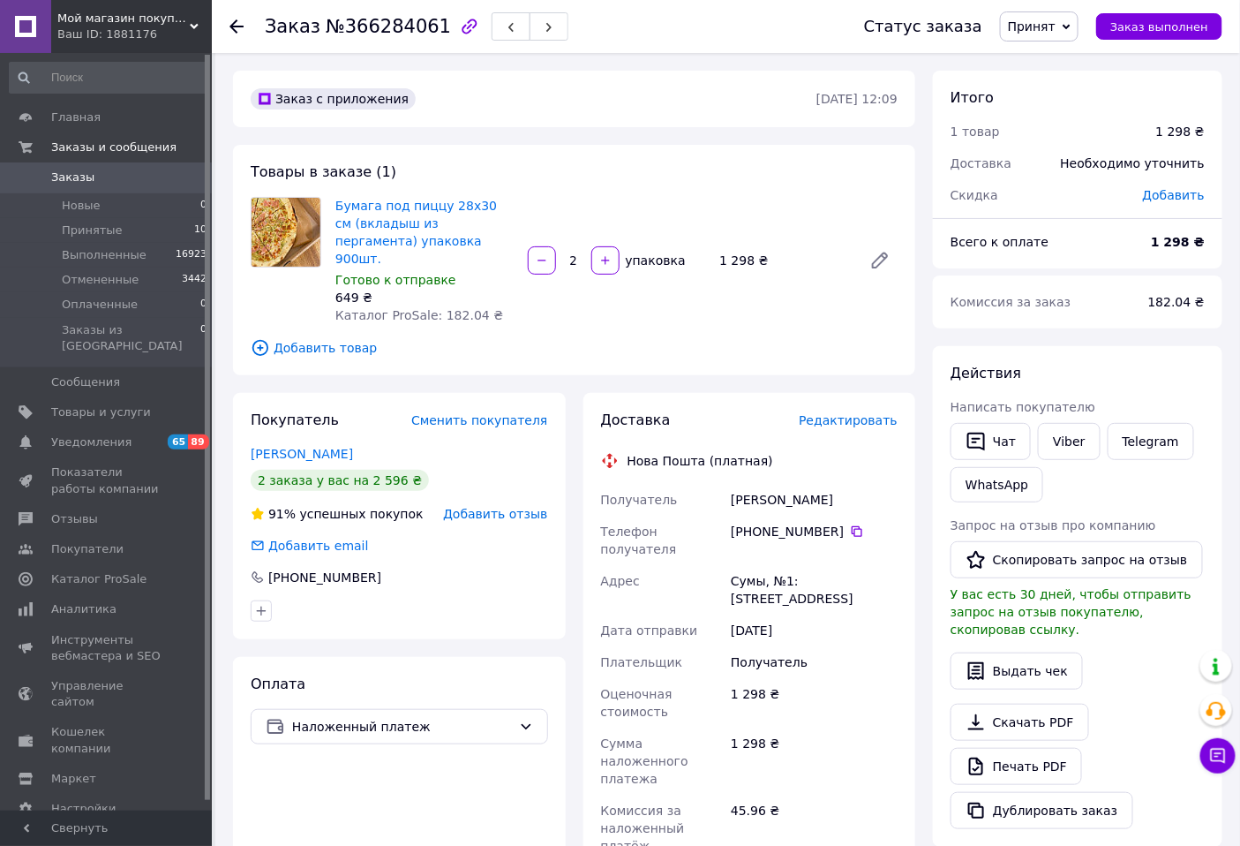
drag, startPoint x: 733, startPoint y: 477, endPoint x: 832, endPoint y: 471, distance: 99.0
click at [832, 484] on div "Ковбаса Наталія" at bounding box center [814, 500] width 174 height 32
copy div "Ковбаса Наталія"
click at [850, 524] on icon at bounding box center [857, 531] width 14 height 14
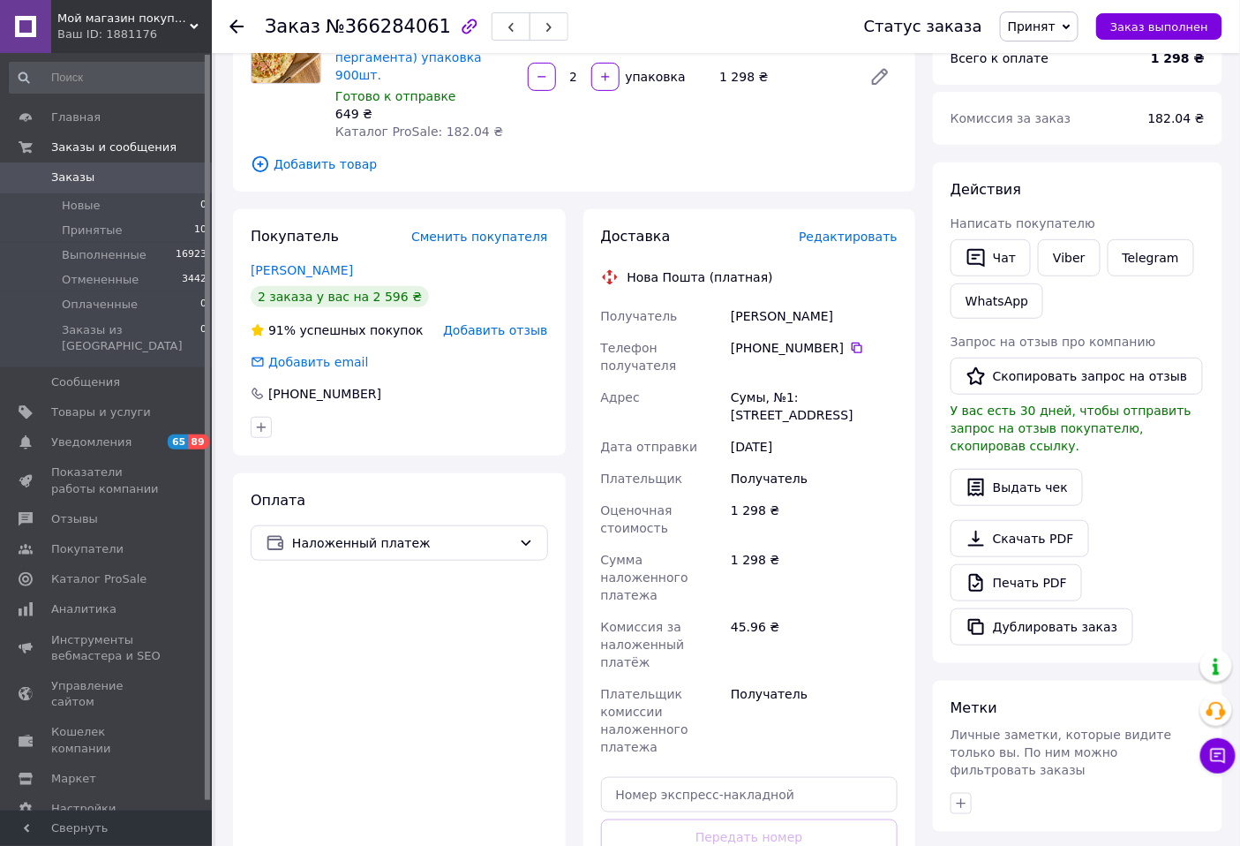
scroll to position [392, 0]
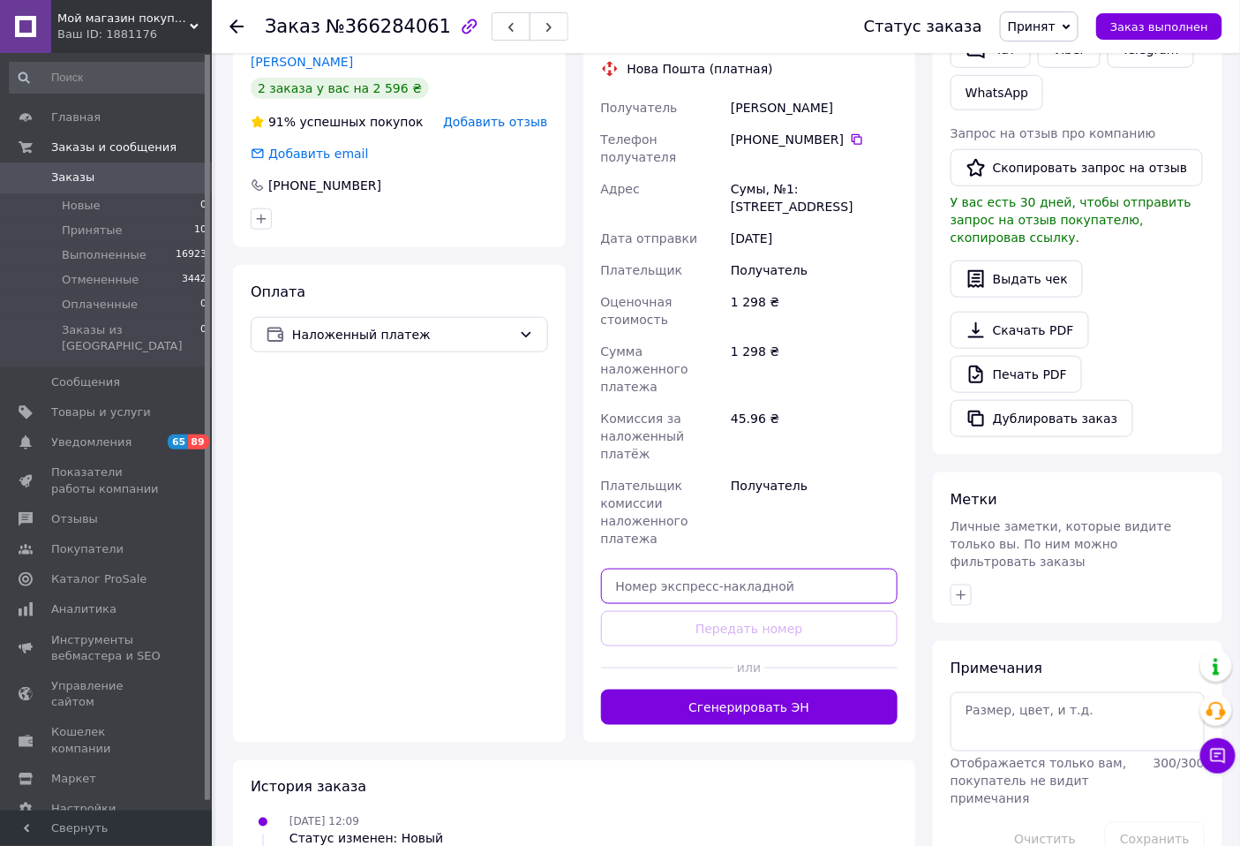
click at [719, 568] on input "text" at bounding box center [749, 585] width 297 height 35
paste input "20451269195385"
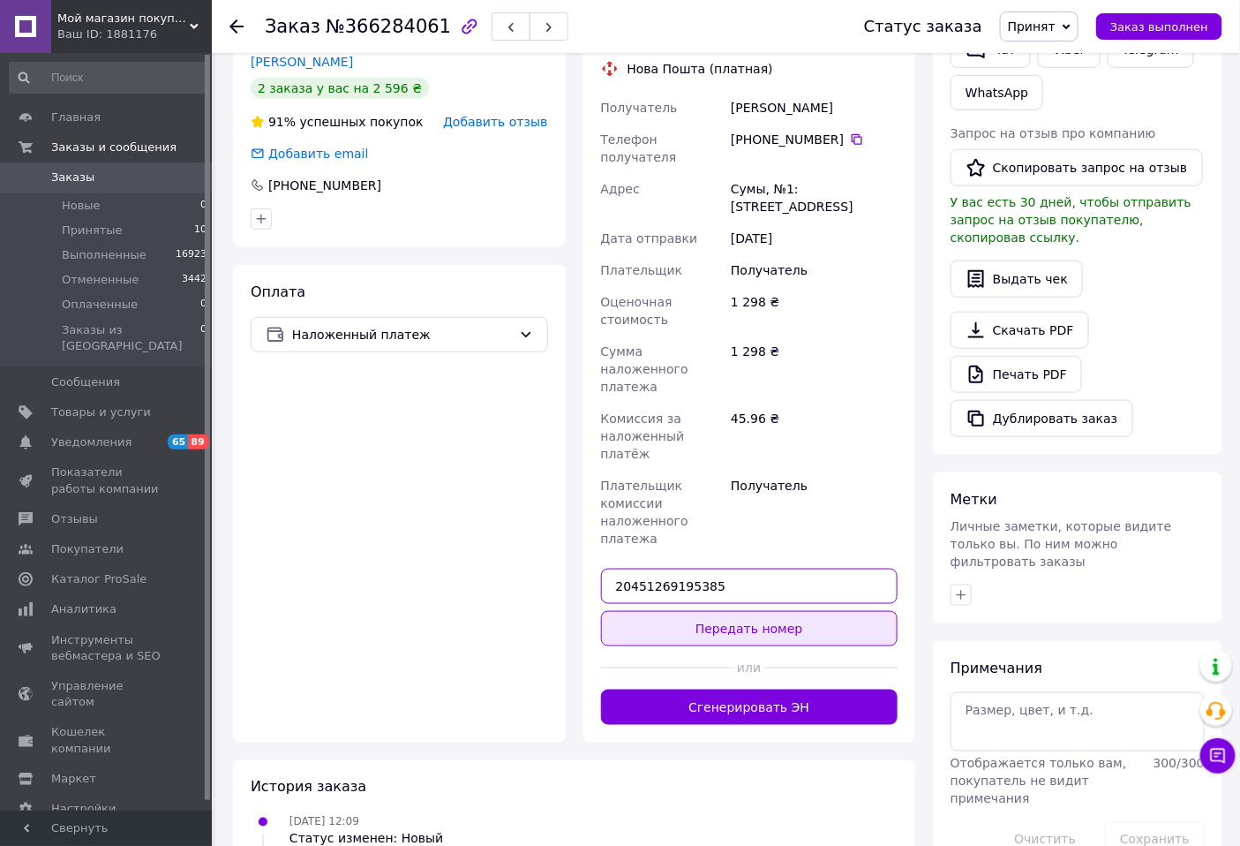
type input "20451269195385"
click at [731, 611] on button "Передать номер" at bounding box center [749, 628] width 297 height 35
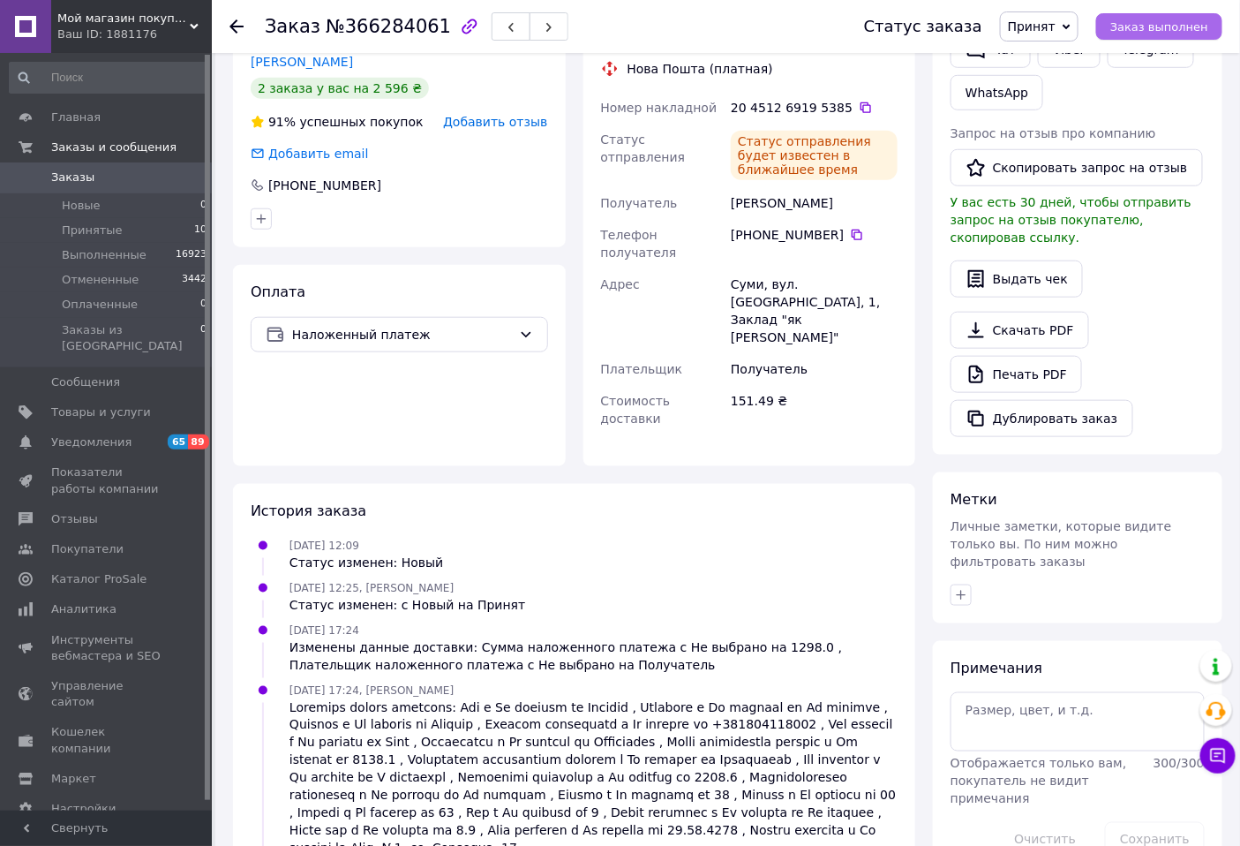
click at [1169, 29] on span "Заказ выполнен" at bounding box center [1159, 26] width 98 height 13
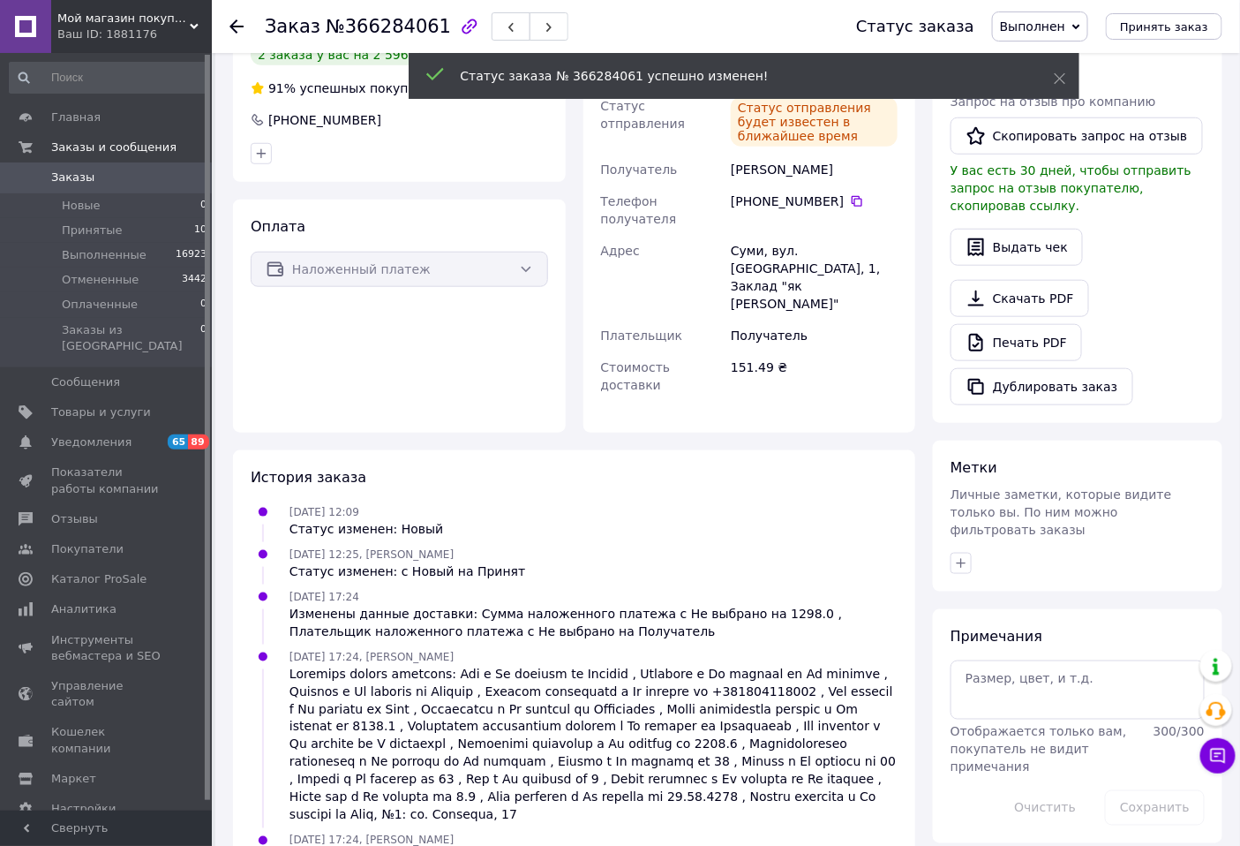
scroll to position [358, 0]
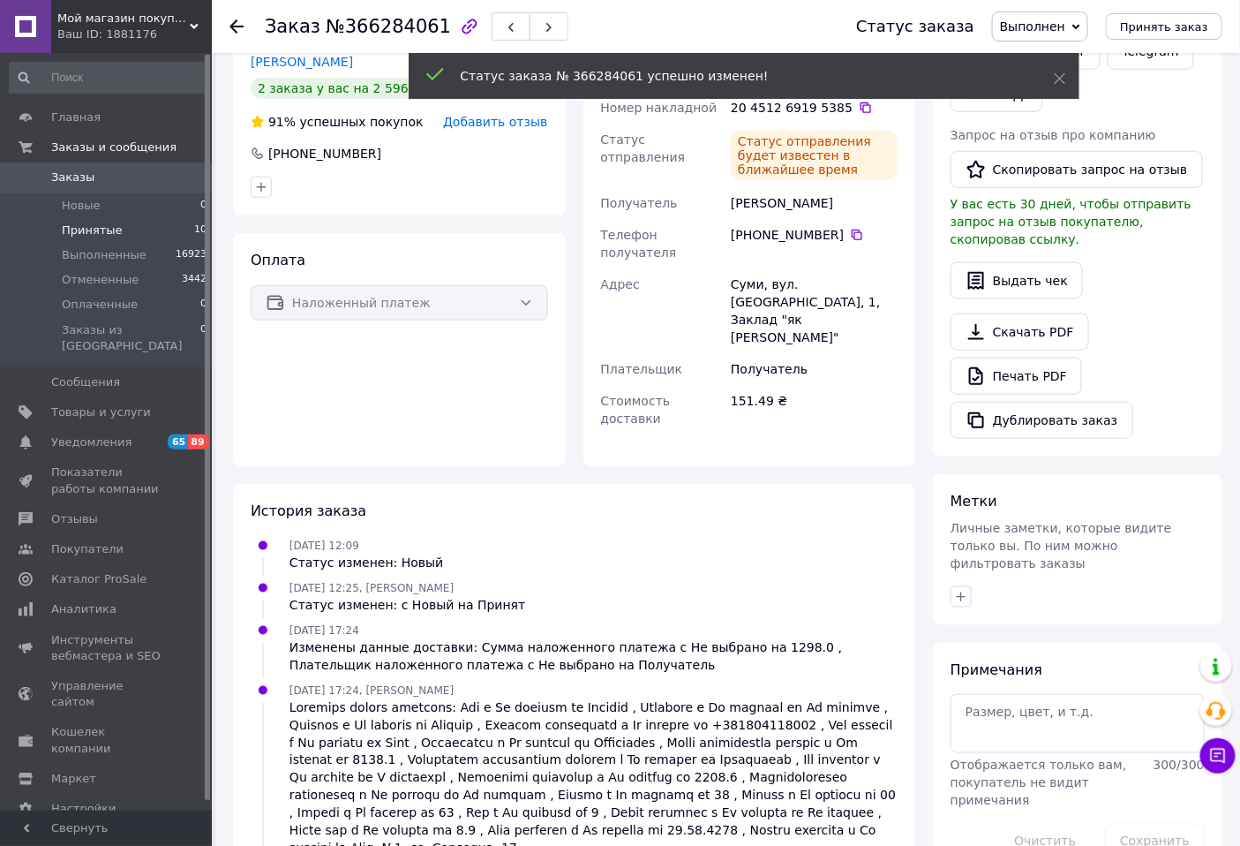
click at [84, 228] on span "Принятые" at bounding box center [92, 230] width 61 height 16
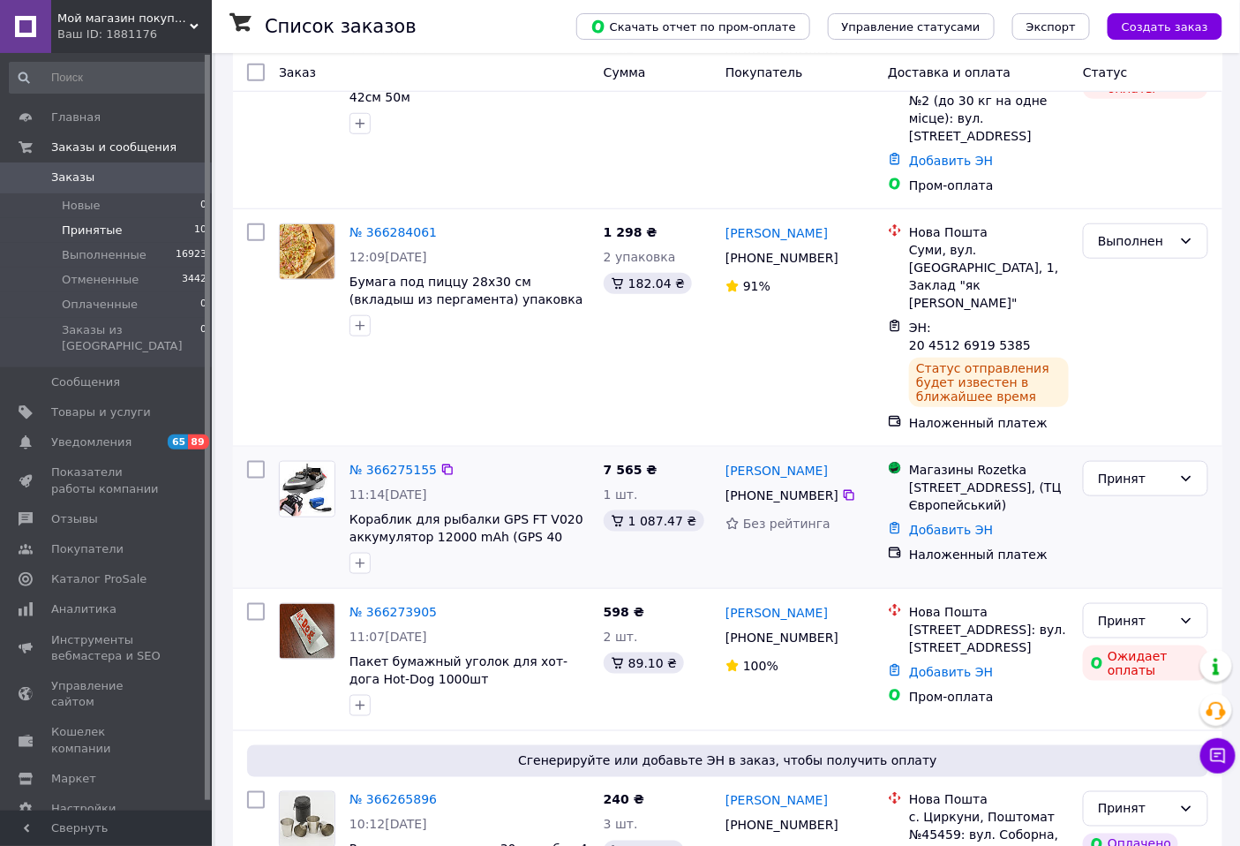
scroll to position [392, 0]
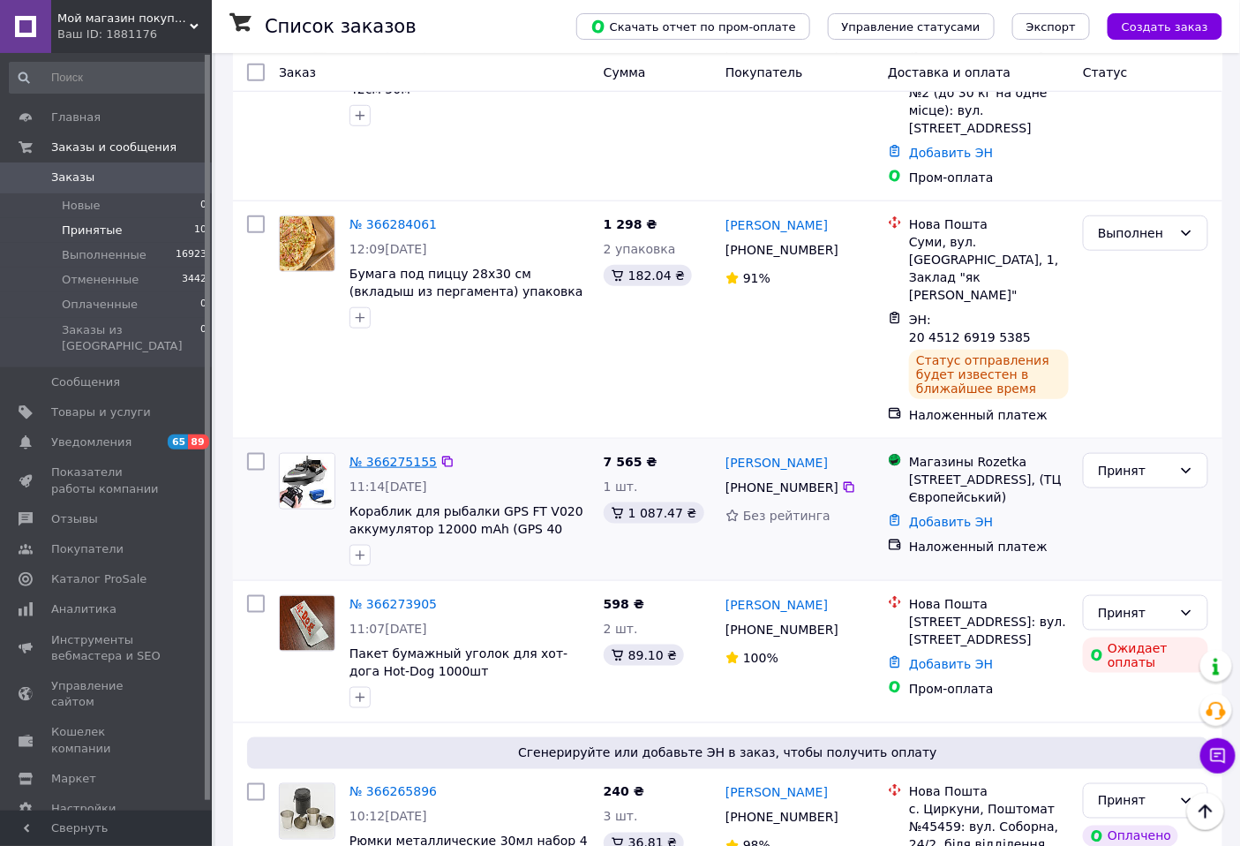
click at [417, 455] on link "№ 366275155" at bounding box center [393, 462] width 87 height 14
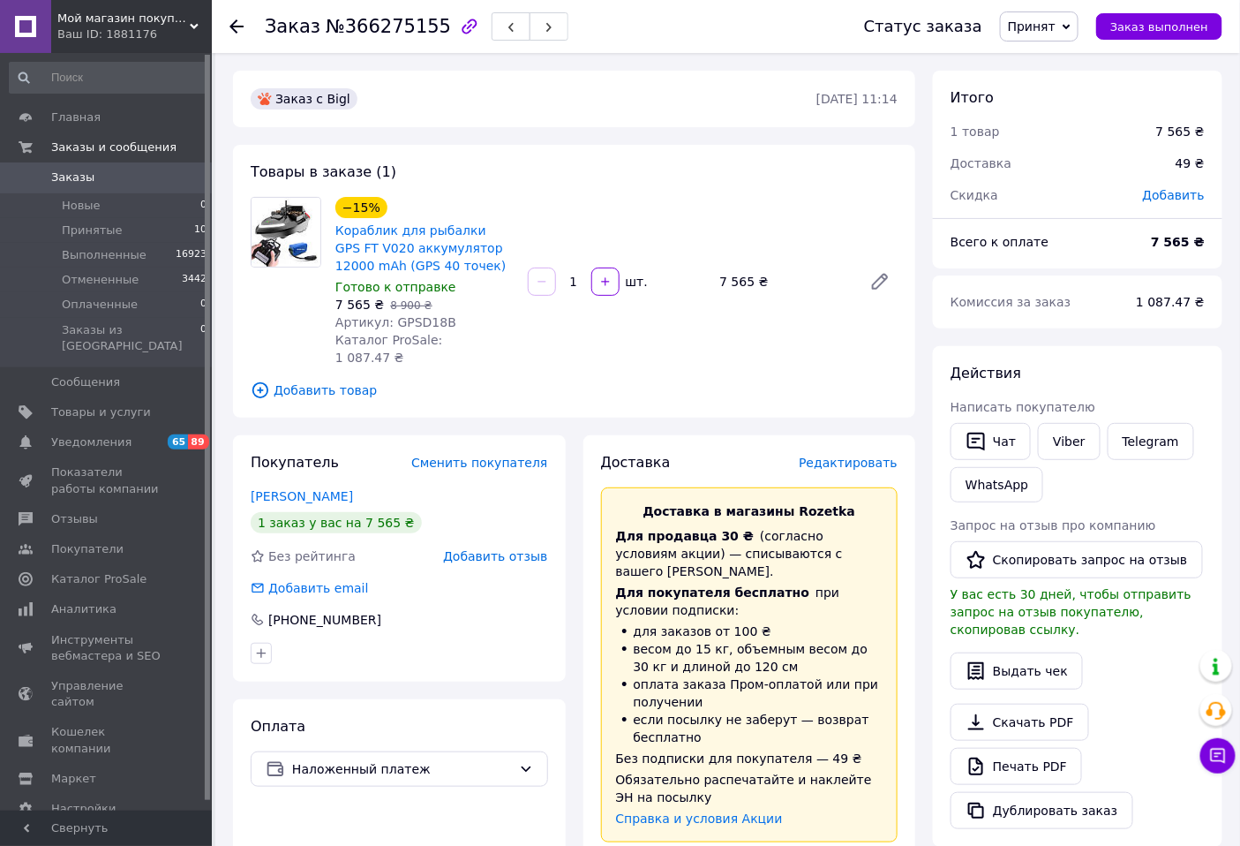
click at [878, 455] on span "Редактировать" at bounding box center [848, 462] width 99 height 14
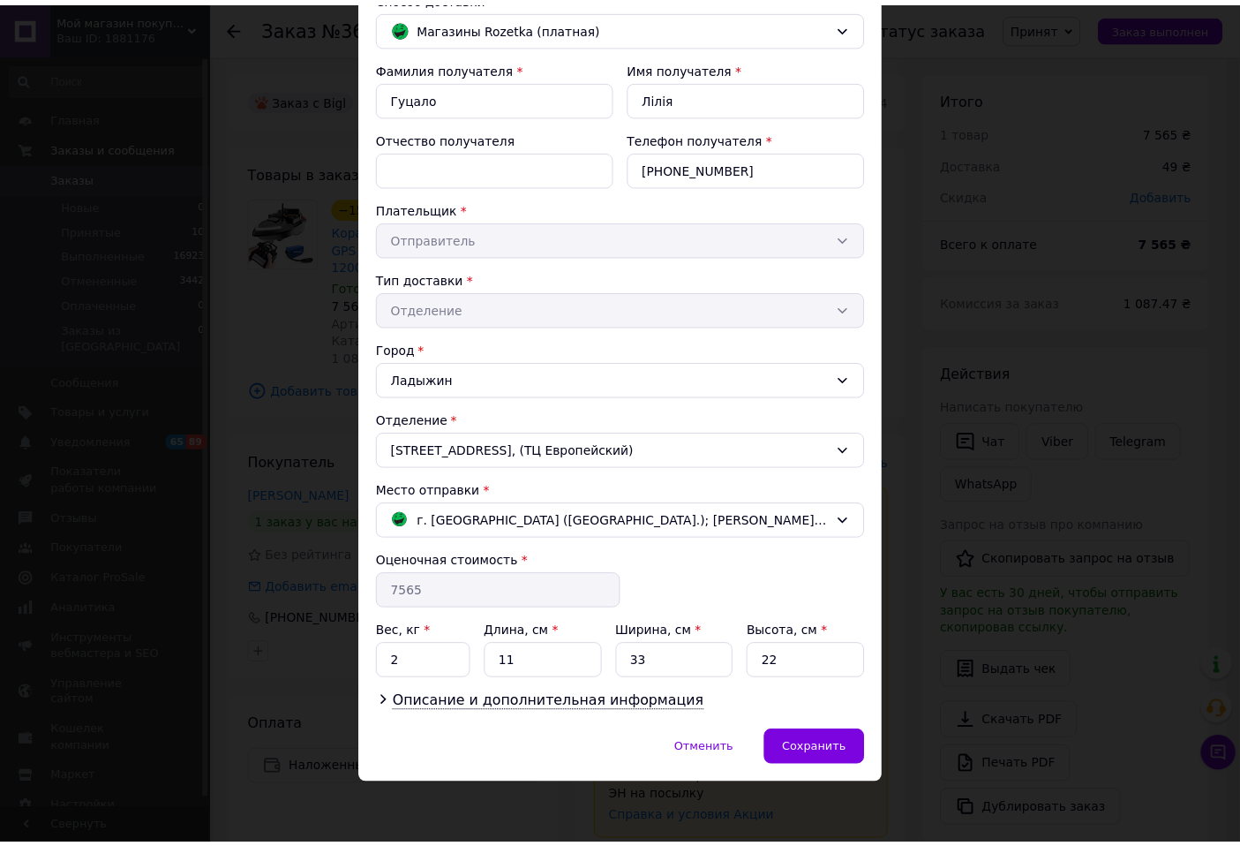
scroll to position [147, 0]
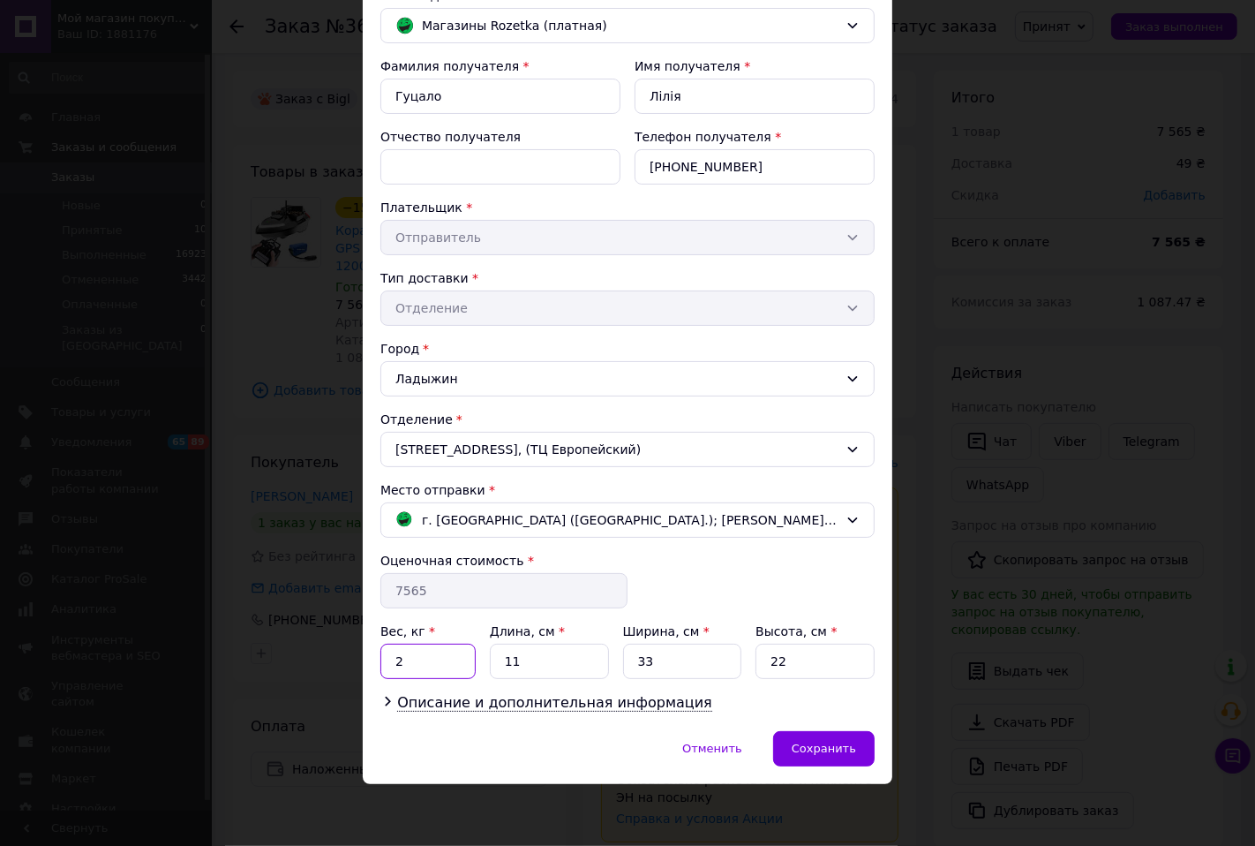
drag, startPoint x: 419, startPoint y: 665, endPoint x: 455, endPoint y: 665, distance: 36.2
click at [455, 665] on input "2" at bounding box center [427, 660] width 95 height 35
type input "4"
drag, startPoint x: 545, startPoint y: 658, endPoint x: 477, endPoint y: 663, distance: 68.2
click at [477, 663] on div "Вес, кг * 4 Длина, см * 11 Ширина, см * 33 Высота, см * 22" at bounding box center [627, 650] width 494 height 56
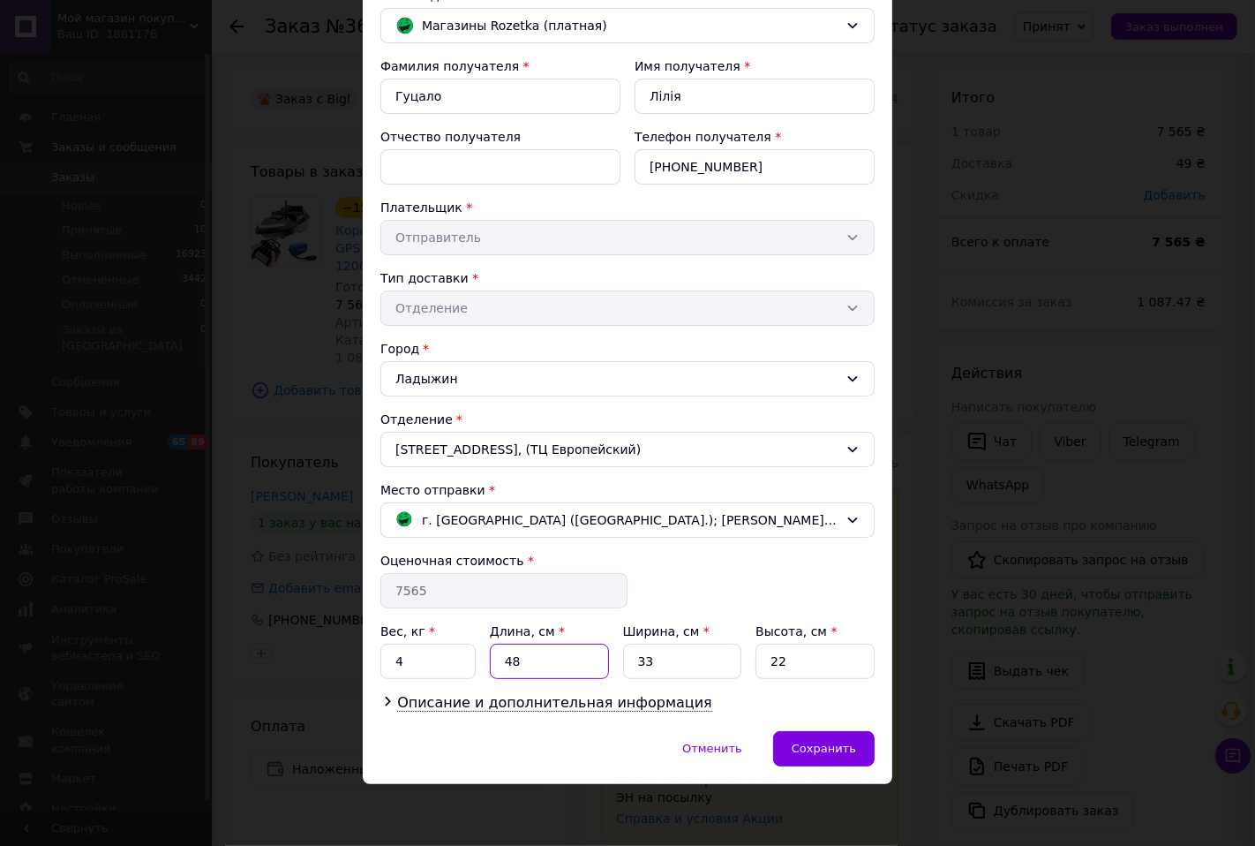
type input "48"
drag, startPoint x: 657, startPoint y: 668, endPoint x: 606, endPoint y: 667, distance: 50.3
click at [606, 667] on div "Вес, кг * 4 Длина, см * 48 Ширина, см * 33 Высота, см * 22" at bounding box center [627, 650] width 494 height 56
type input "33"
drag, startPoint x: 803, startPoint y: 669, endPoint x: 748, endPoint y: 671, distance: 55.6
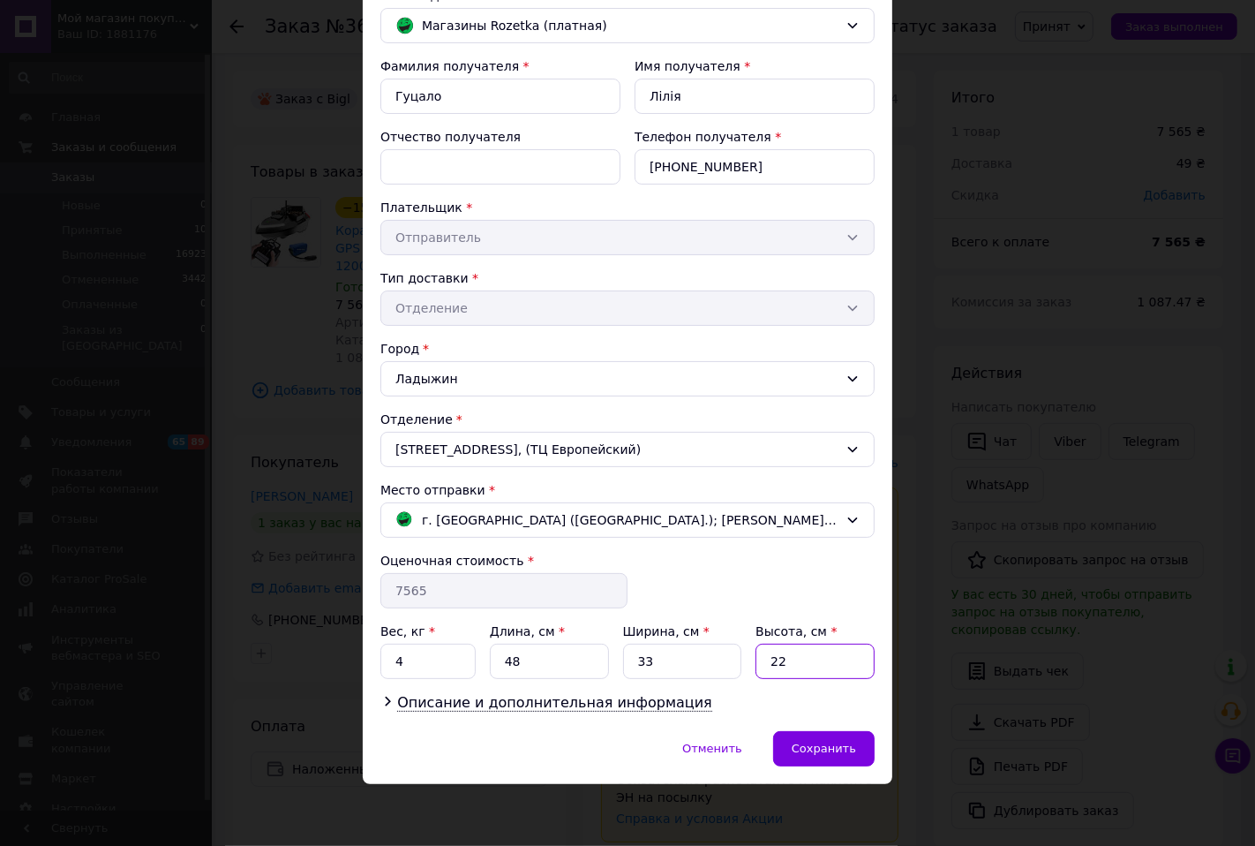
click at [748, 671] on div "Вес, кг * 4 Длина, см * 48 Ширина, см * 33 Высота, см * 22" at bounding box center [627, 650] width 494 height 56
type input "30"
click at [795, 748] on div "Сохранить" at bounding box center [823, 748] width 101 height 35
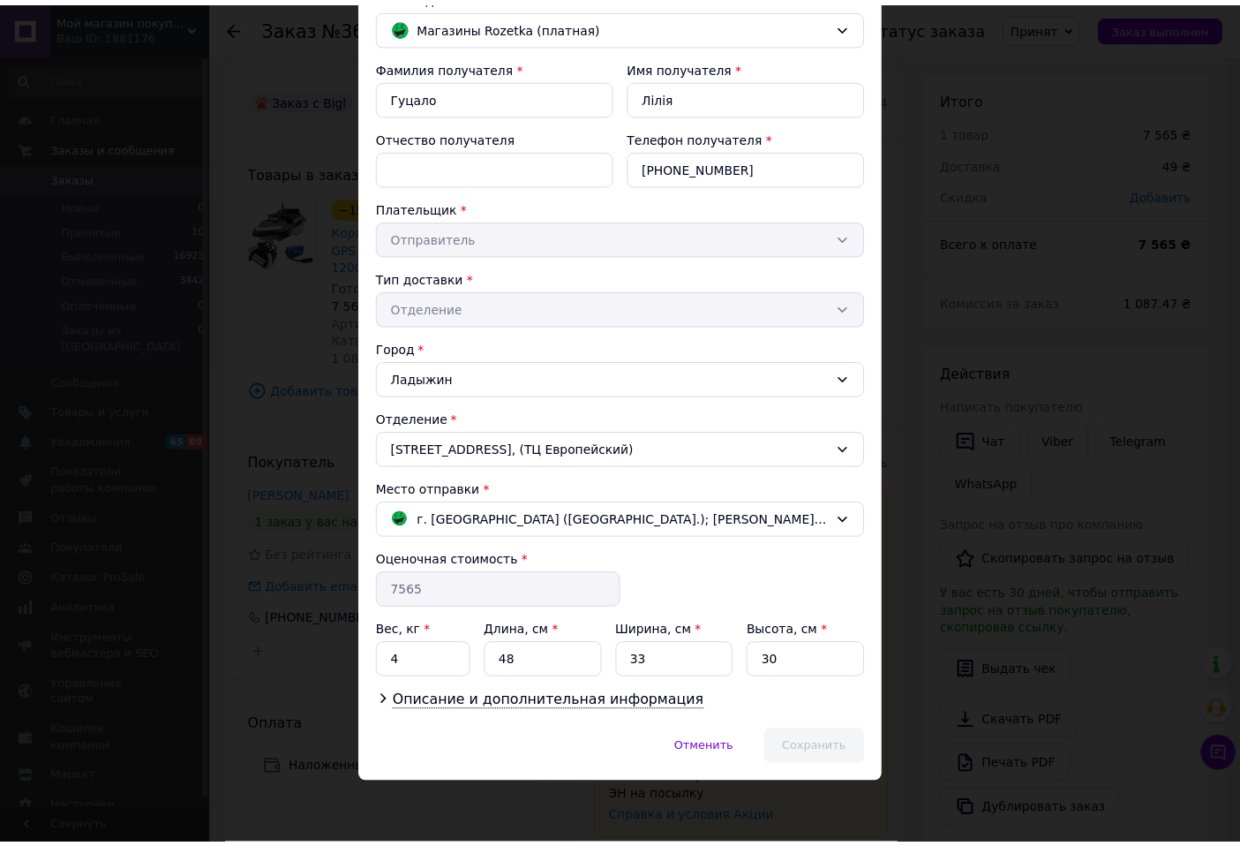
scroll to position [490, 0]
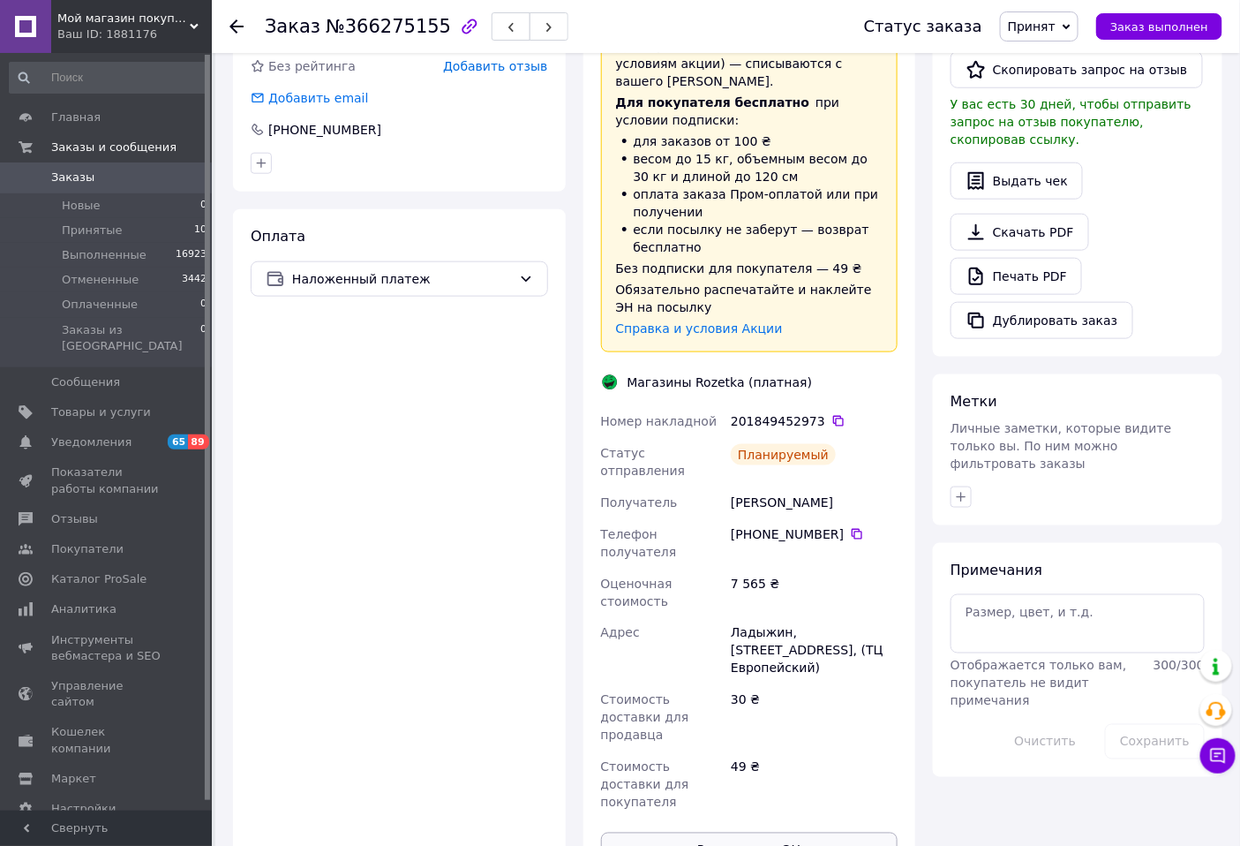
click at [778, 832] on button "Распечатать ЭН" at bounding box center [749, 849] width 297 height 35
click at [1184, 24] on span "Заказ выполнен" at bounding box center [1159, 26] width 98 height 13
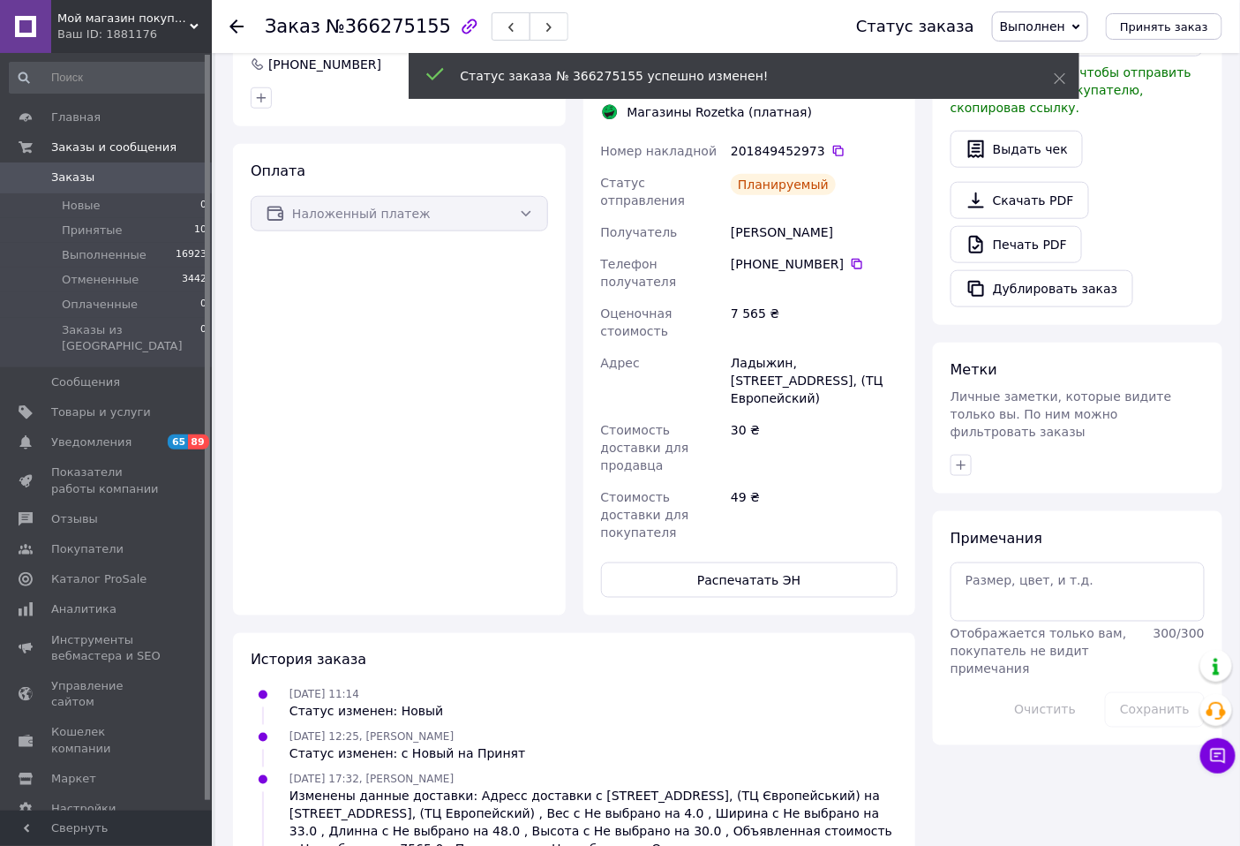
scroll to position [456, 0]
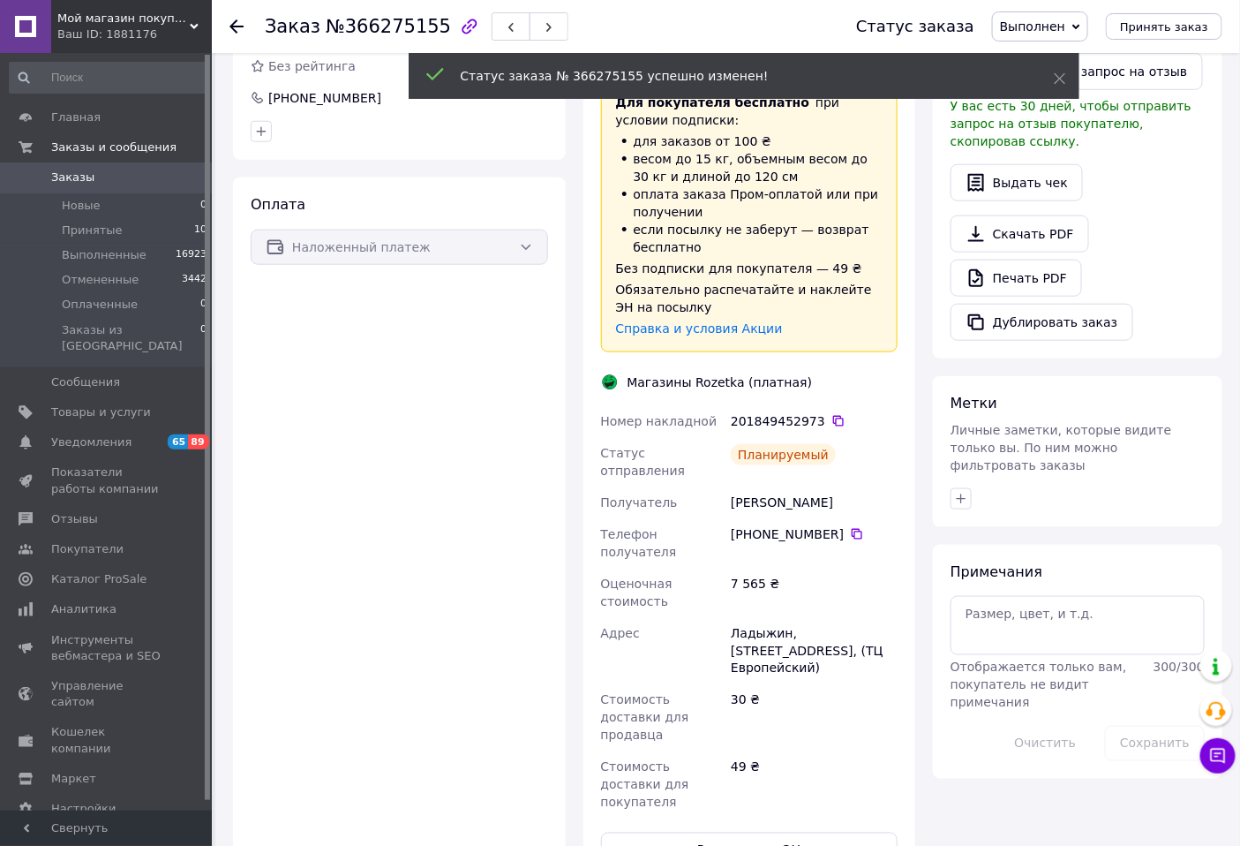
click at [82, 235] on span "Принятые" at bounding box center [92, 230] width 61 height 16
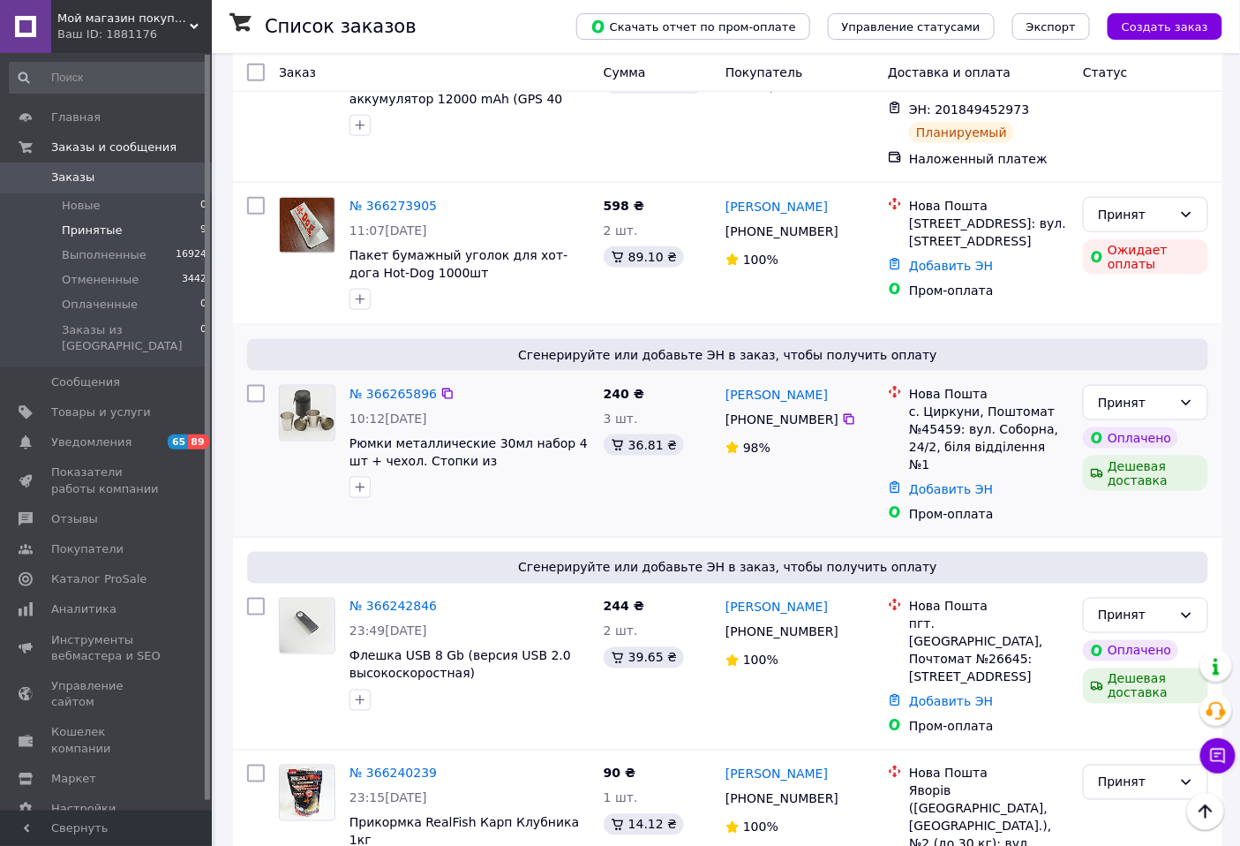
scroll to position [558, 0]
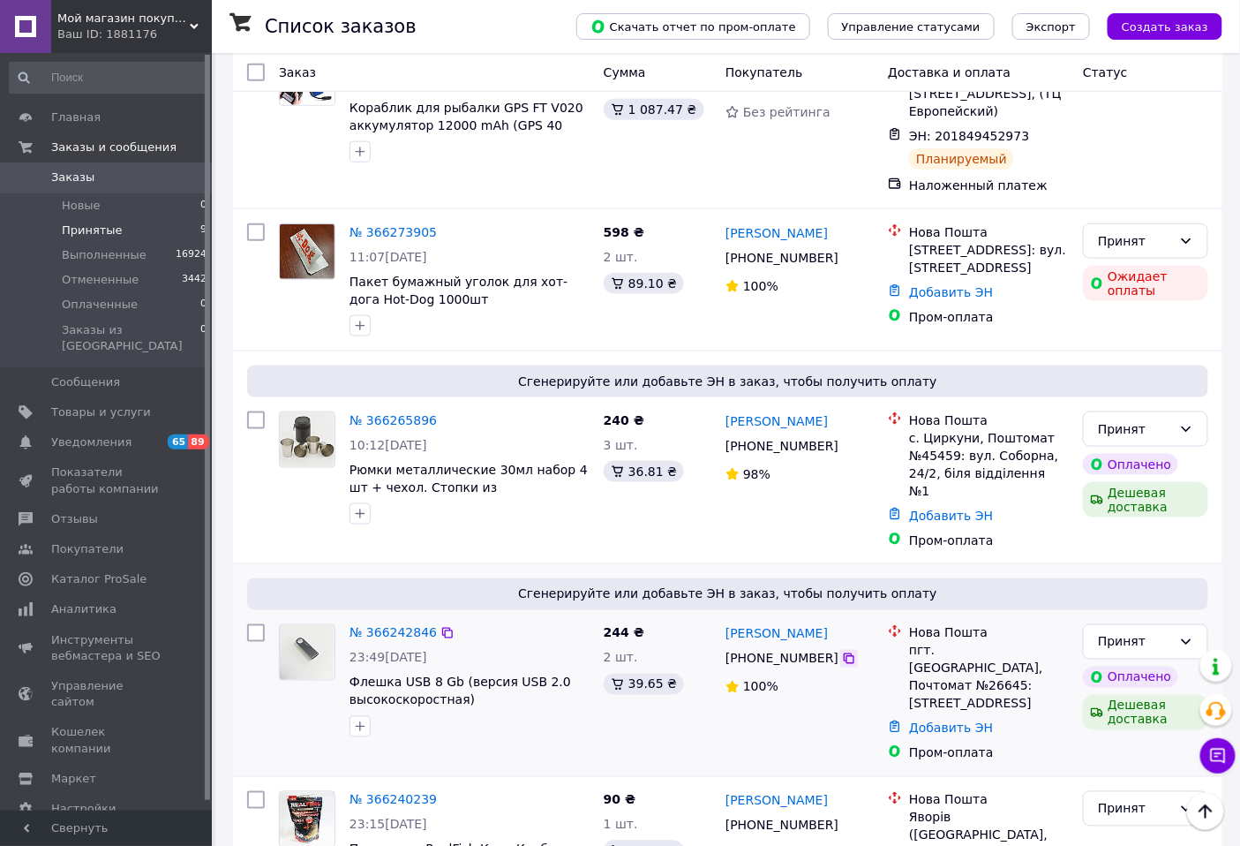
click at [842, 651] on icon at bounding box center [849, 658] width 14 height 14
drag, startPoint x: 825, startPoint y: 344, endPoint x: 786, endPoint y: 344, distance: 39.7
click at [786, 410] on div "Олег Калуцький" at bounding box center [800, 421] width 152 height 22
drag, startPoint x: 826, startPoint y: 541, endPoint x: 726, endPoint y: 540, distance: 99.7
click at [726, 622] on div "островский владимир" at bounding box center [800, 633] width 152 height 22
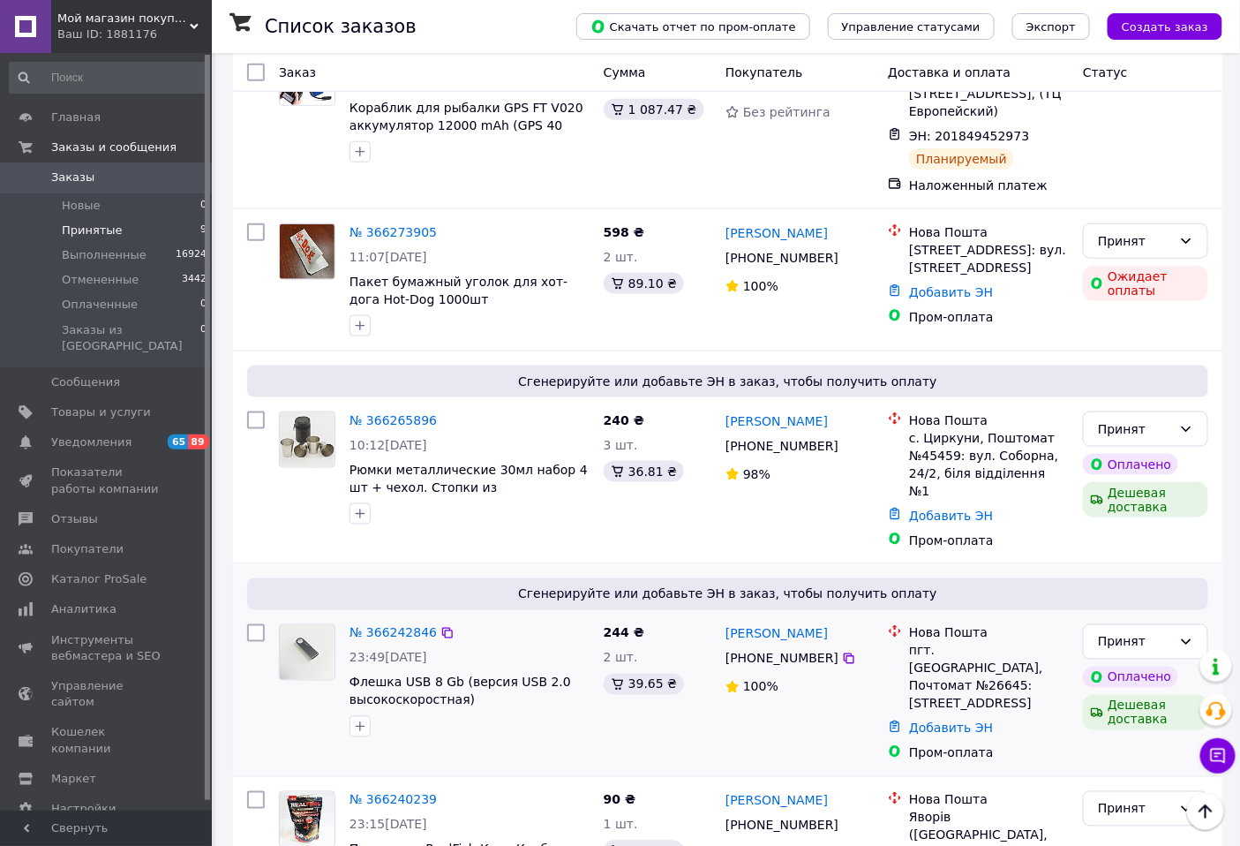
copy link "островский владимир"
click at [404, 626] on link "№ 366242846" at bounding box center [393, 633] width 87 height 14
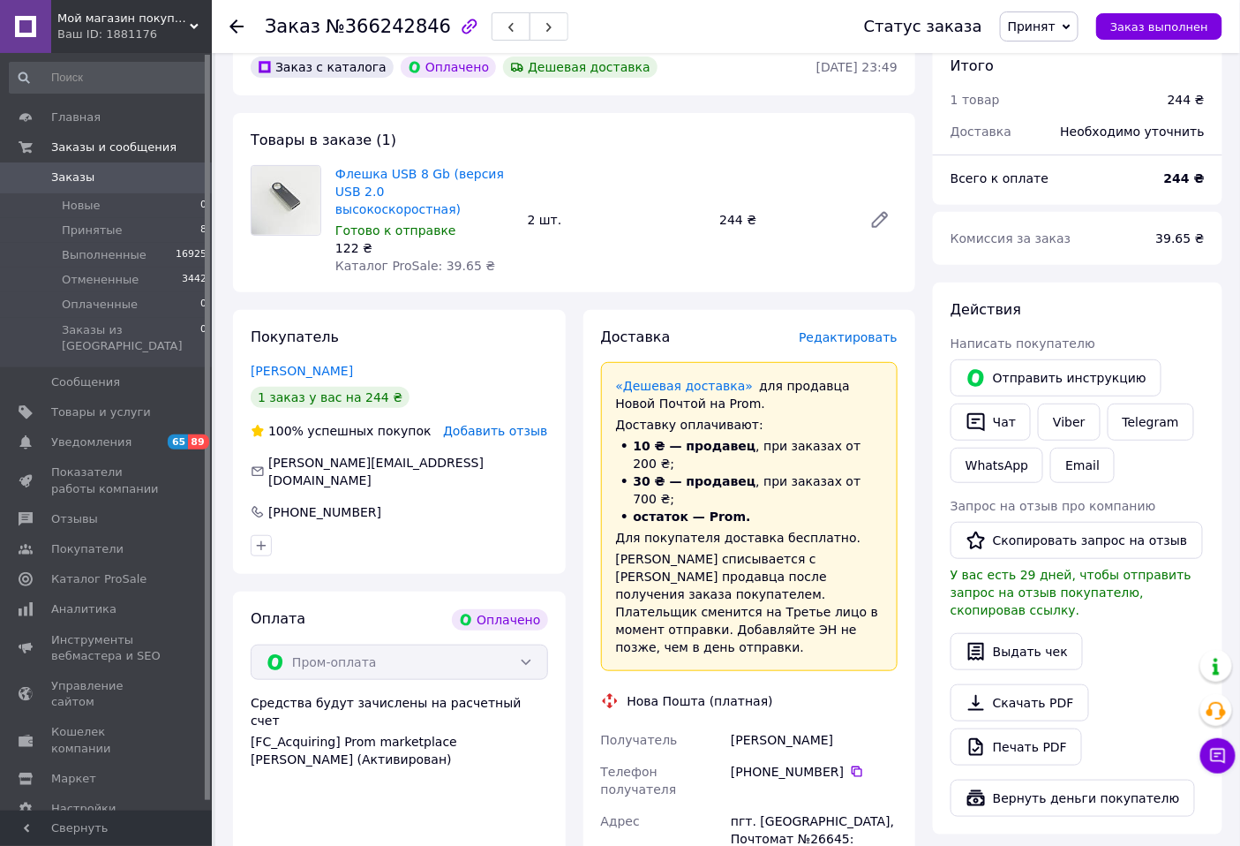
scroll to position [196, 0]
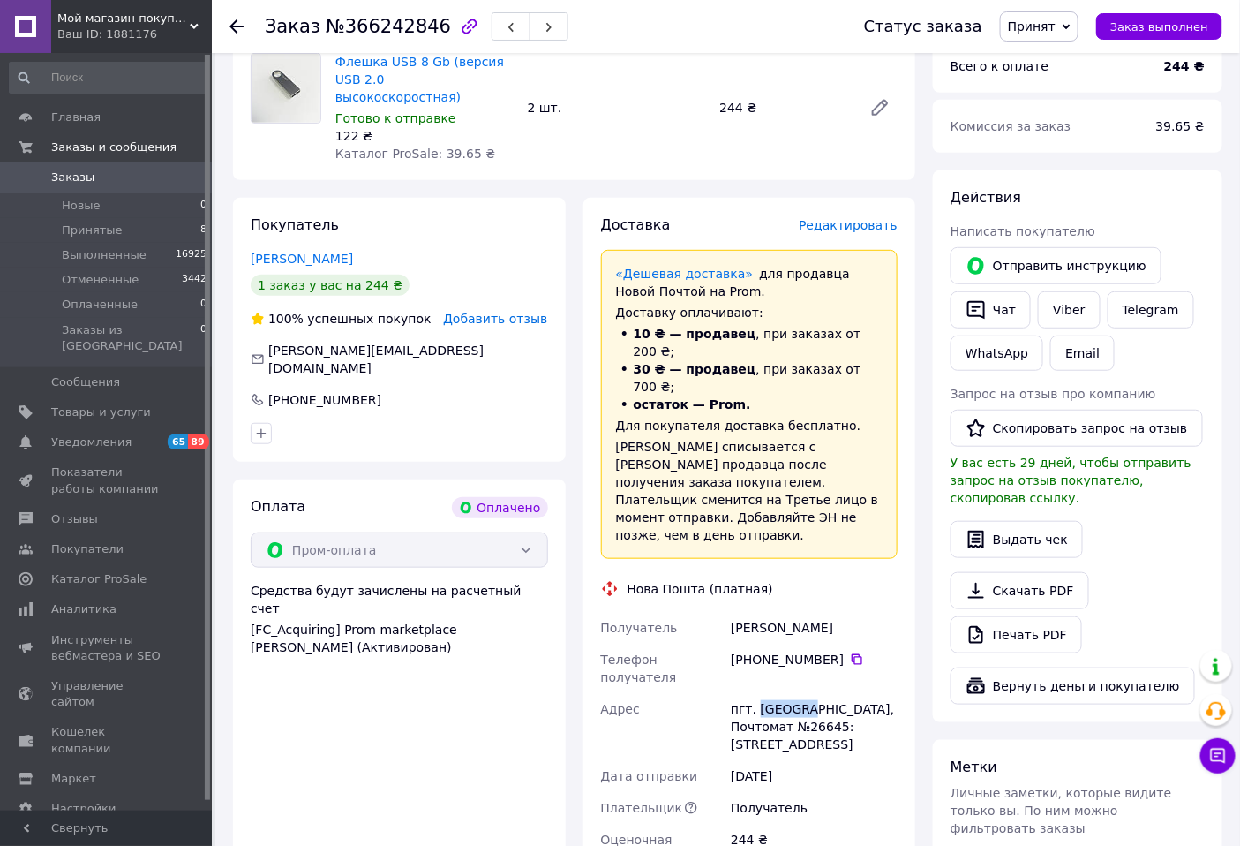
drag, startPoint x: 756, startPoint y: 615, endPoint x: 804, endPoint y: 614, distance: 47.7
click at [804, 693] on div "пгт. Балабино, Почтомат №26645: ул. Мира, 240, АТБ" at bounding box center [814, 726] width 174 height 67
copy div "Балабин"
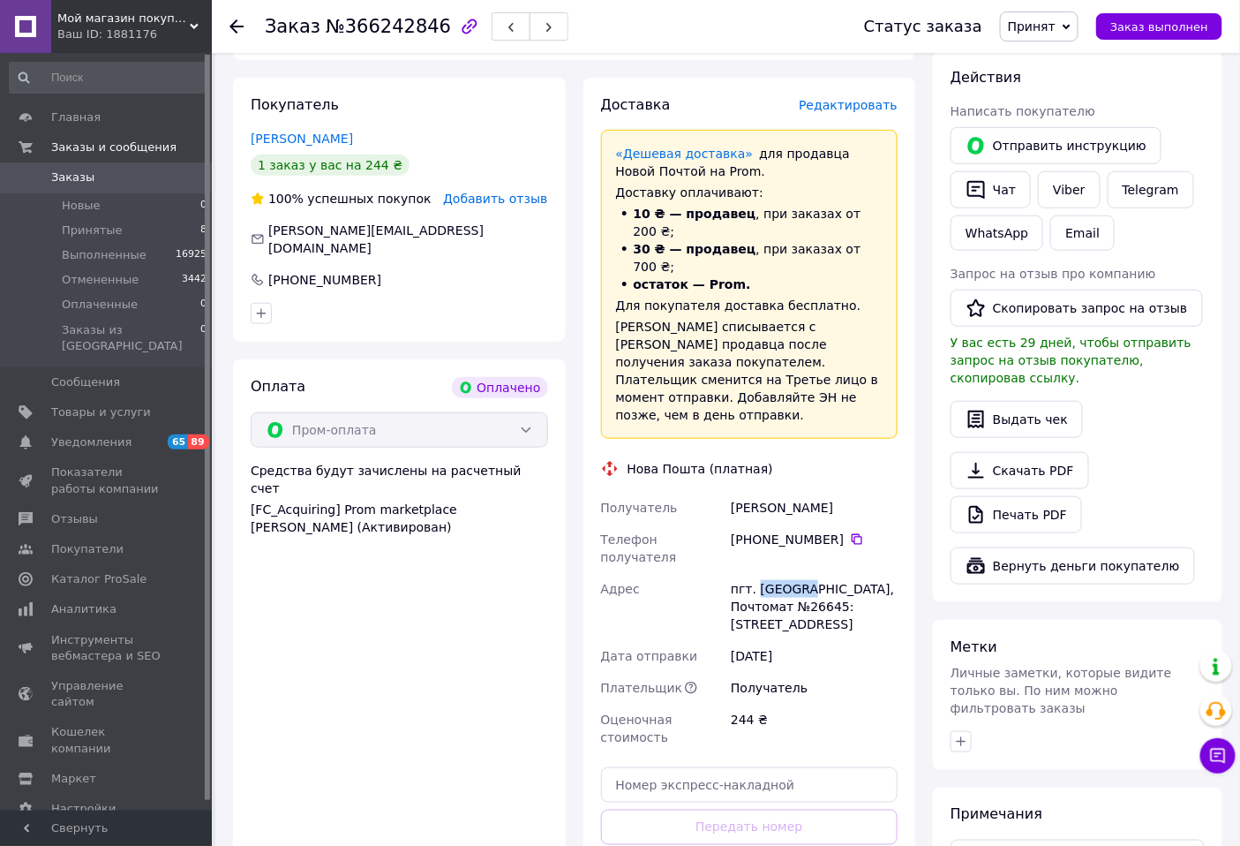
scroll to position [490, 0]
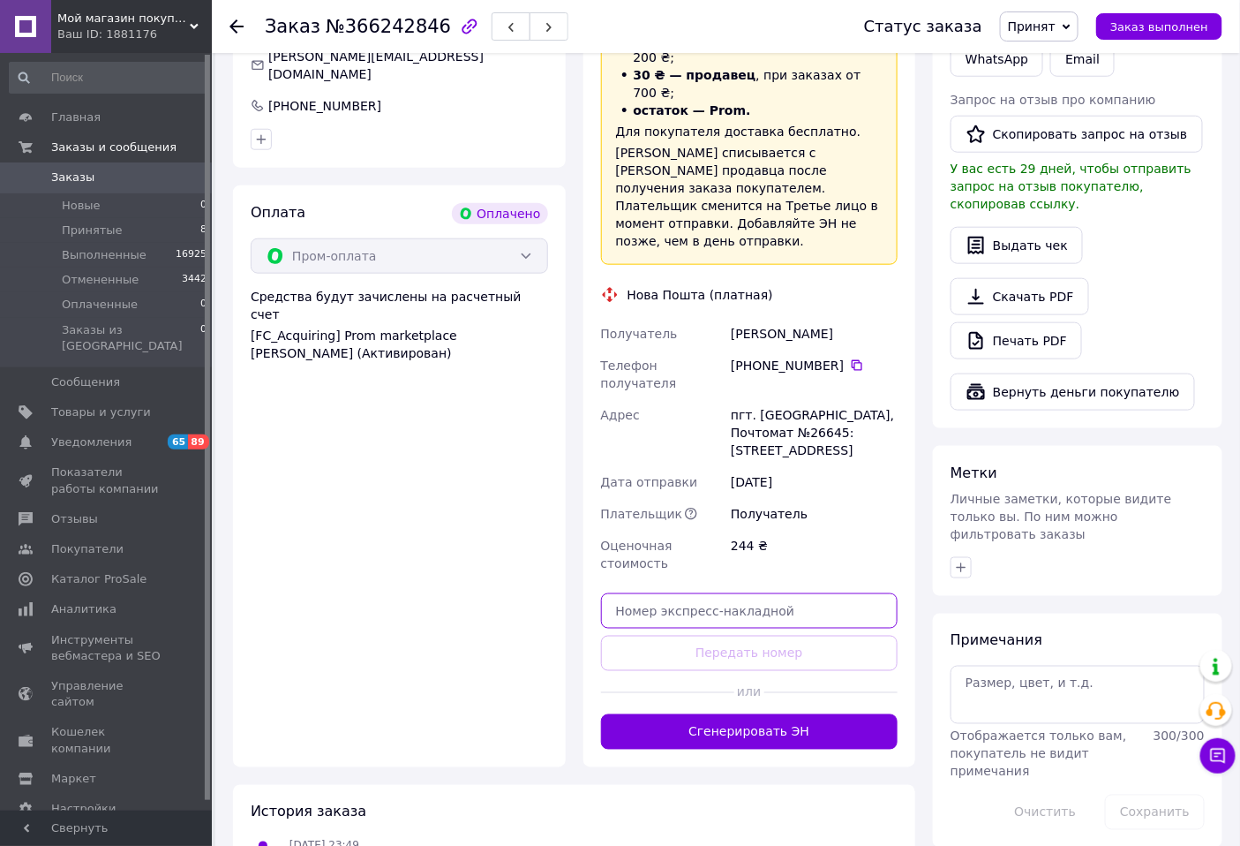
click at [716, 593] on input "text" at bounding box center [749, 610] width 297 height 35
paste input "20451269199275"
type input "20451269199275"
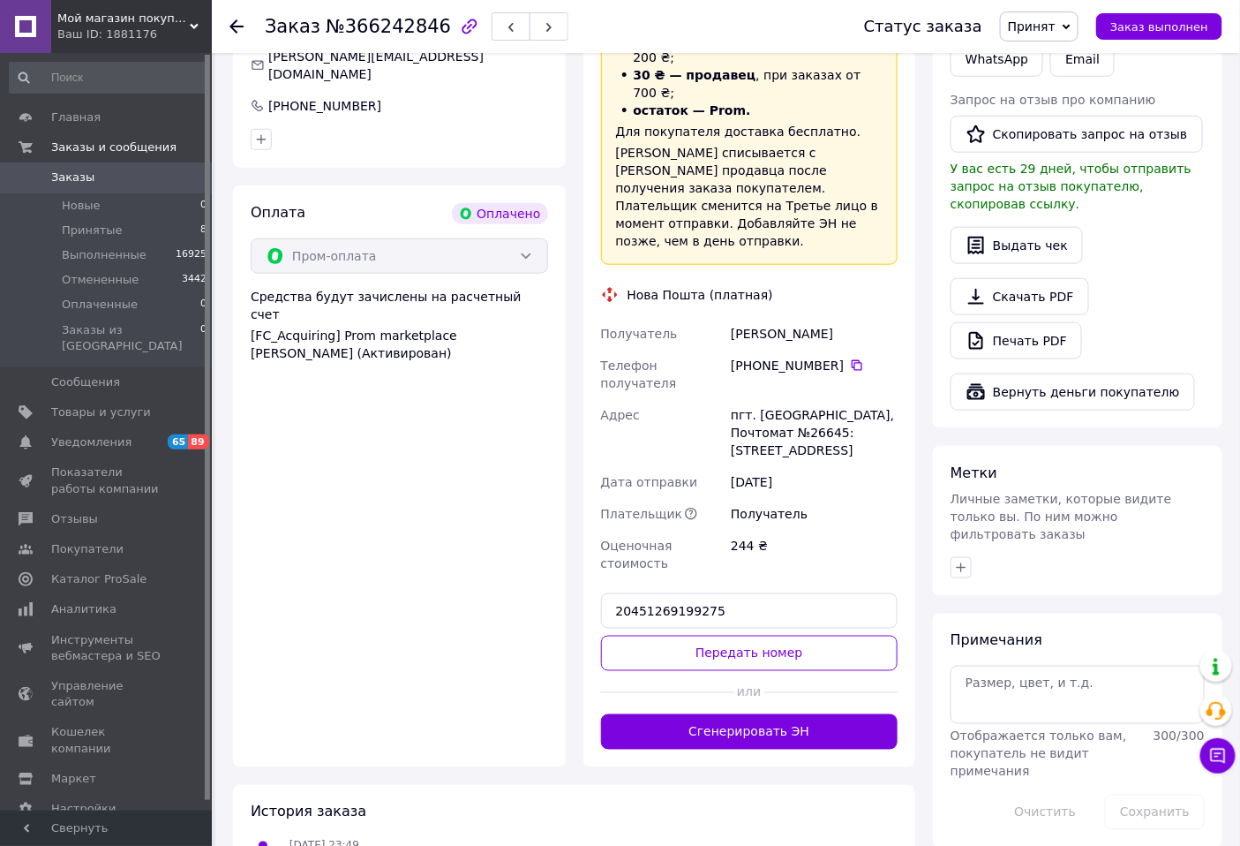
click at [743, 635] on button "Передать номер" at bounding box center [749, 652] width 297 height 35
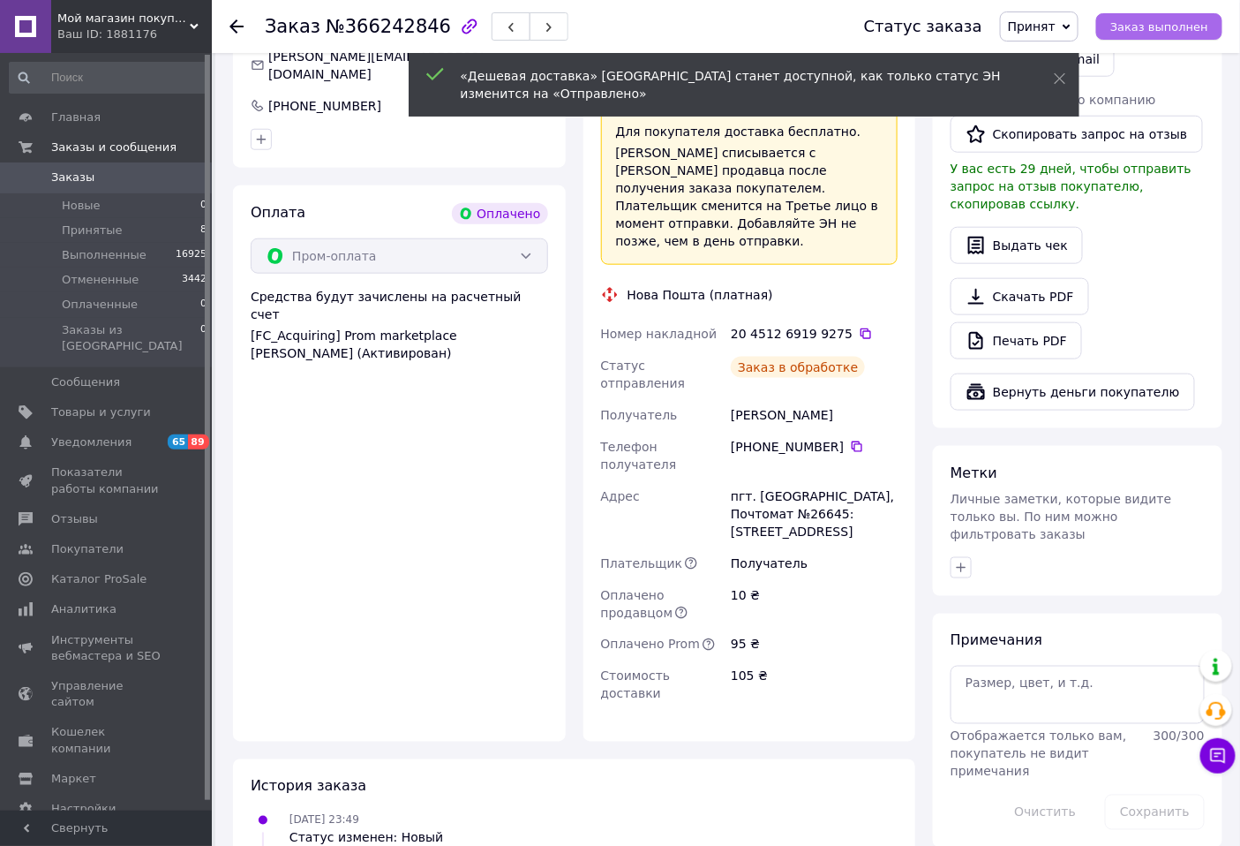
click at [1163, 27] on span "Заказ выполнен" at bounding box center [1159, 26] width 98 height 13
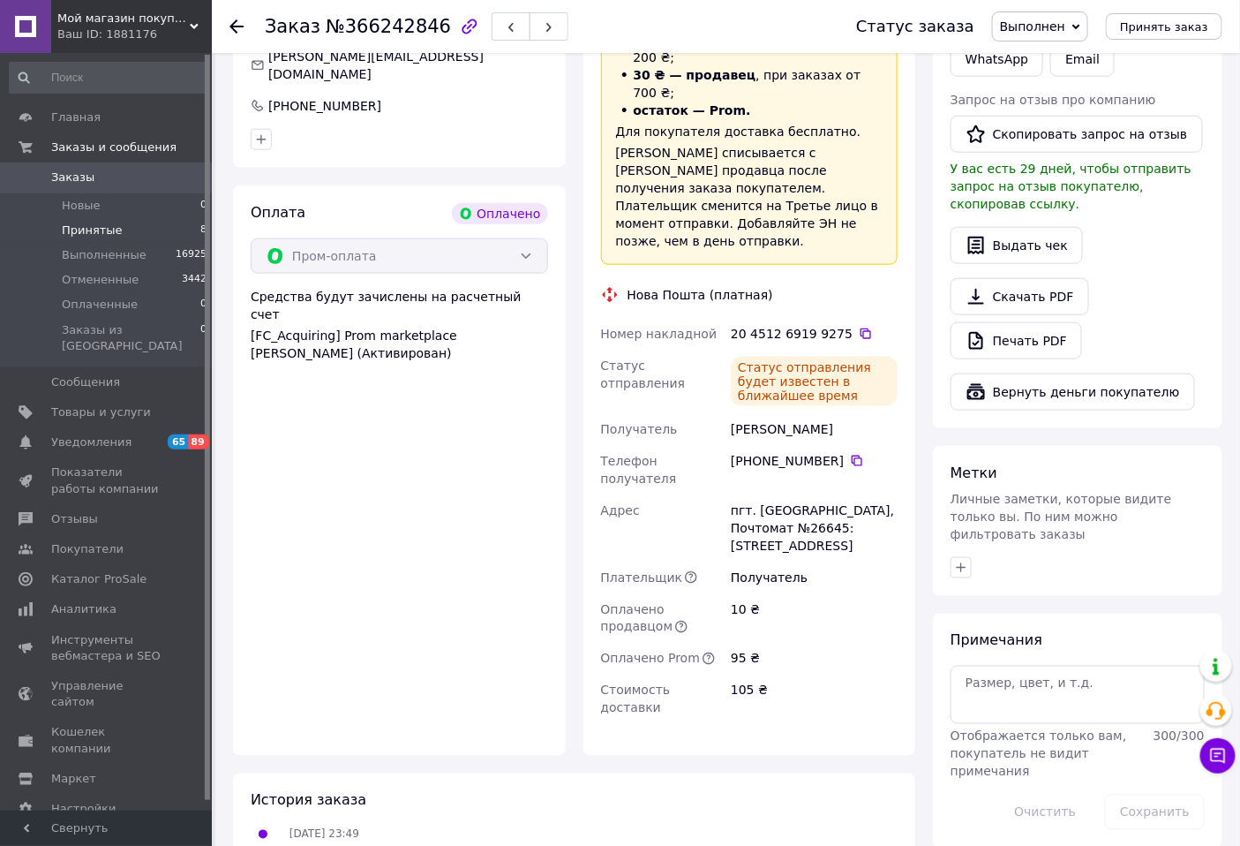
click at [80, 231] on span "Принятые" at bounding box center [92, 230] width 61 height 16
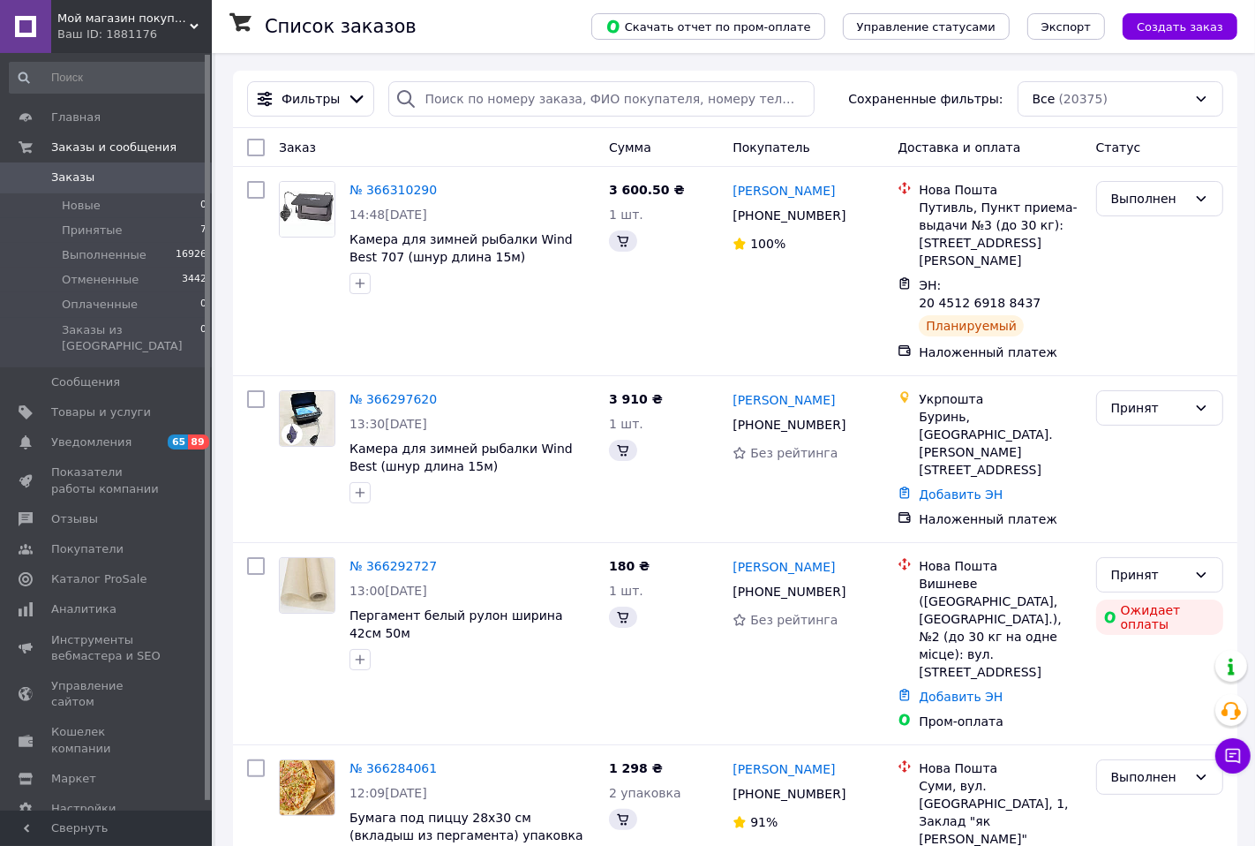
click at [101, 229] on span "Принятые" at bounding box center [92, 230] width 61 height 16
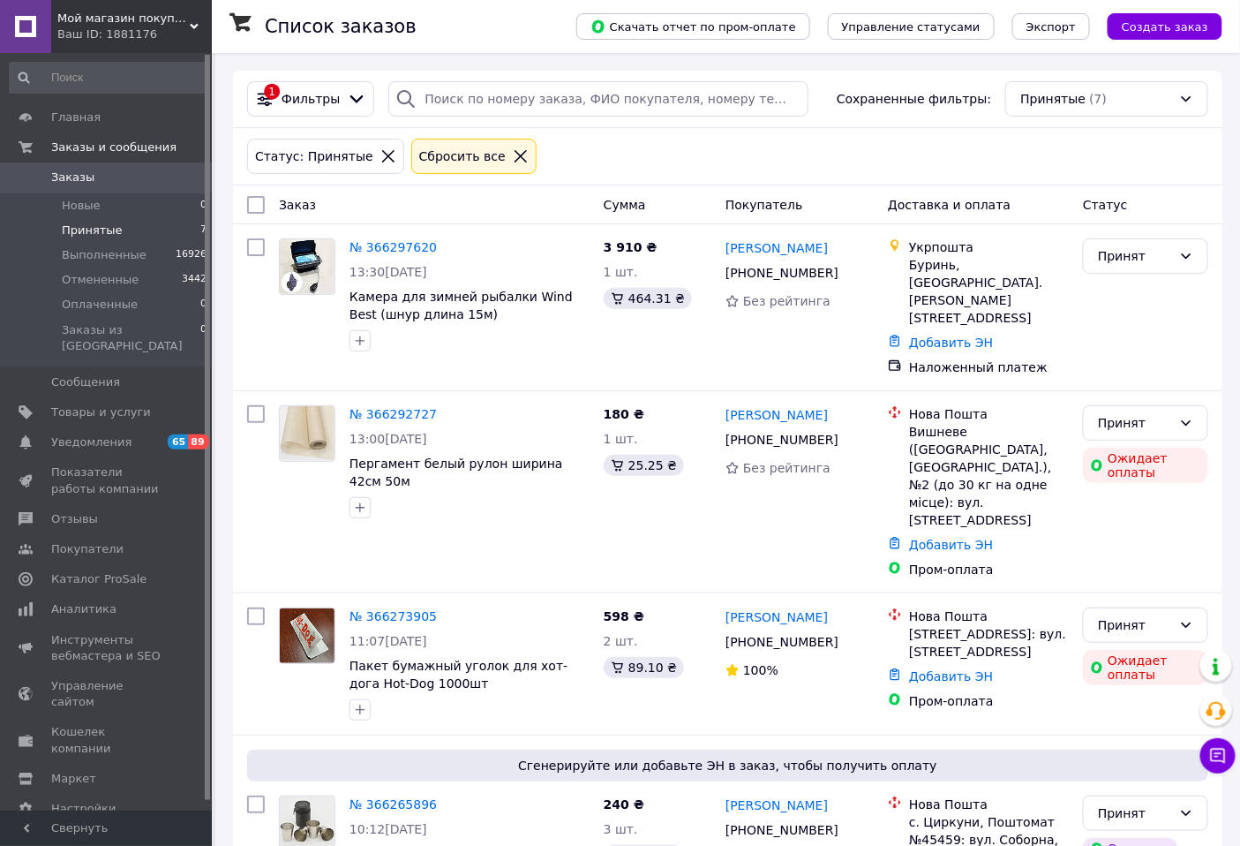
click at [72, 174] on span "Заказы" at bounding box center [72, 177] width 43 height 16
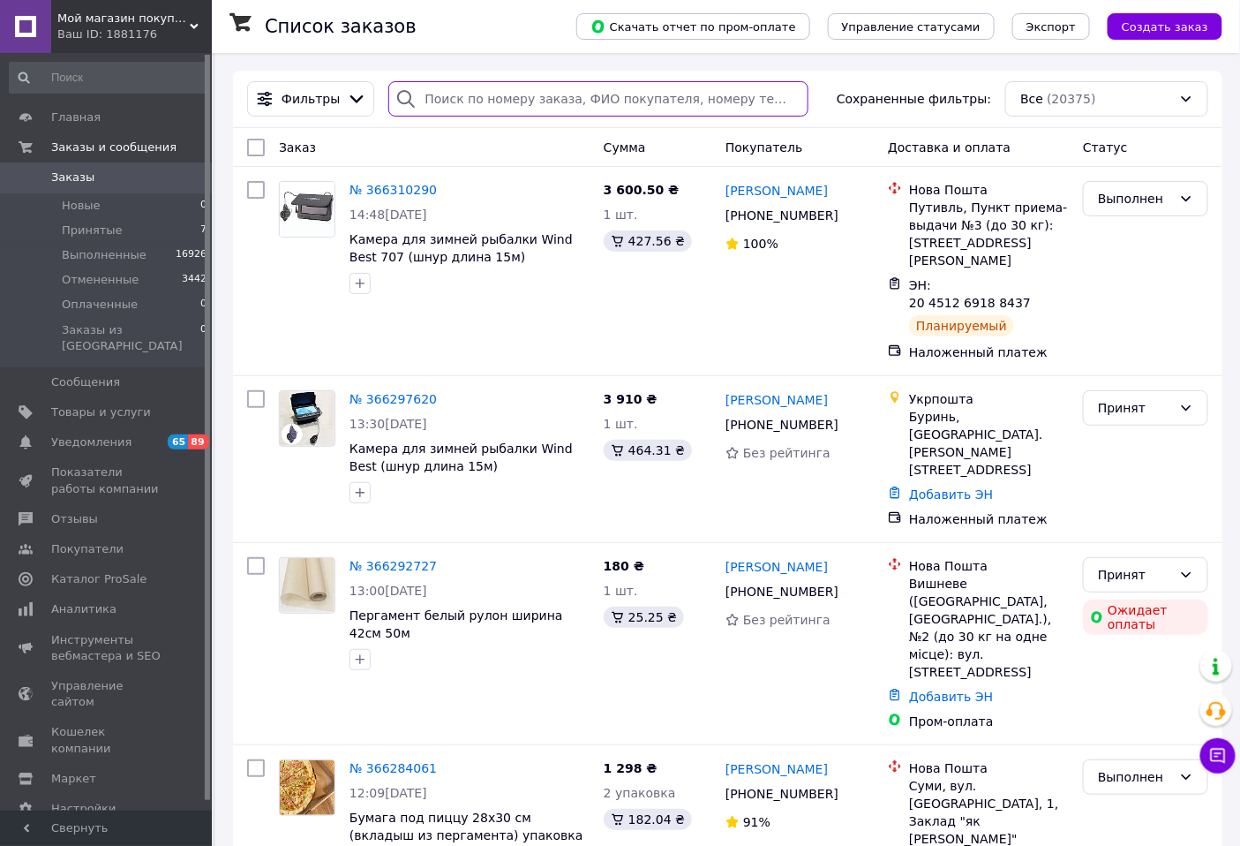
click at [456, 100] on input "search" at bounding box center [597, 98] width 419 height 35
paste input "380974640725"
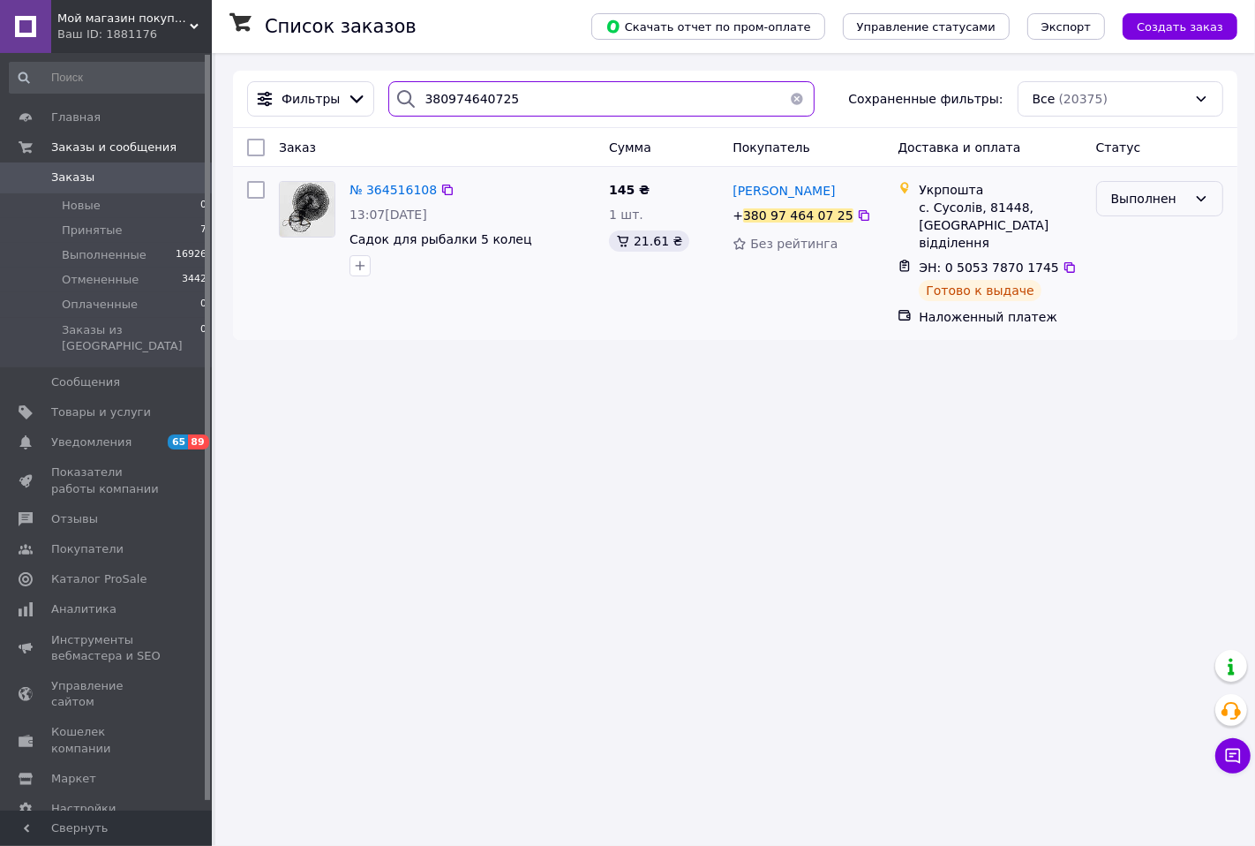
type input "380974640725"
click at [1176, 204] on div "Выполнен" at bounding box center [1149, 198] width 76 height 19
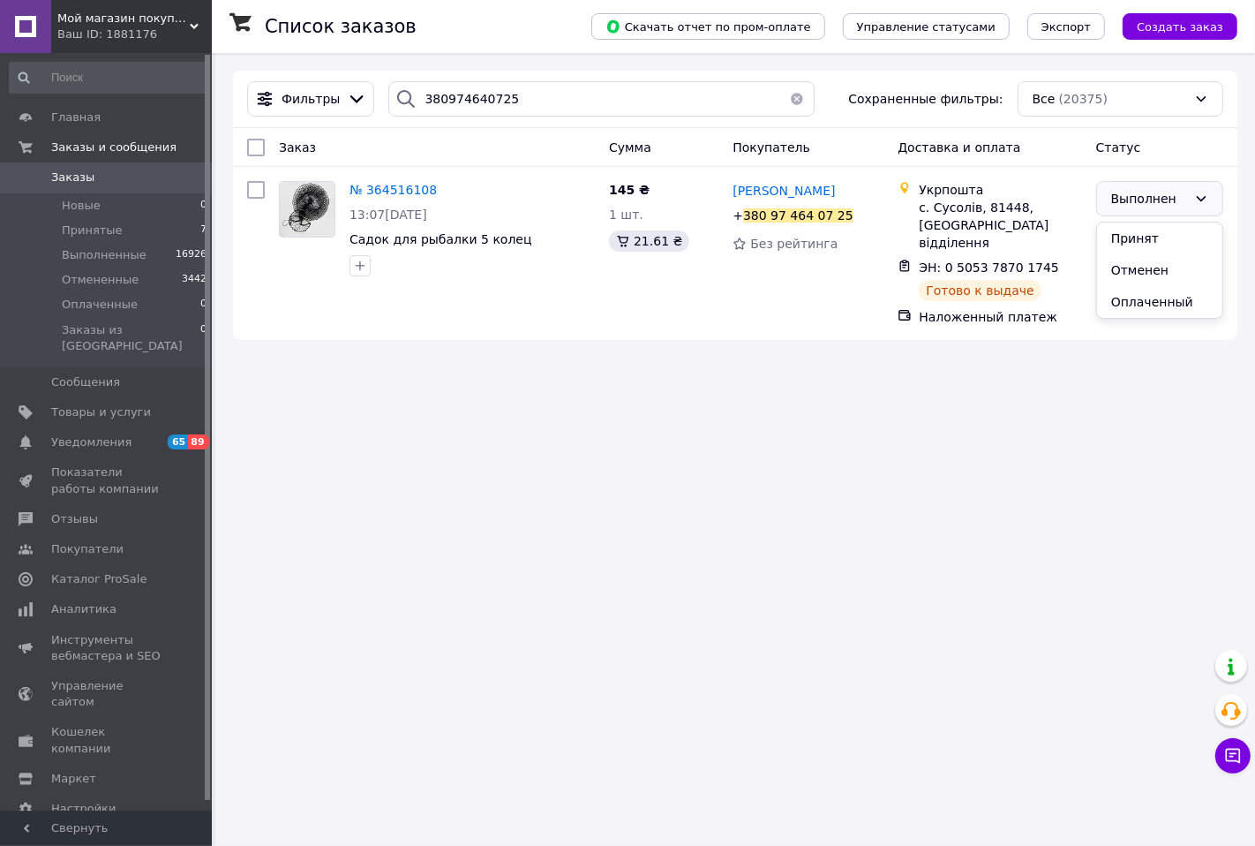
click at [565, 363] on div "Список заказов Скачать отчет по пром-оплате Управление статусами Экспорт Создат…" at bounding box center [735, 423] width 1040 height 846
click at [76, 201] on span "Новые" at bounding box center [81, 206] width 39 height 16
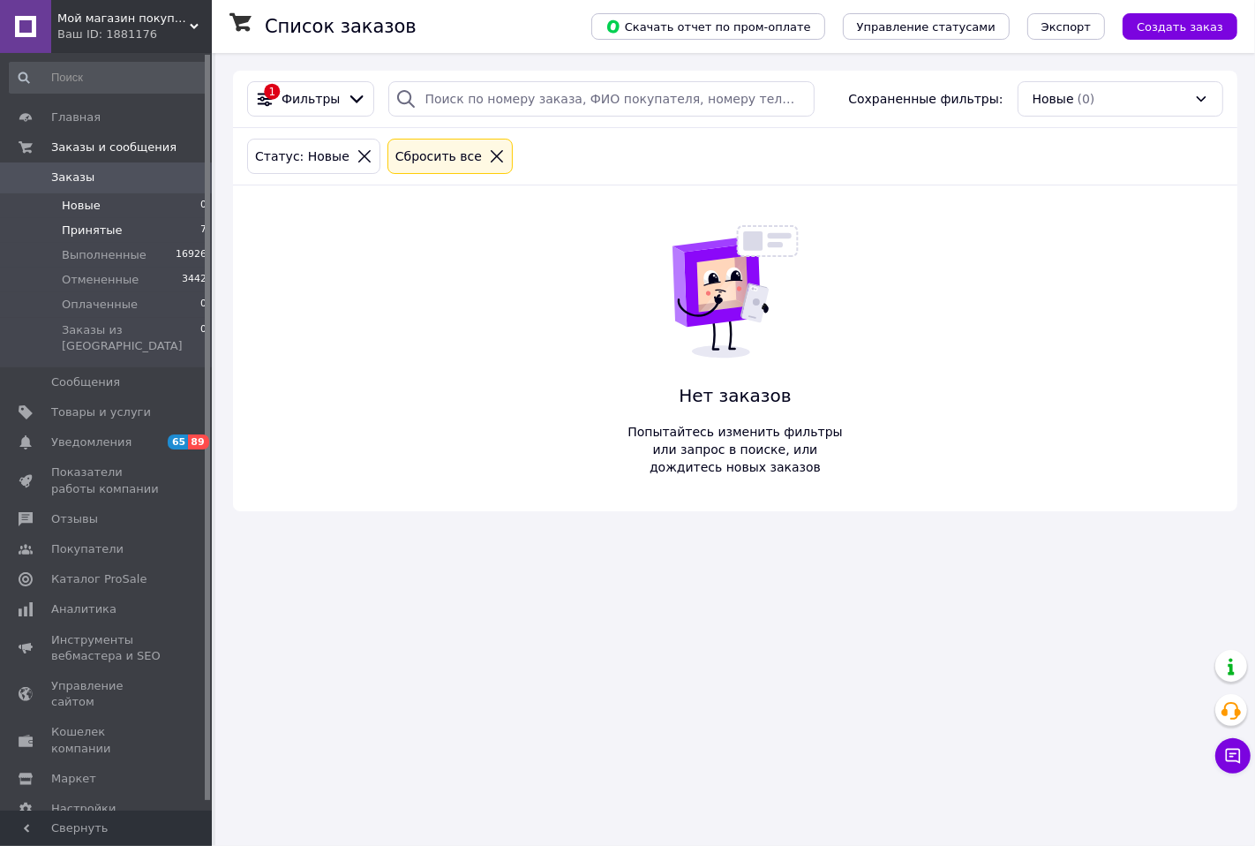
click at [86, 229] on span "Принятые" at bounding box center [92, 230] width 61 height 16
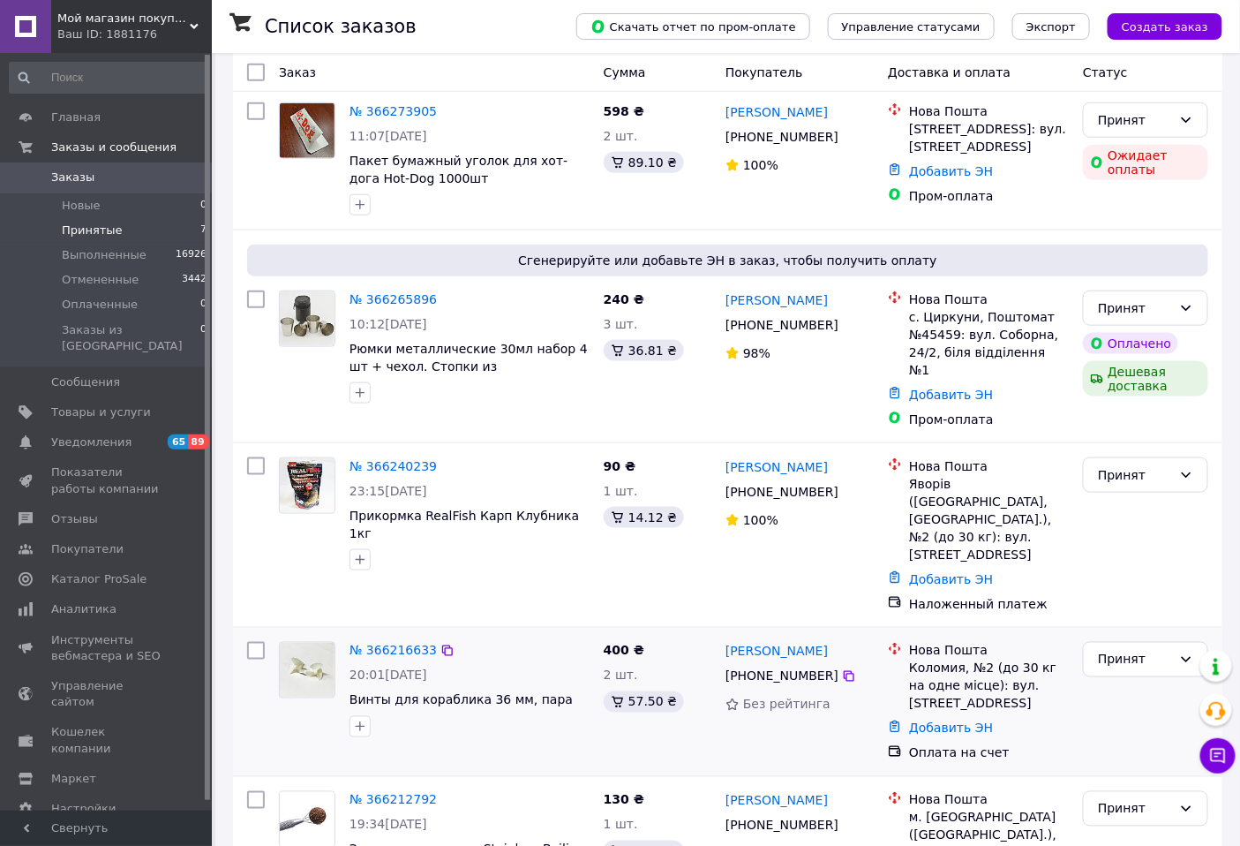
scroll to position [507, 0]
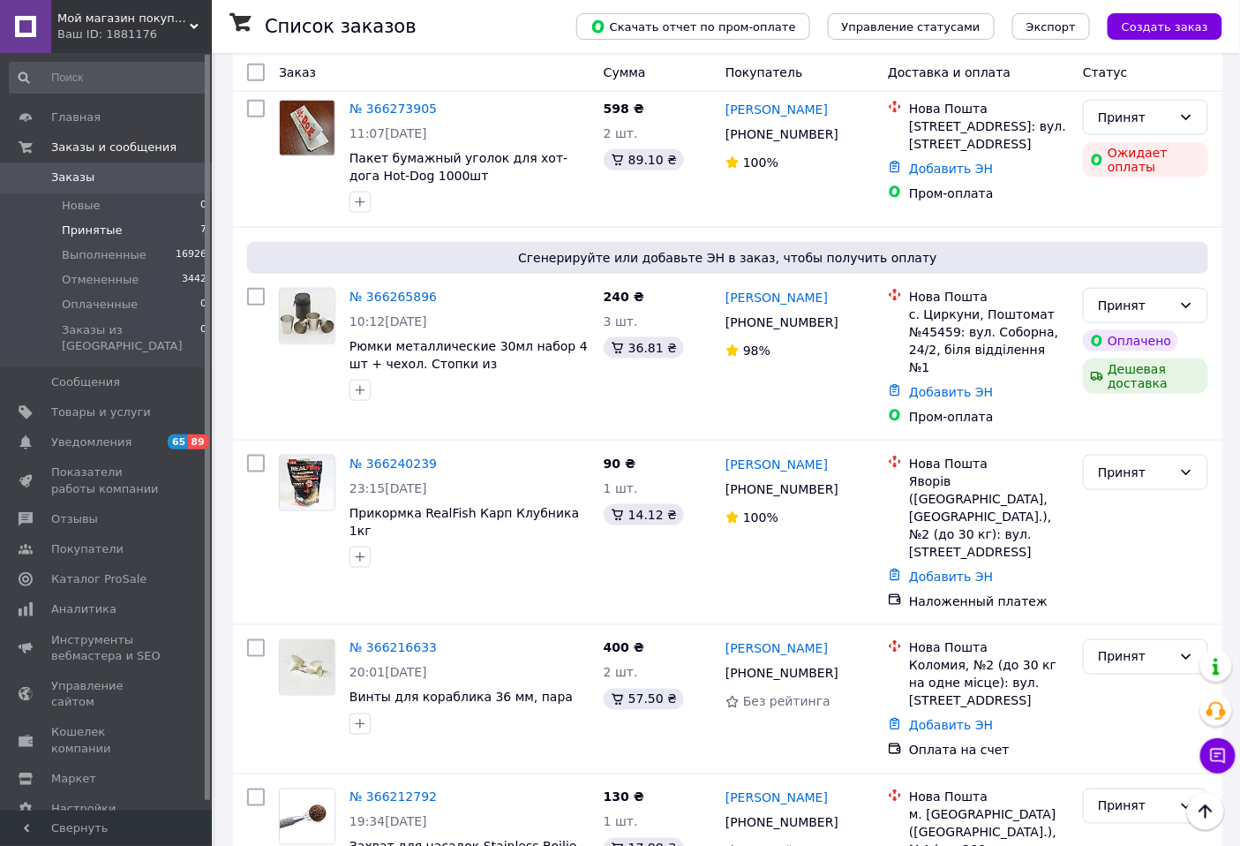
drag, startPoint x: 60, startPoint y: 175, endPoint x: 71, endPoint y: 182, distance: 13.5
click at [60, 177] on span "Заказы" at bounding box center [72, 177] width 43 height 16
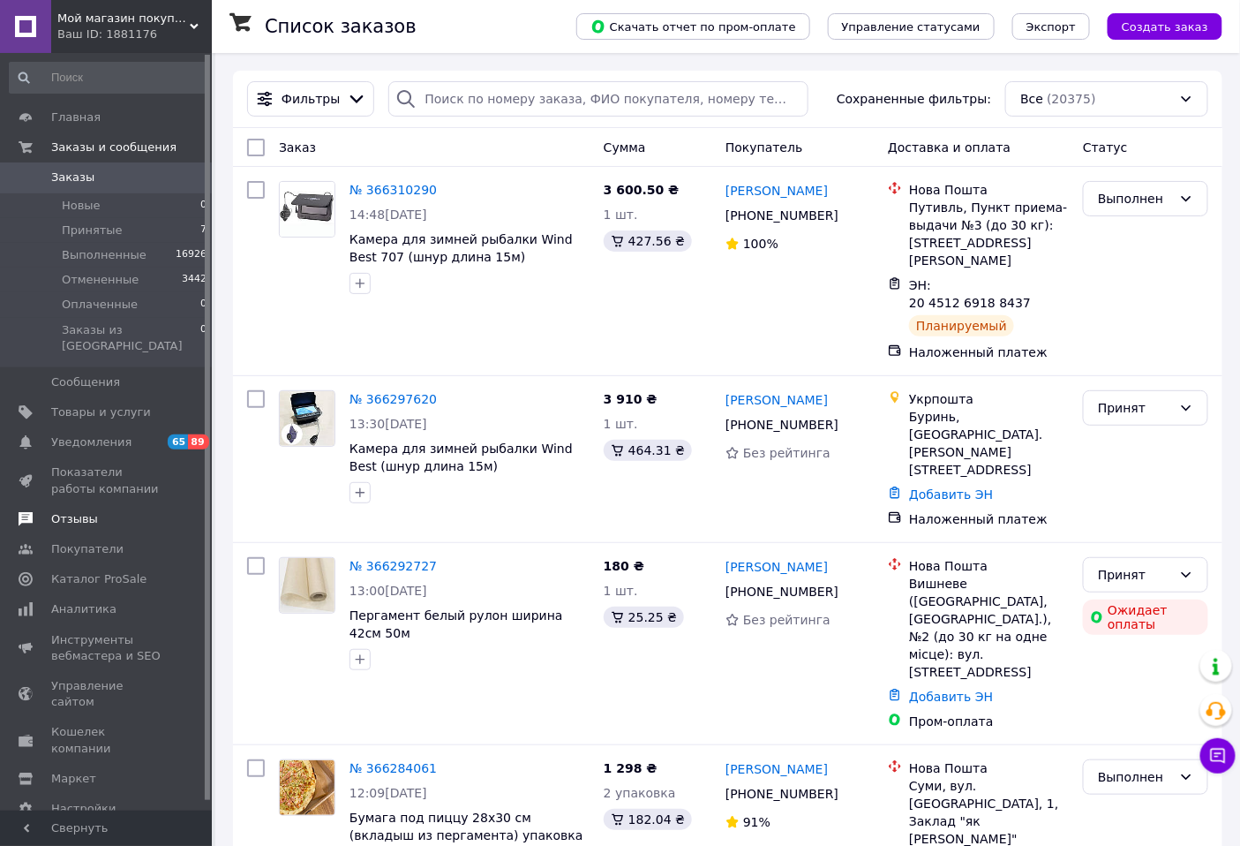
click at [68, 511] on span "Отзывы" at bounding box center [74, 519] width 47 height 16
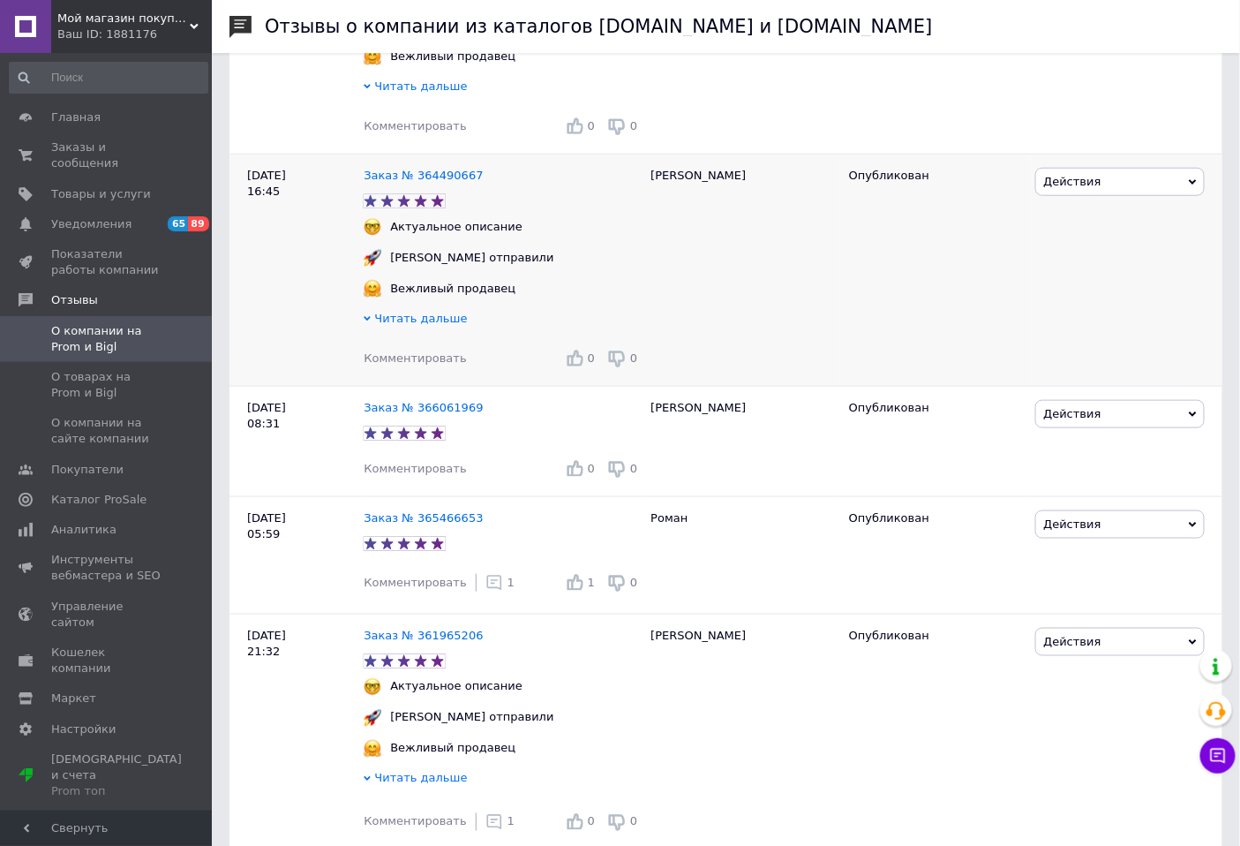
scroll to position [490, 0]
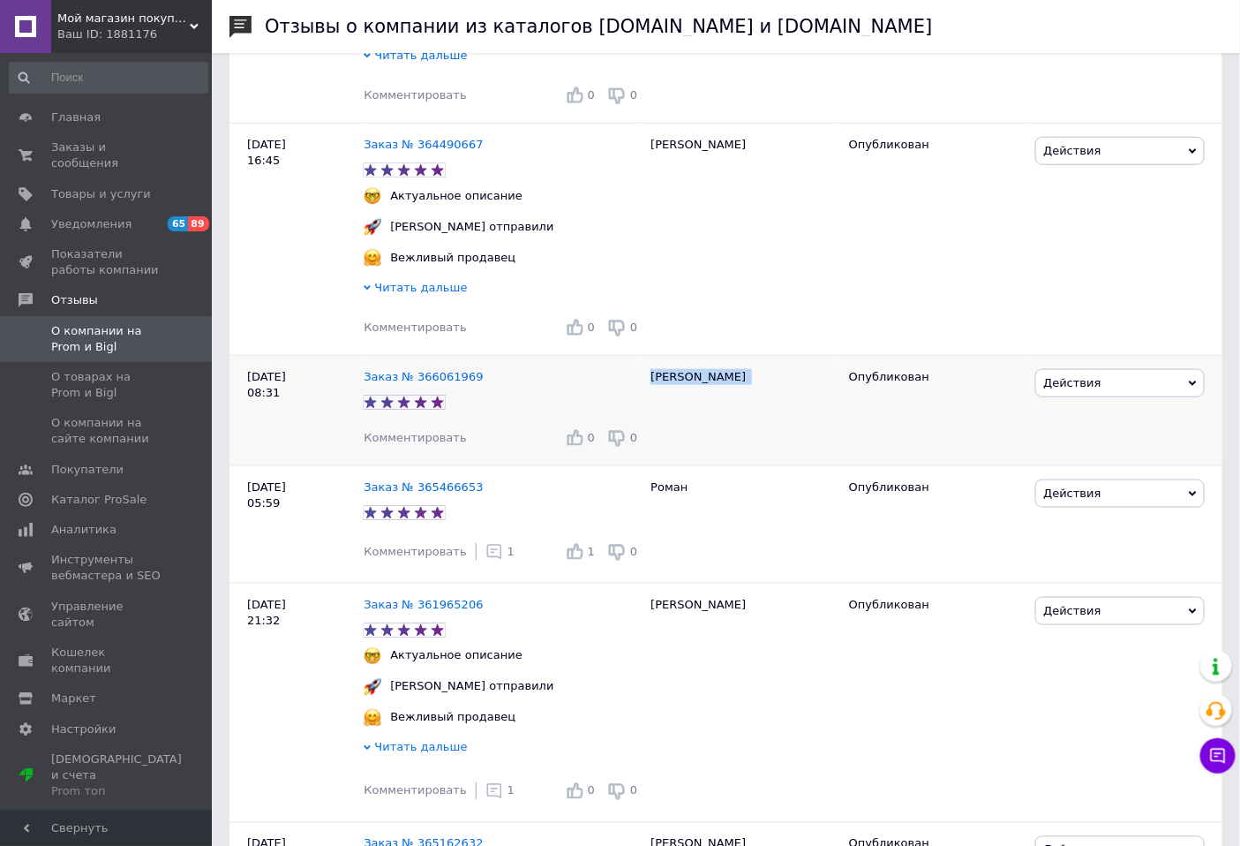
drag, startPoint x: 687, startPoint y: 385, endPoint x: 653, endPoint y: 383, distance: 33.6
click at [653, 383] on div "Юрій" at bounding box center [741, 411] width 199 height 110
copy div "Юрій"
click at [1066, 380] on span "Действия" at bounding box center [1119, 383] width 169 height 28
click at [1066, 420] on li "Комментировать" at bounding box center [1120, 416] width 168 height 25
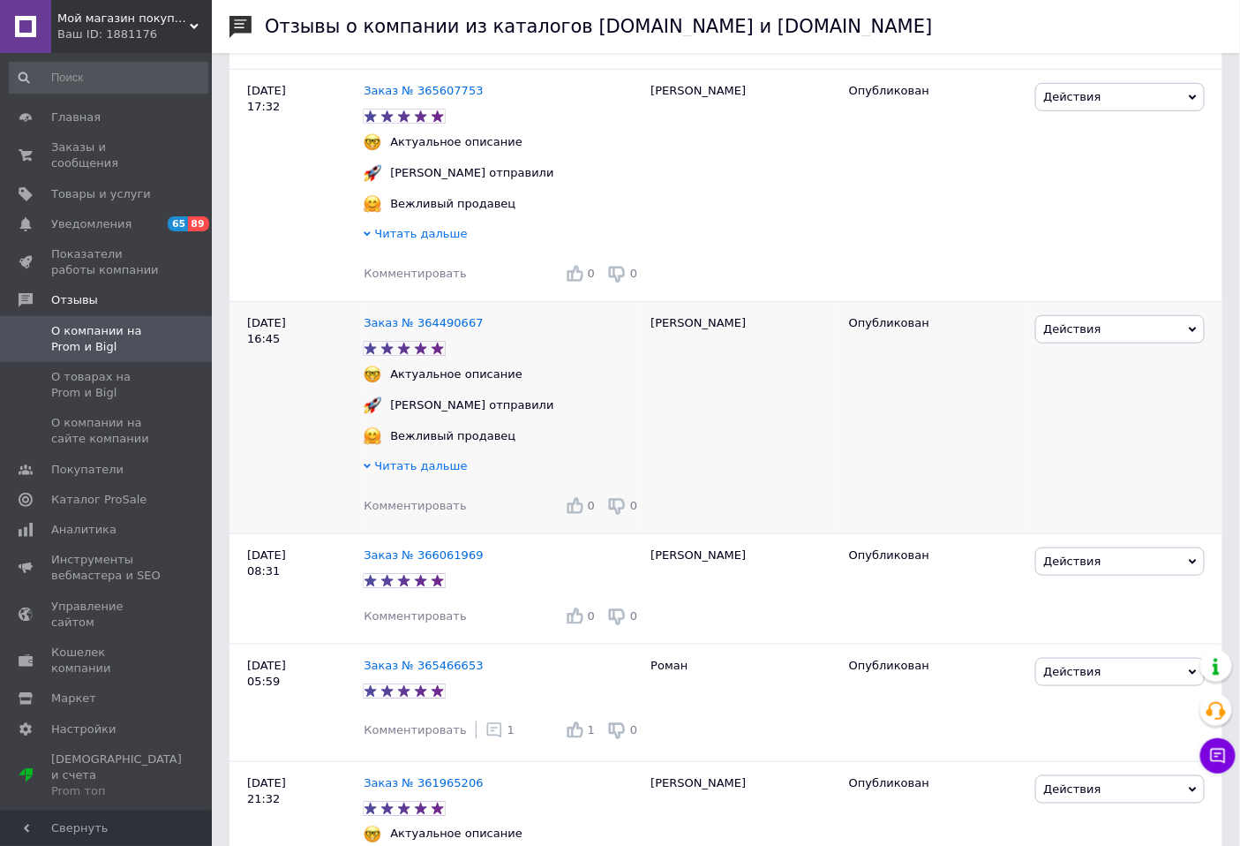
scroll to position [294, 0]
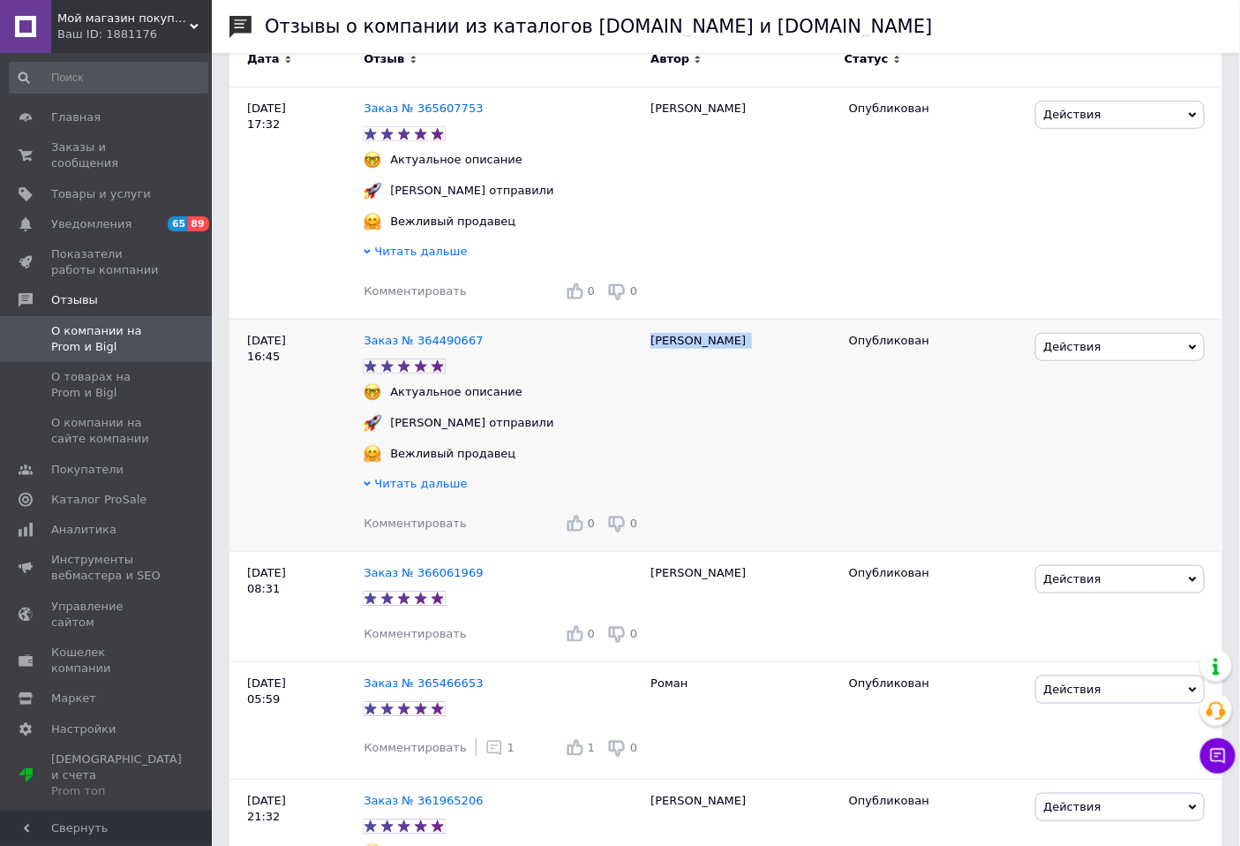
drag, startPoint x: 717, startPoint y: 345, endPoint x: 650, endPoint y: 345, distance: 66.2
click at [650, 345] on div "Олександр" at bounding box center [741, 436] width 199 height 232
copy div "Олександр"
click at [1091, 353] on span "Действия" at bounding box center [1071, 346] width 57 height 13
click at [1077, 389] on li "Комментировать" at bounding box center [1120, 380] width 168 height 25
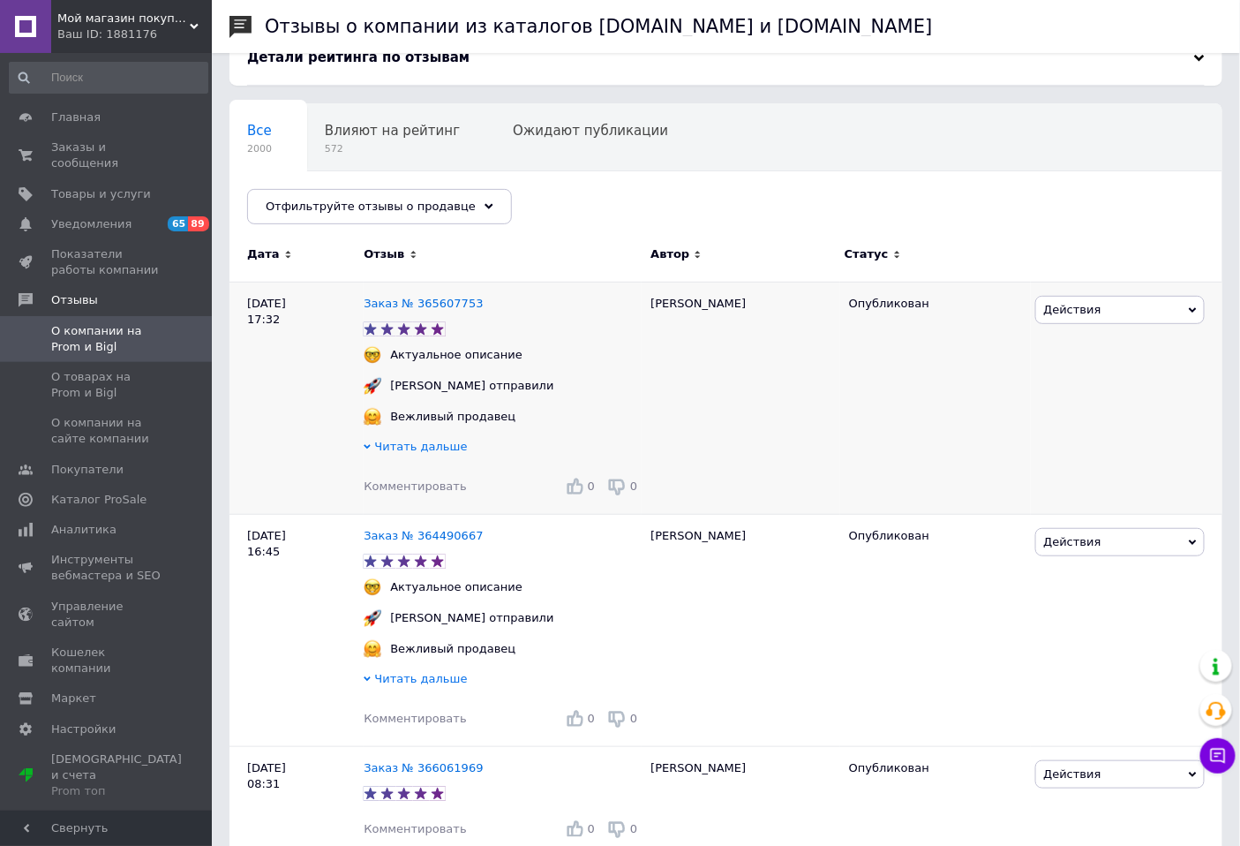
scroll to position [98, 0]
click at [1073, 310] on span "Действия" at bounding box center [1071, 310] width 57 height 13
click at [1062, 342] on li "Комментировать" at bounding box center [1120, 344] width 168 height 25
click at [74, 369] on span "О товарах на Prom и Bigl" at bounding box center [107, 385] width 112 height 32
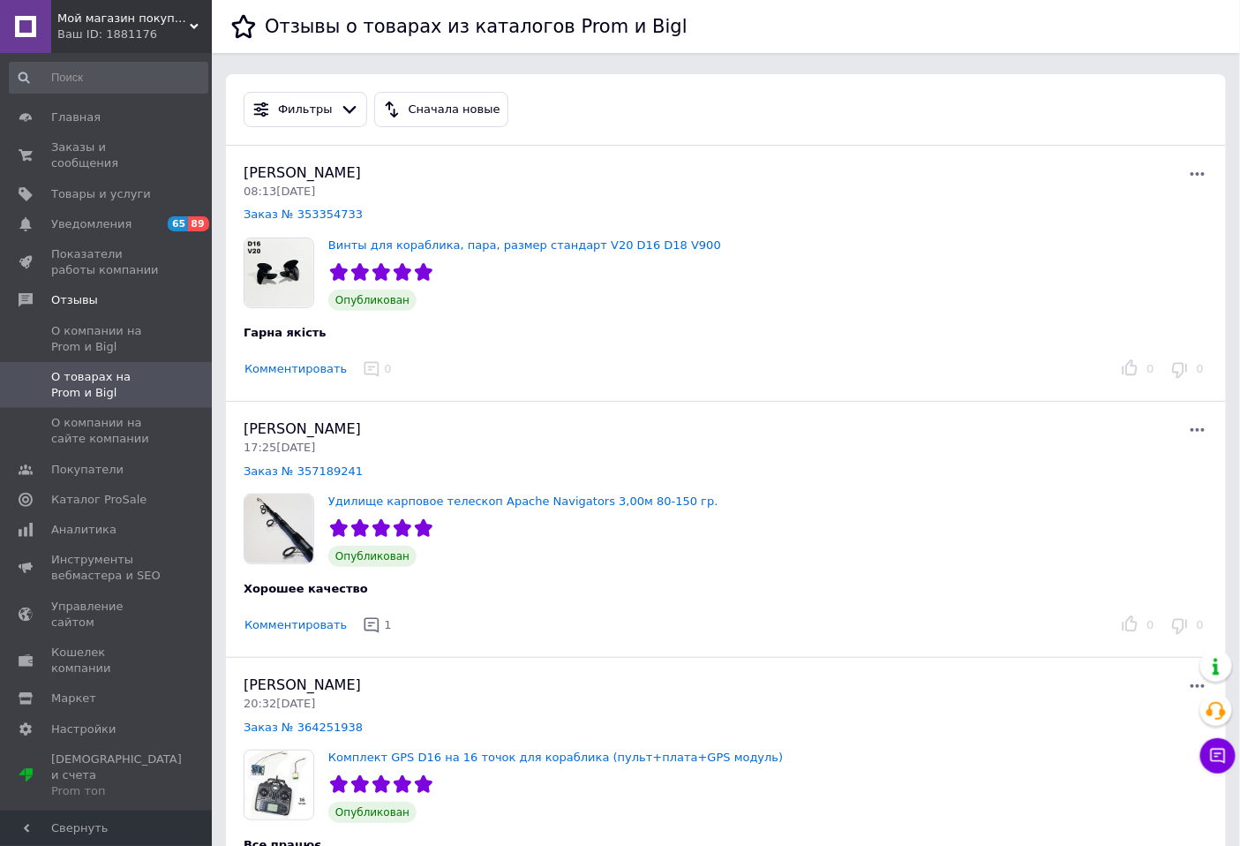
click at [298, 371] on button "Комментировать" at bounding box center [296, 369] width 104 height 19
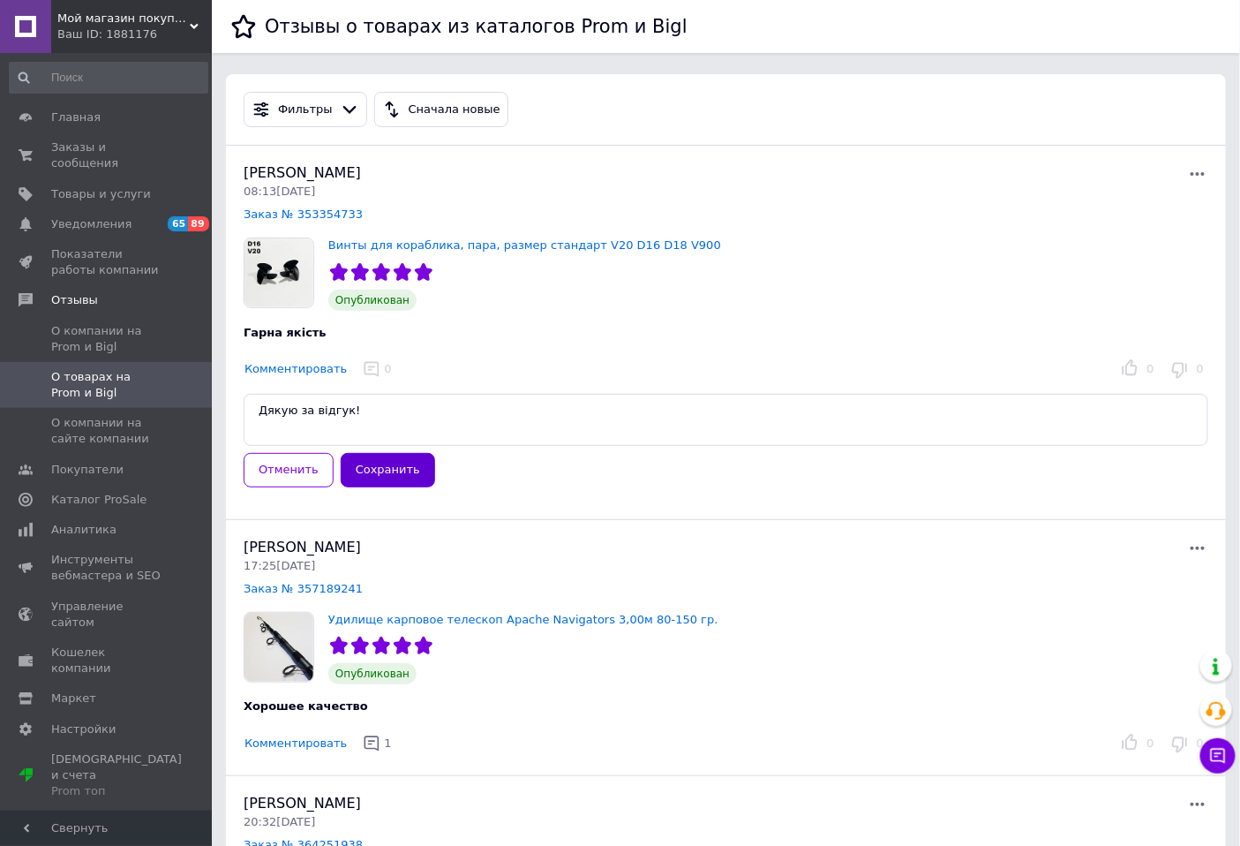
type textarea "Дякую за відгук!"
click at [388, 459] on button "Сохранить" at bounding box center [388, 470] width 94 height 34
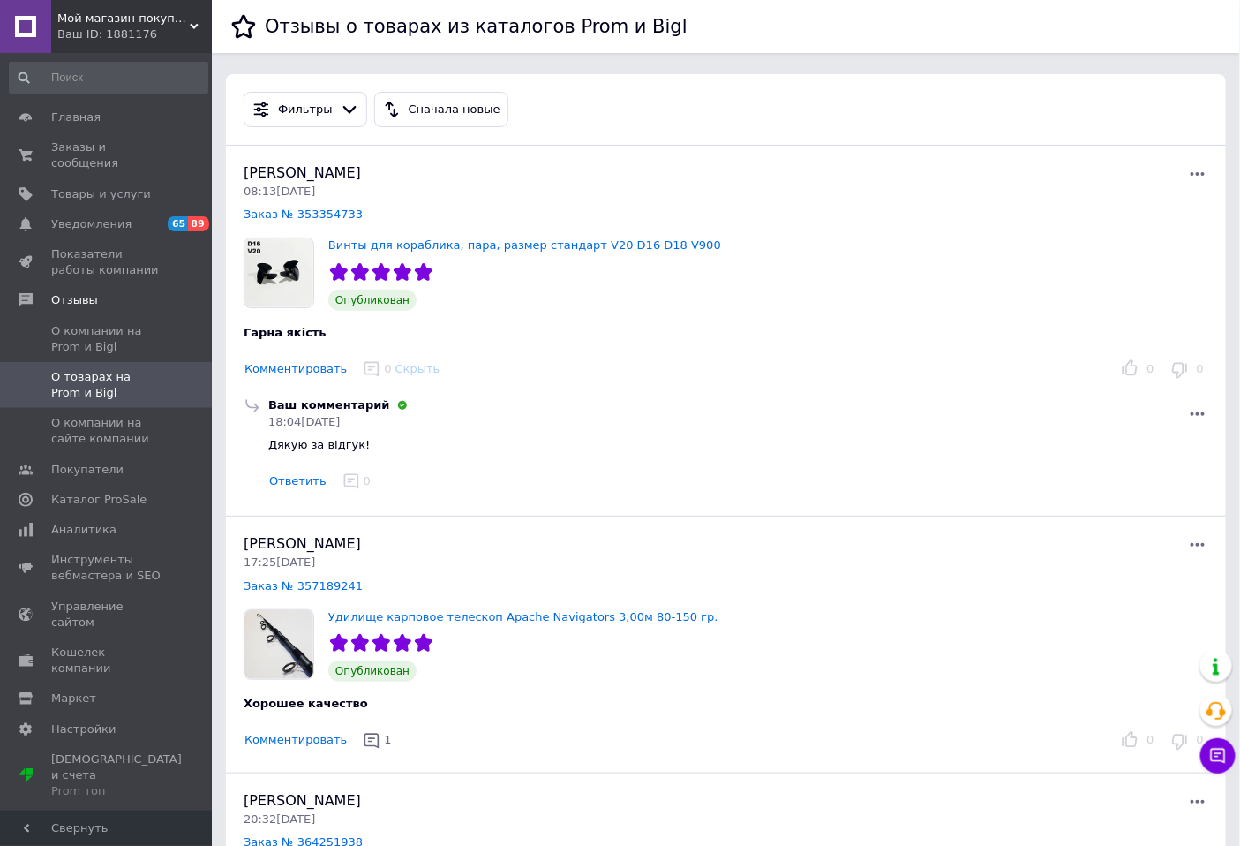
click at [170, 31] on div "Ваш ID: 1881176" at bounding box center [134, 34] width 154 height 16
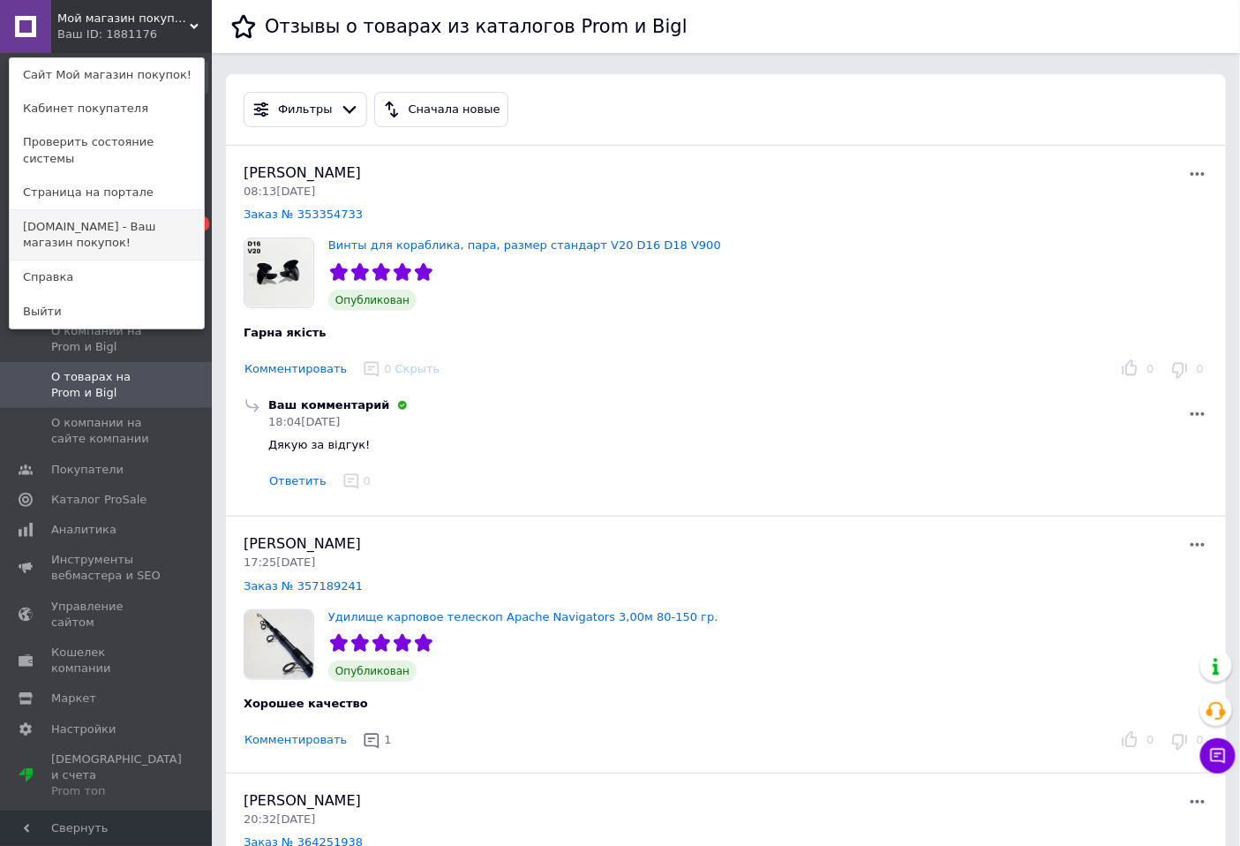
click at [128, 222] on link "[DOMAIN_NAME] - Ваш магазин покупок!" at bounding box center [107, 234] width 194 height 49
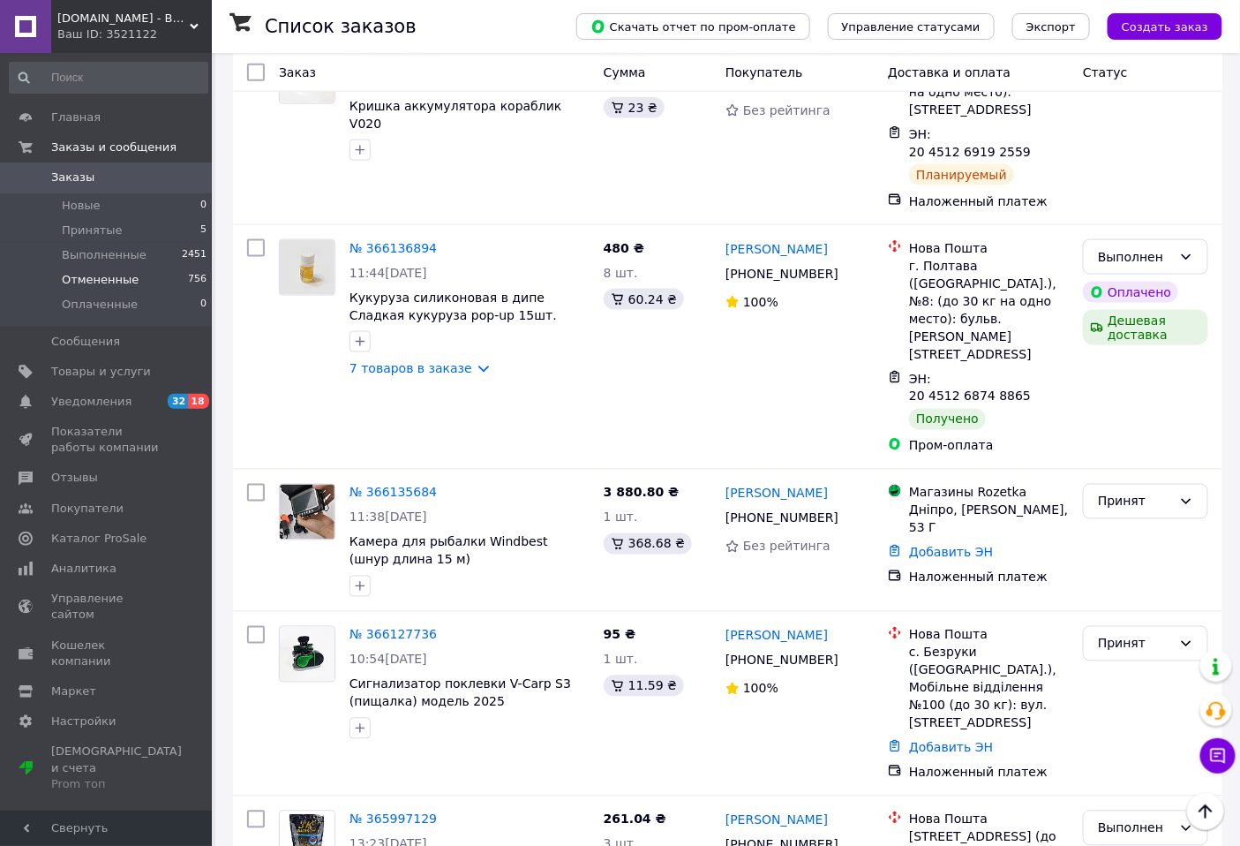
scroll to position [686, 0]
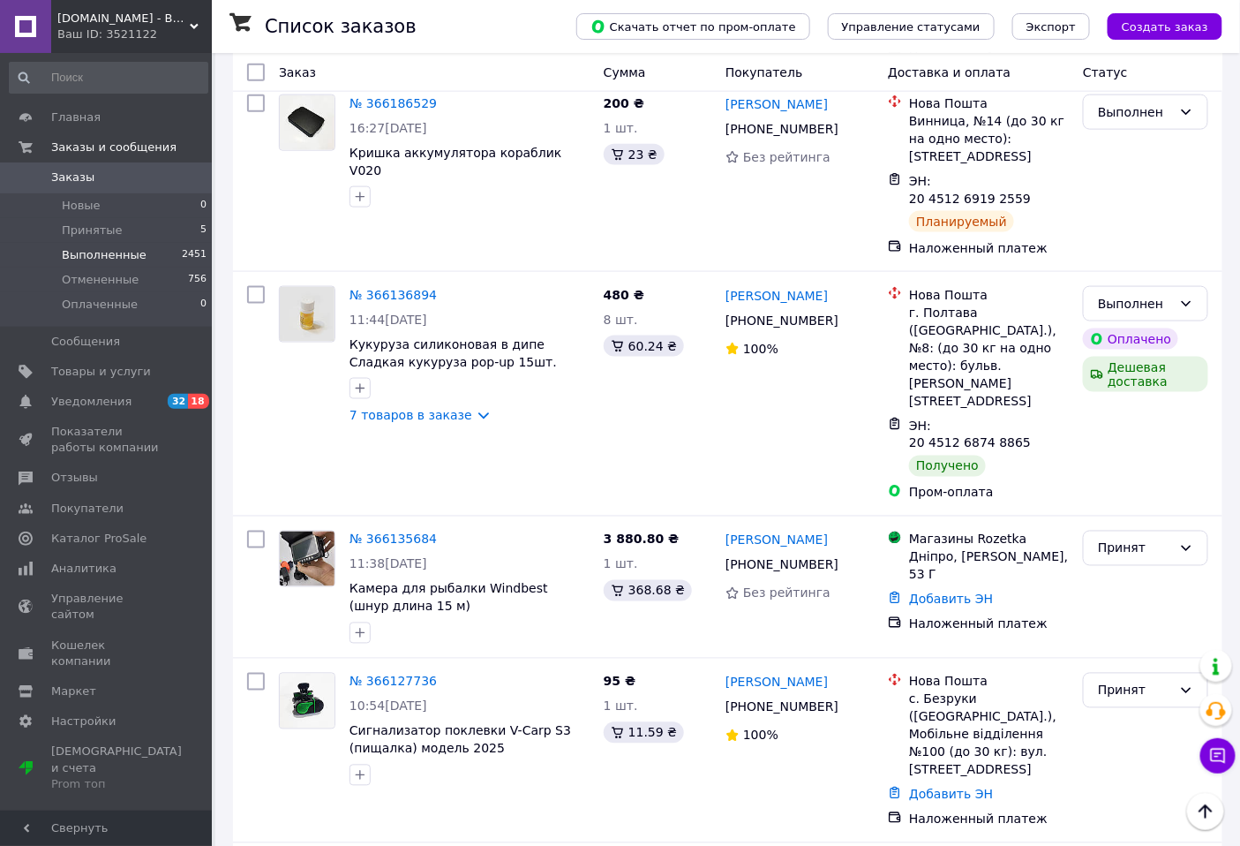
drag, startPoint x: 90, startPoint y: 226, endPoint x: 162, endPoint y: 260, distance: 80.1
click at [89, 226] on span "Принятые" at bounding box center [92, 230] width 61 height 16
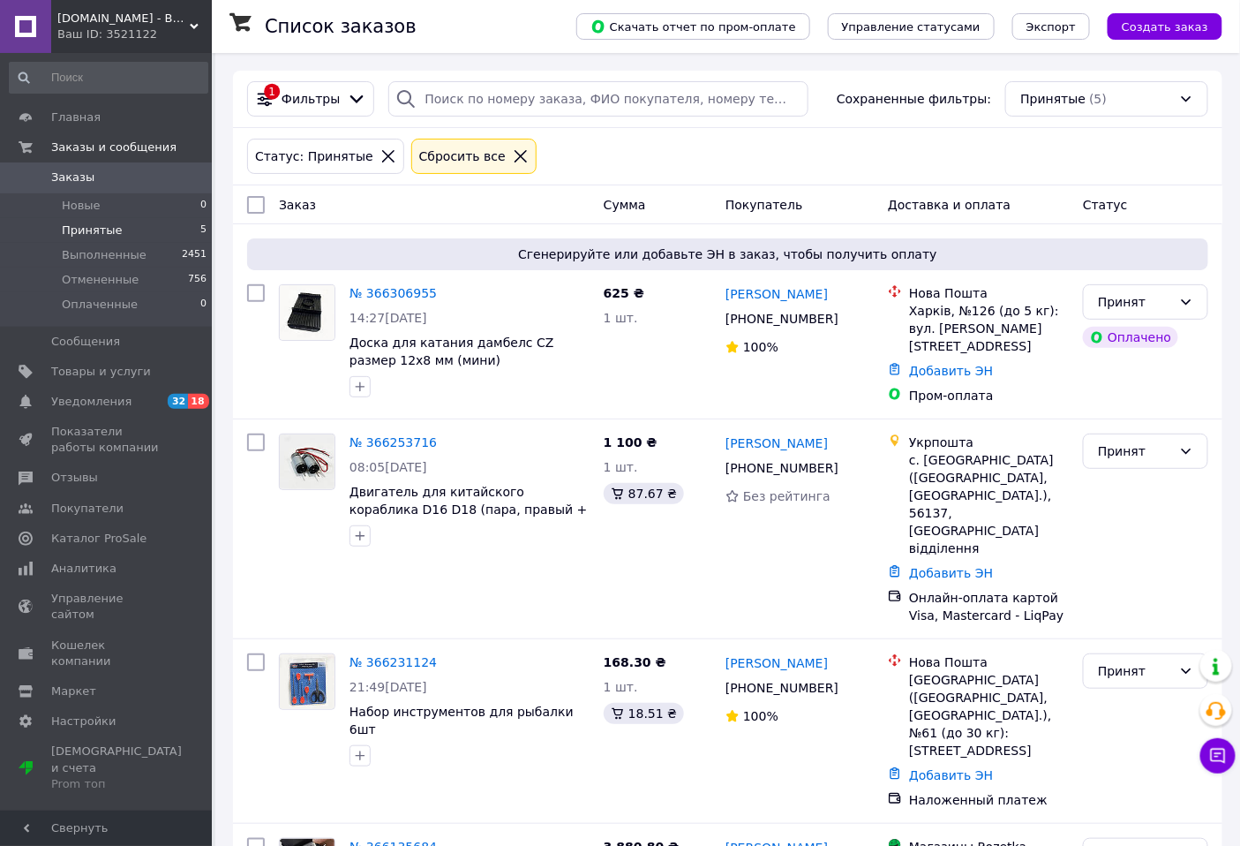
click at [162, 19] on span "[DOMAIN_NAME] - Ваш магазин покупок!" at bounding box center [123, 19] width 132 height 16
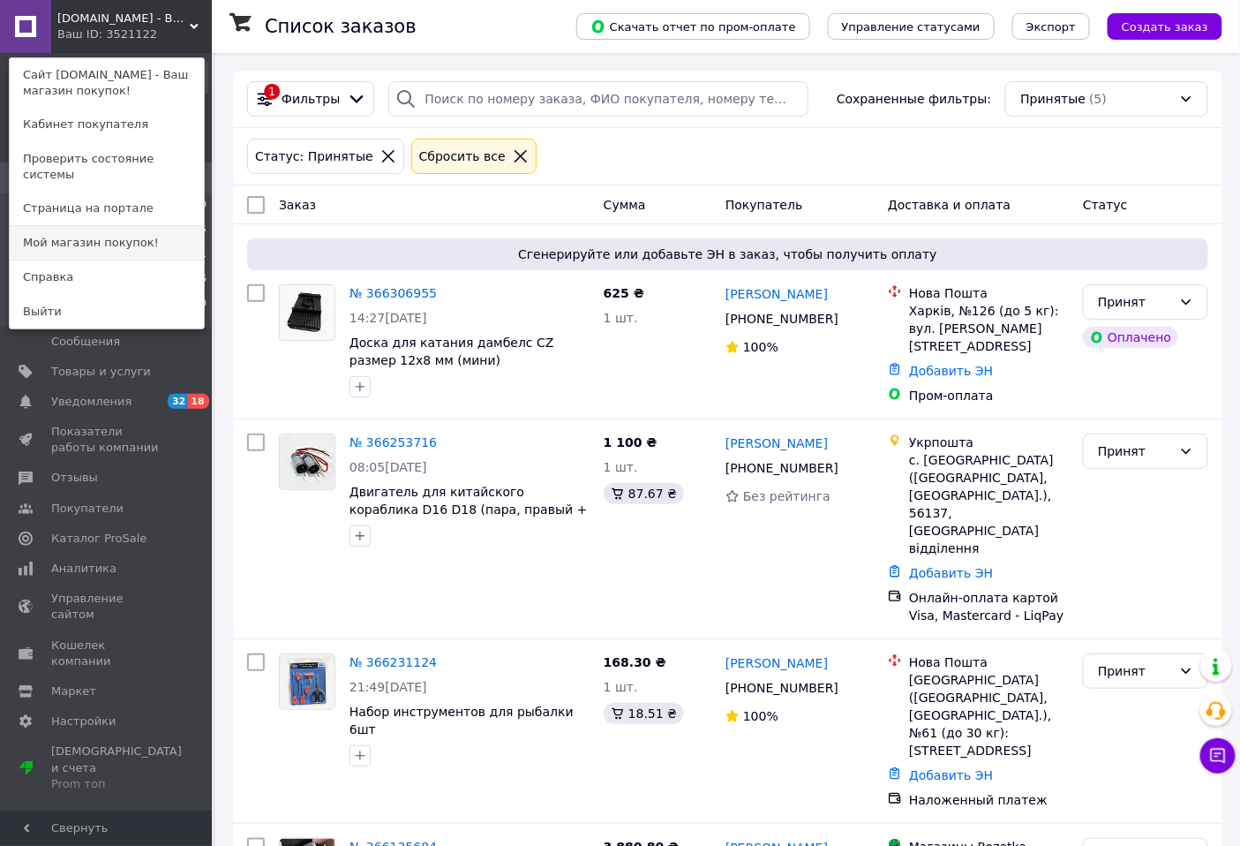
click at [120, 232] on link "Мой магазин покупок!" at bounding box center [107, 243] width 194 height 34
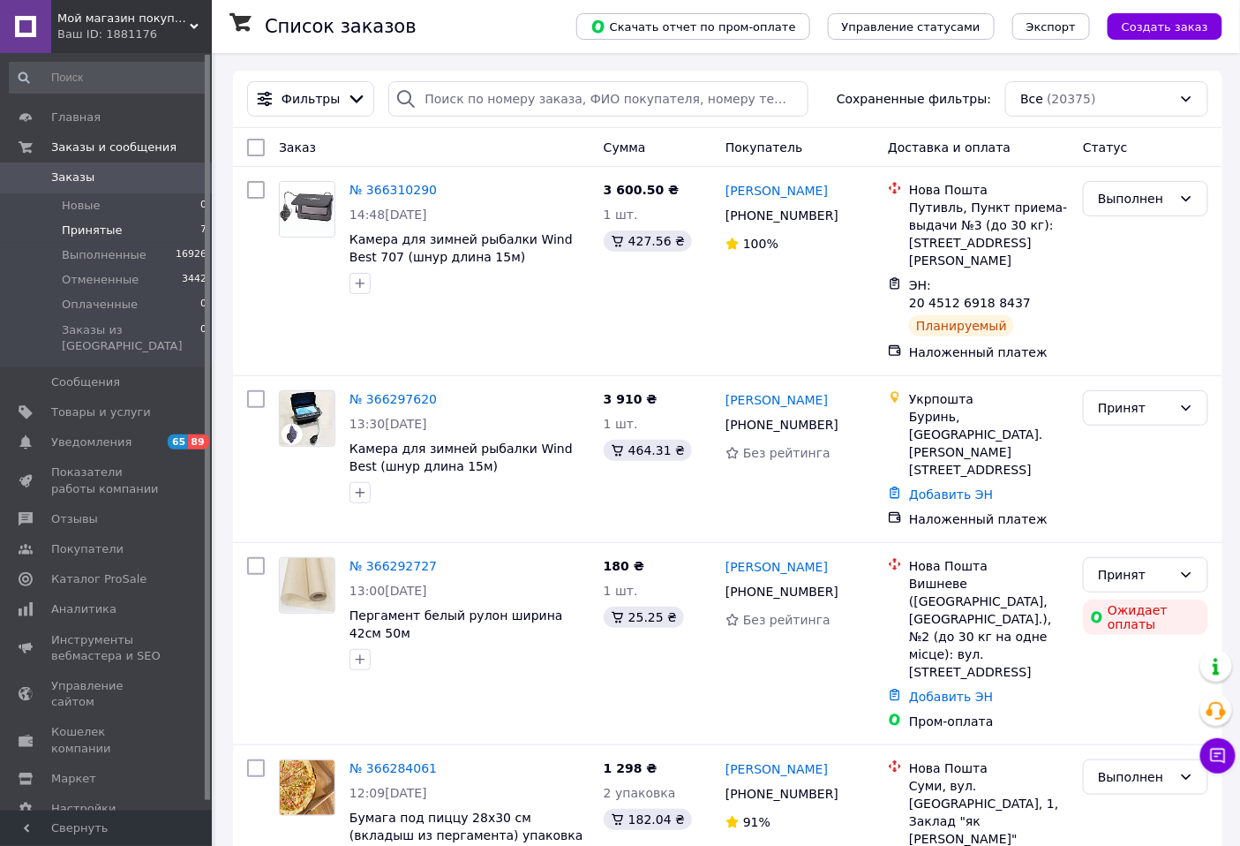
click at [95, 232] on span "Принятые" at bounding box center [92, 230] width 61 height 16
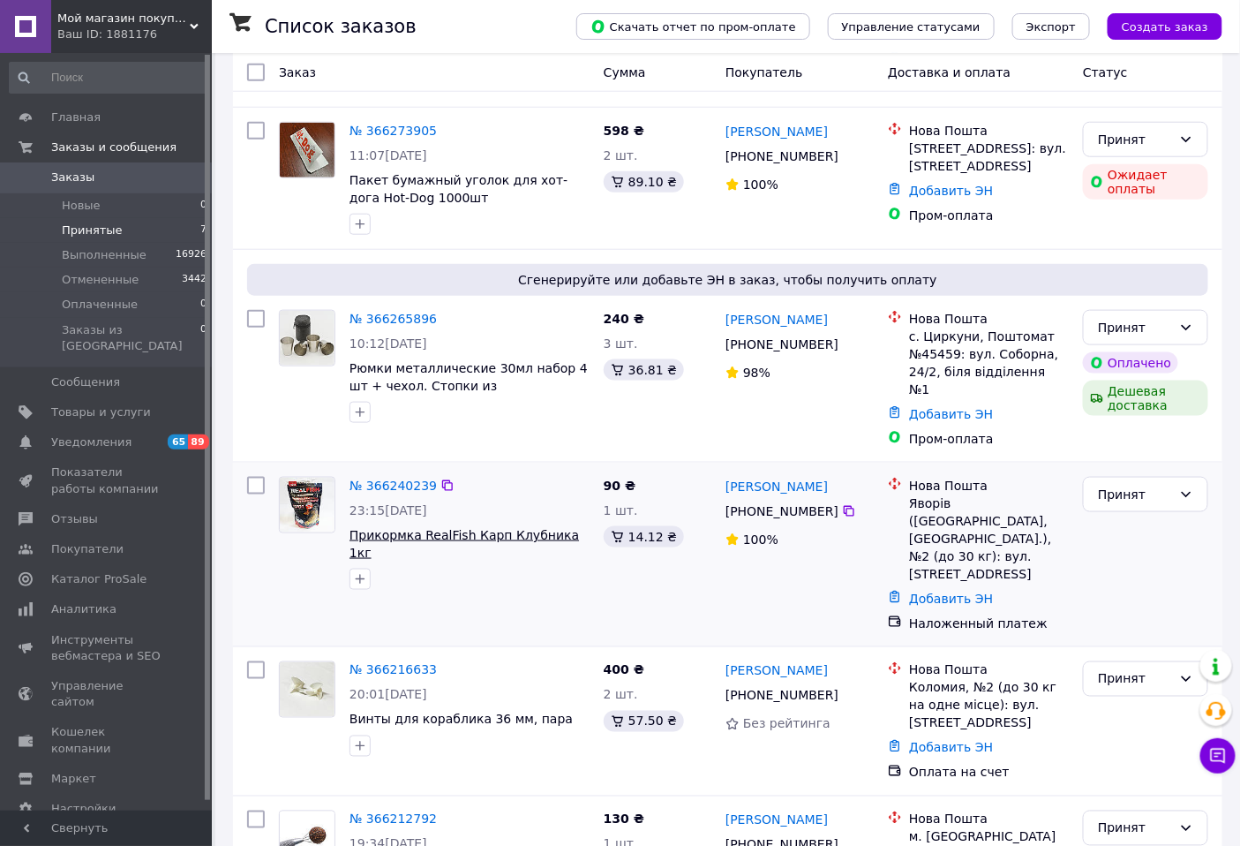
scroll to position [507, 0]
